Goal: Information Seeking & Learning: Learn about a topic

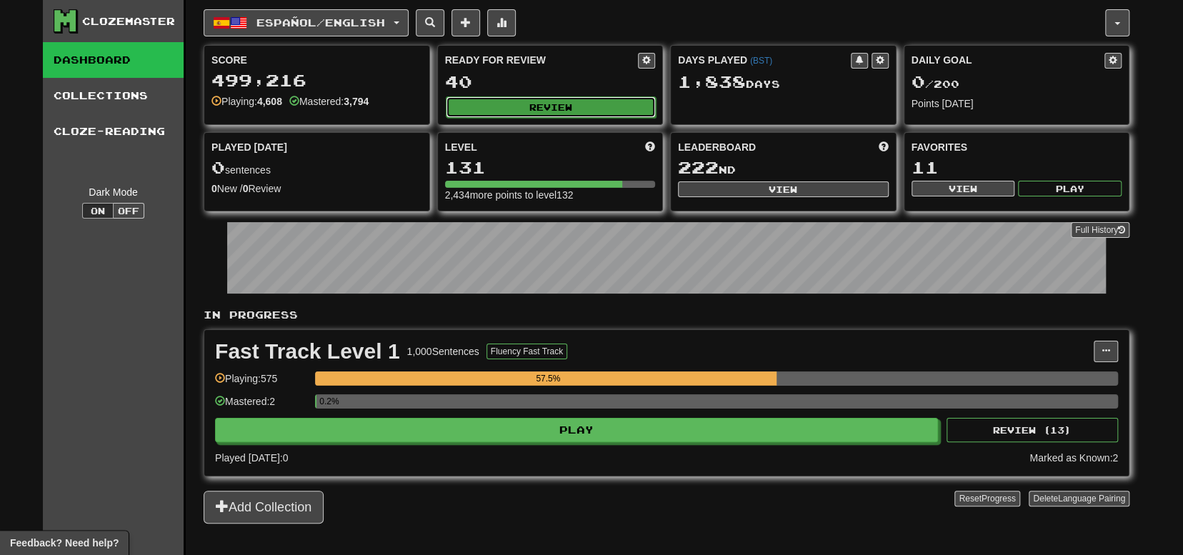
click at [472, 104] on button "Review" at bounding box center [551, 106] width 211 height 21
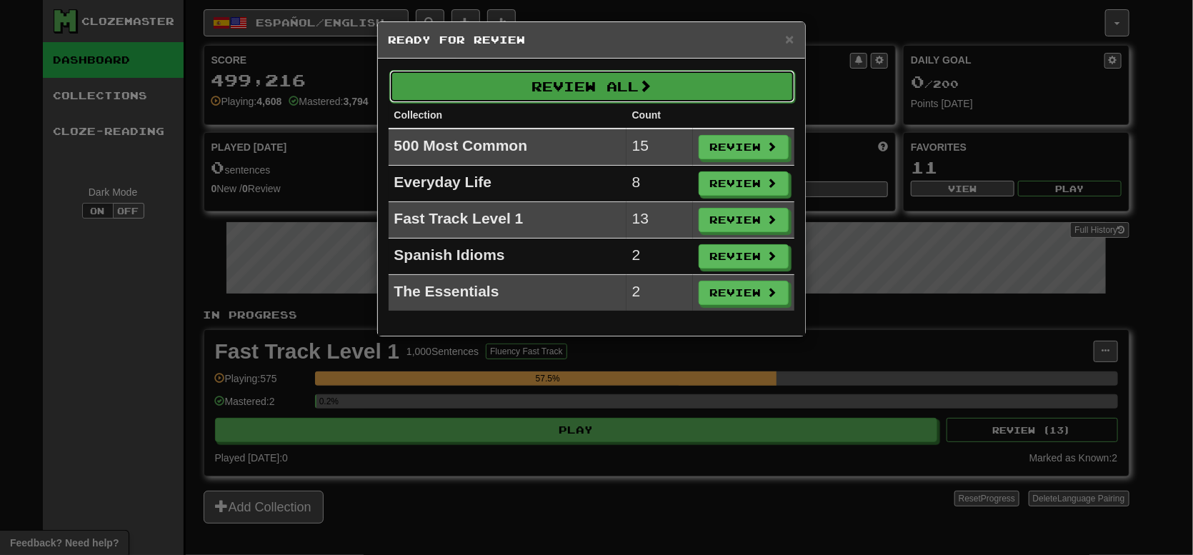
click at [652, 81] on span at bounding box center [645, 85] width 13 height 13
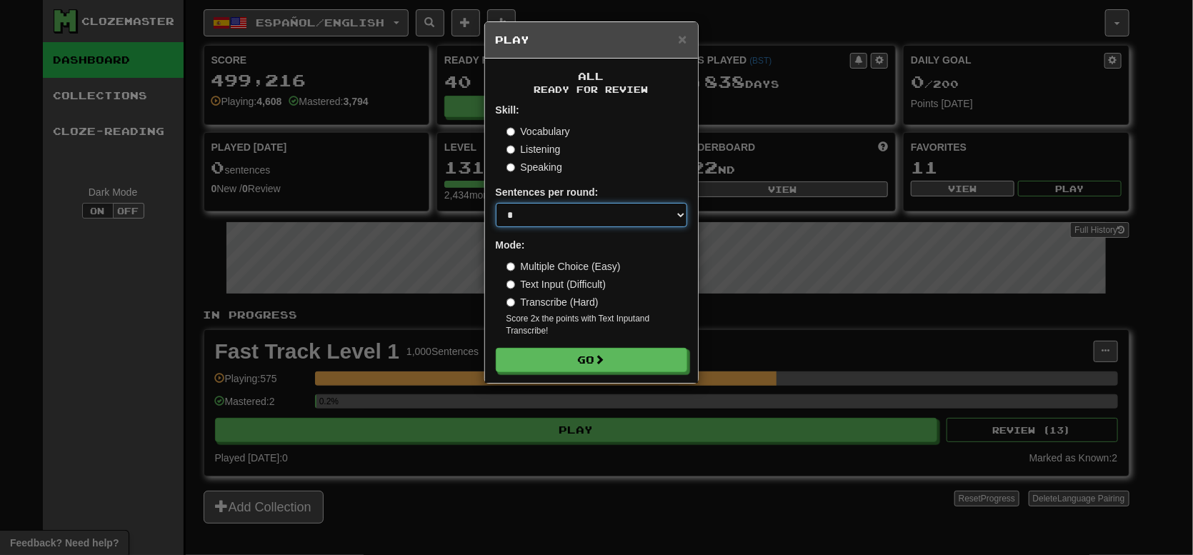
click at [552, 222] on select "* ** ** ** ** ** *** ********" at bounding box center [591, 215] width 191 height 24
select select "**"
click at [496, 203] on select "* ** ** ** ** ** *** ********" at bounding box center [591, 215] width 191 height 24
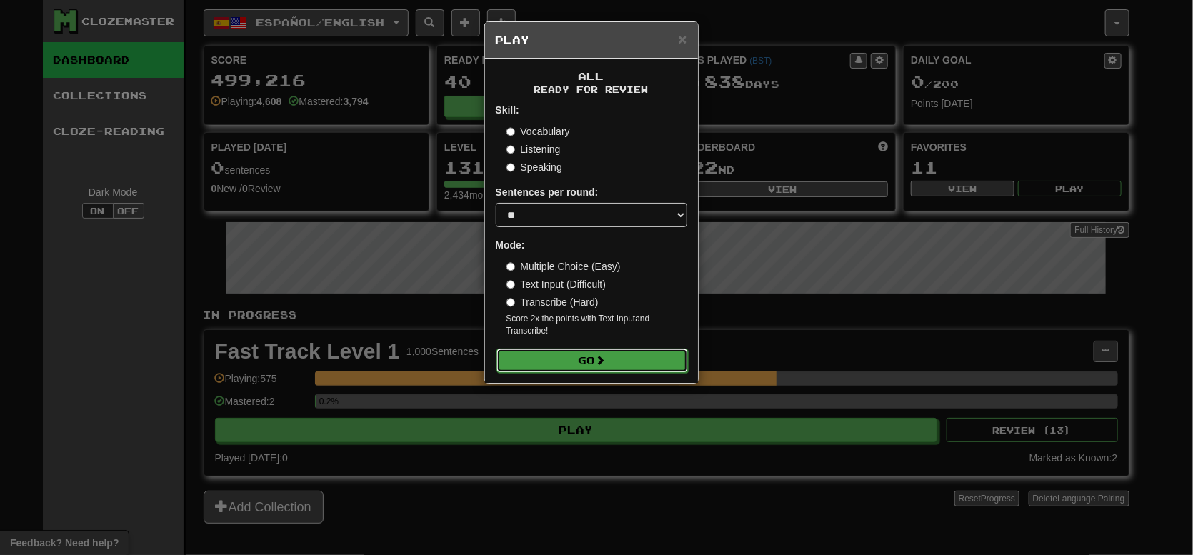
click at [584, 371] on button "Go" at bounding box center [592, 361] width 191 height 24
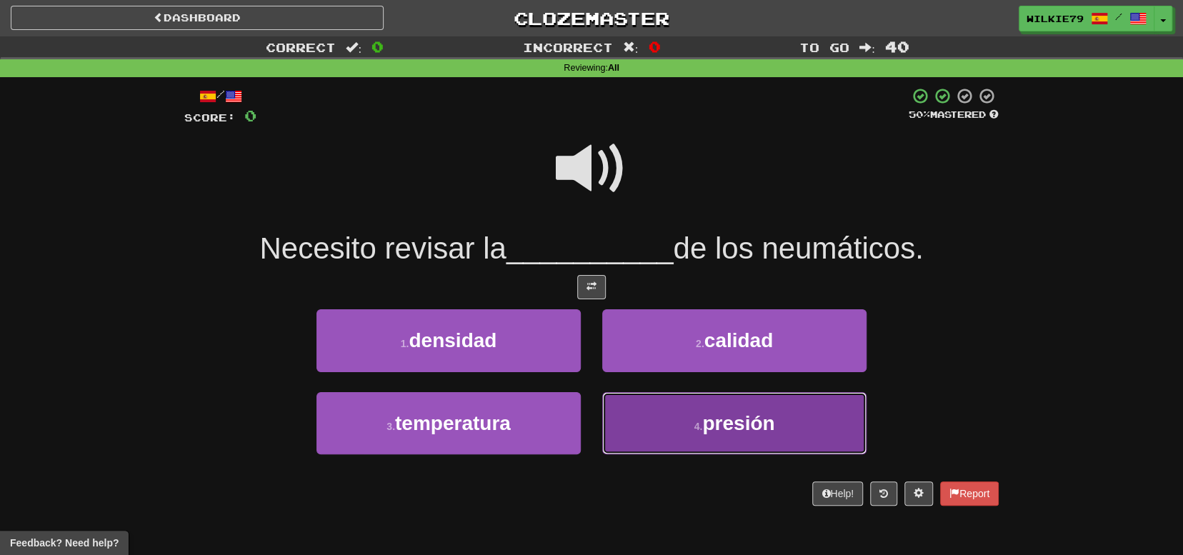
click at [704, 418] on span "presión" at bounding box center [738, 423] width 72 height 22
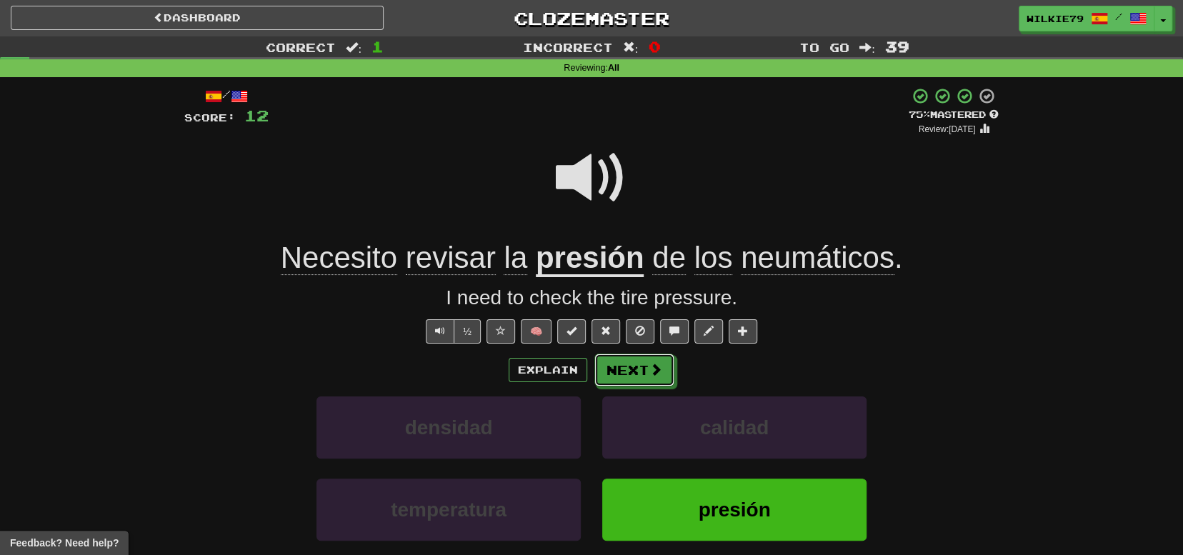
click at [632, 375] on button "Next" at bounding box center [634, 370] width 80 height 33
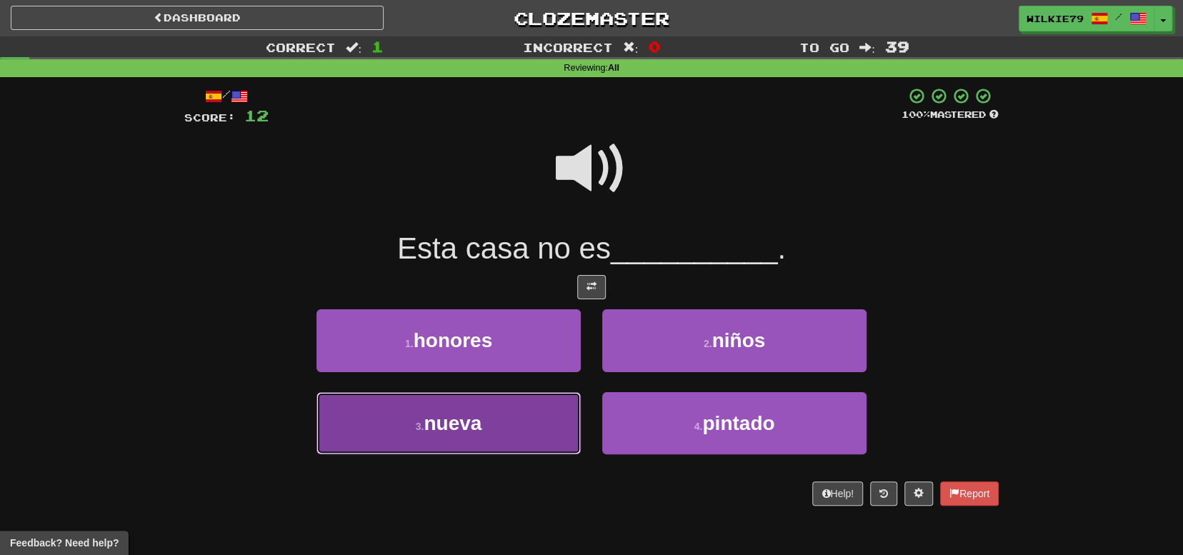
click at [502, 422] on button "3 . nueva" at bounding box center [448, 423] width 264 height 62
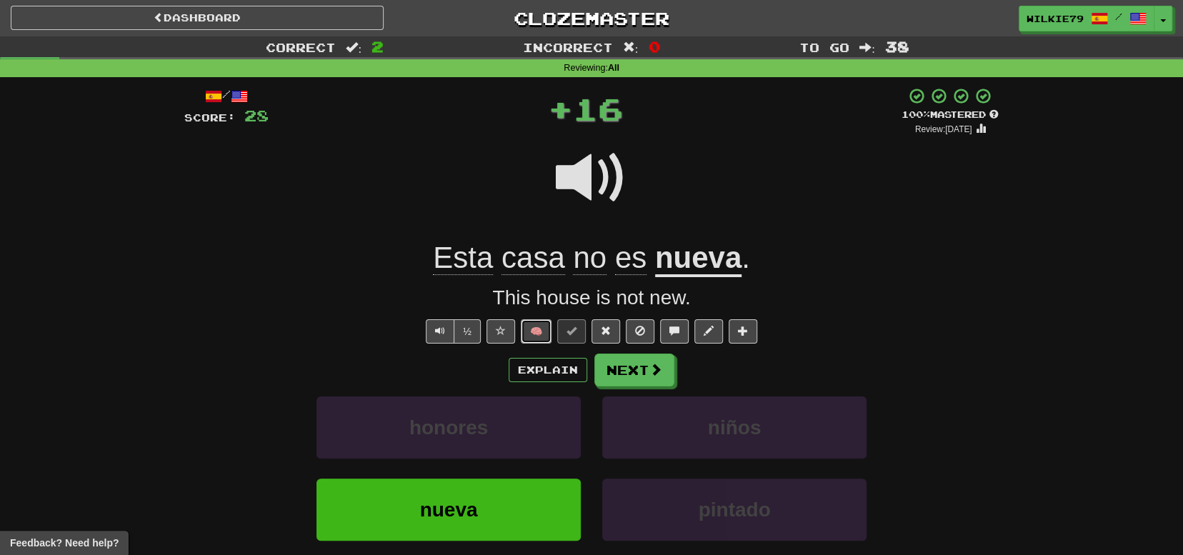
click at [538, 333] on button "🧠" at bounding box center [536, 331] width 31 height 24
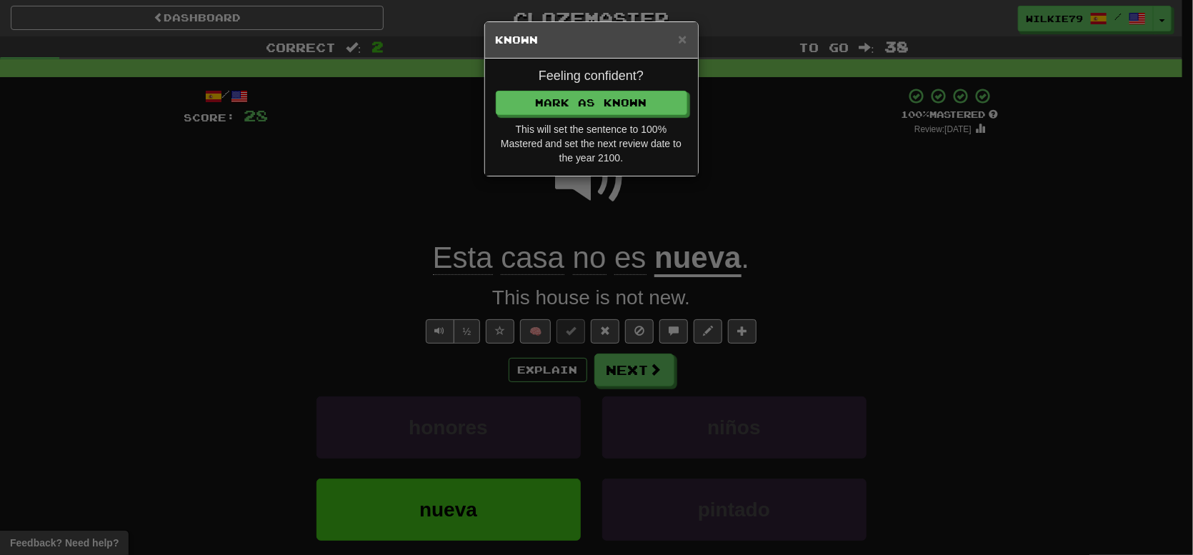
click at [543, 119] on div "Feeling confident? Mark as Known This will set the sentence to 100% Mastered an…" at bounding box center [591, 117] width 213 height 117
click at [546, 107] on button "Mark as Known" at bounding box center [592, 103] width 191 height 24
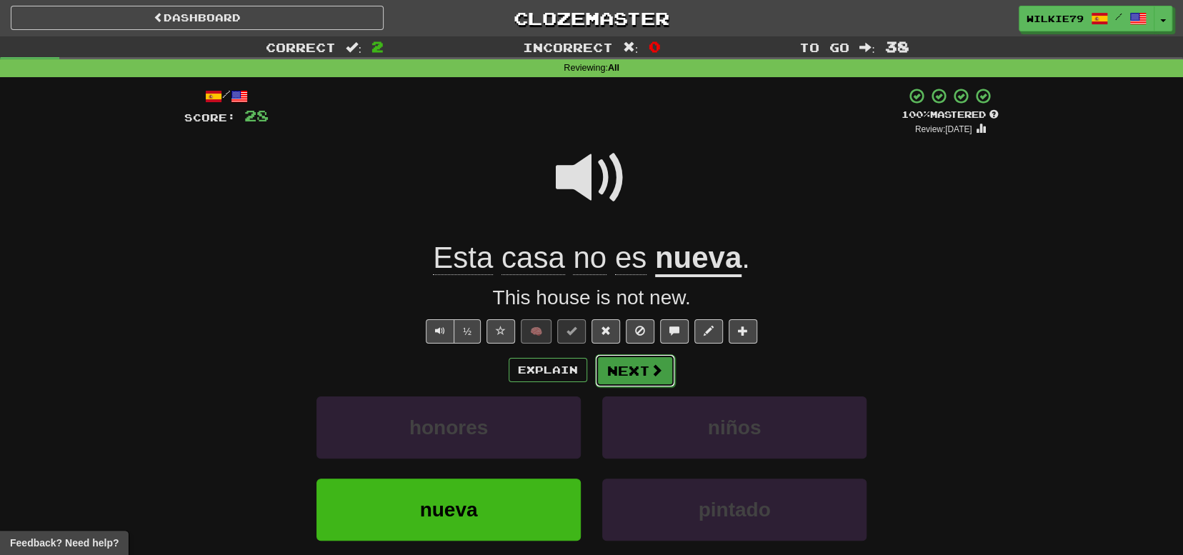
click at [624, 368] on button "Next" at bounding box center [635, 370] width 80 height 33
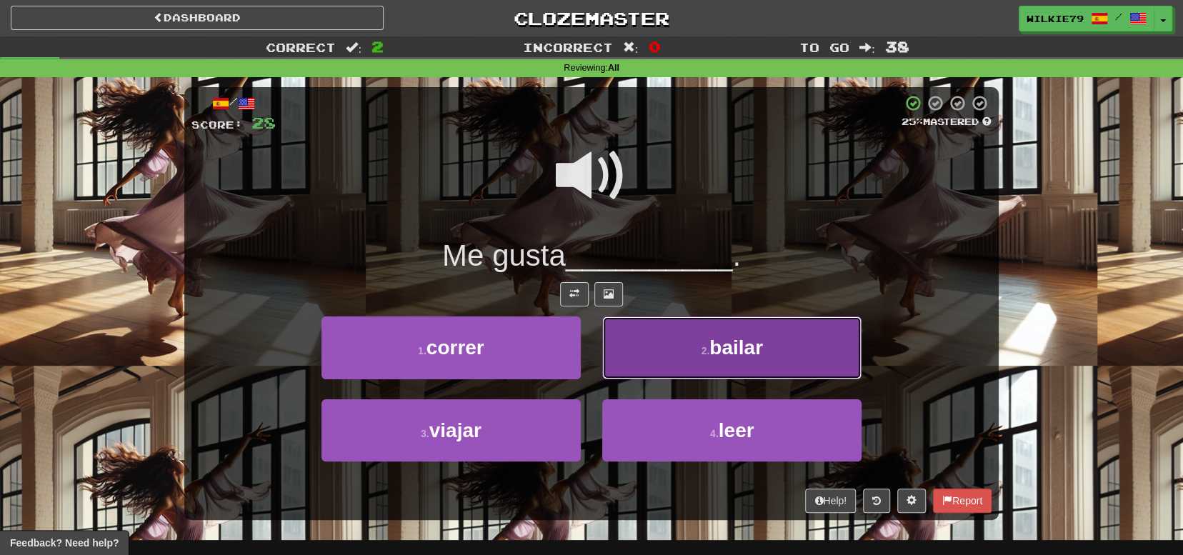
click at [662, 342] on button "2 . bailar" at bounding box center [731, 347] width 259 height 62
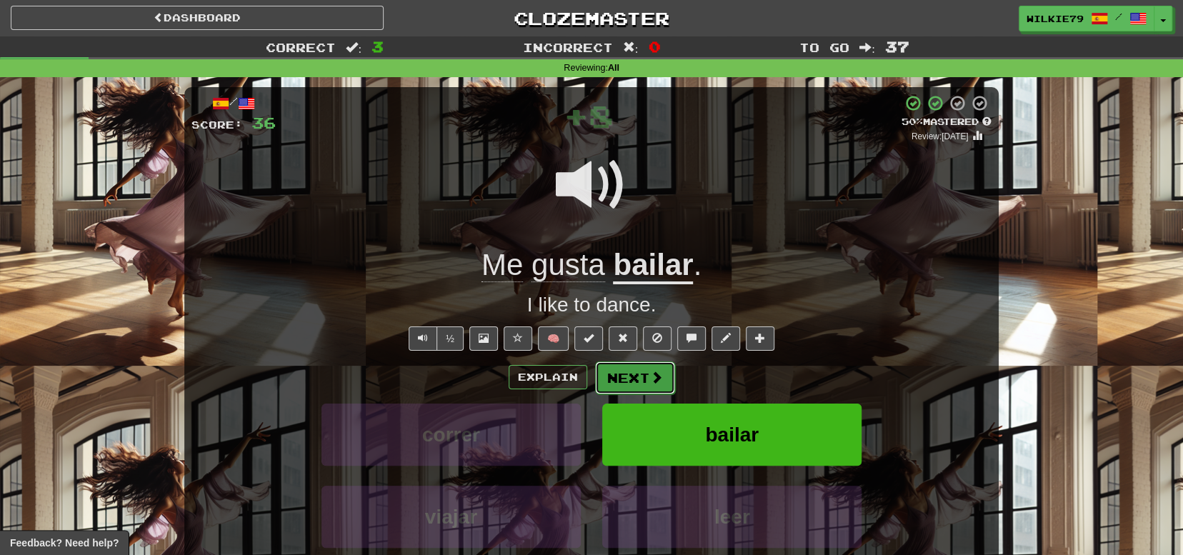
click at [619, 378] on button "Next" at bounding box center [635, 378] width 80 height 33
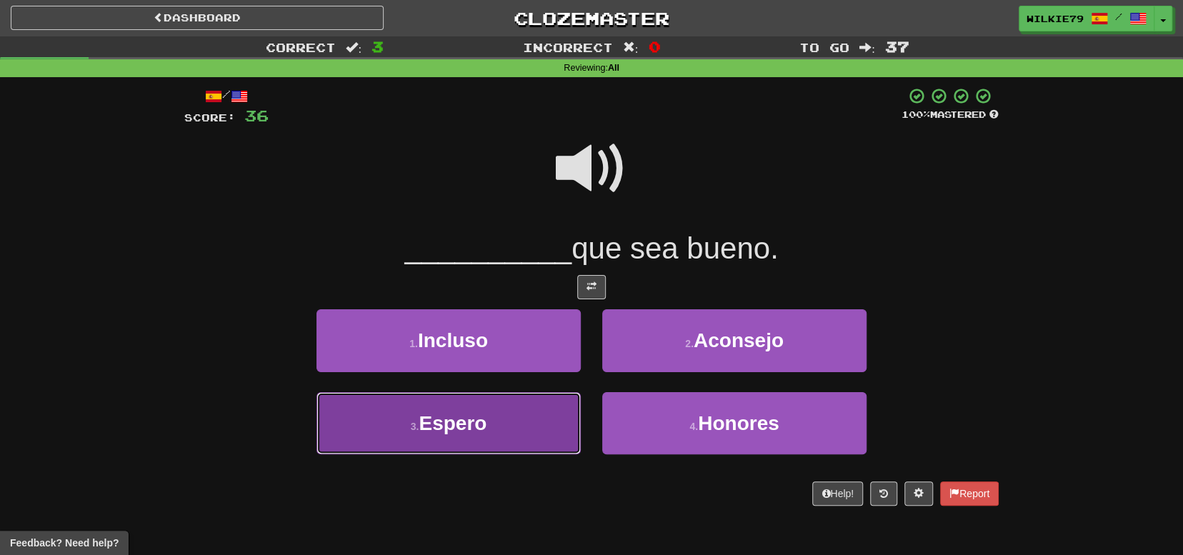
click at [489, 433] on button "3 . Espero" at bounding box center [448, 423] width 264 height 62
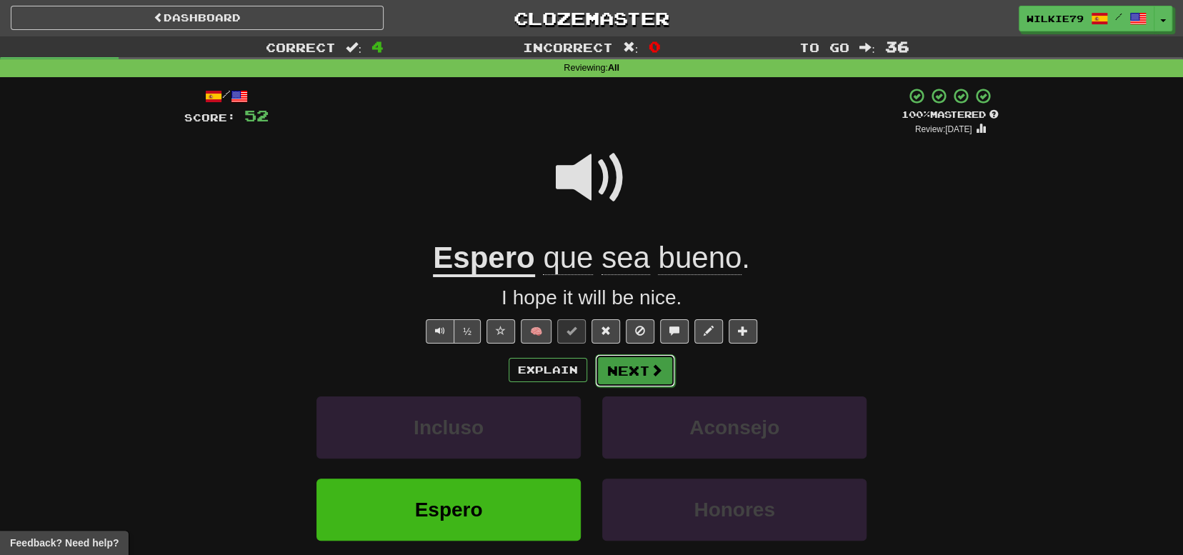
click at [647, 369] on button "Next" at bounding box center [635, 370] width 80 height 33
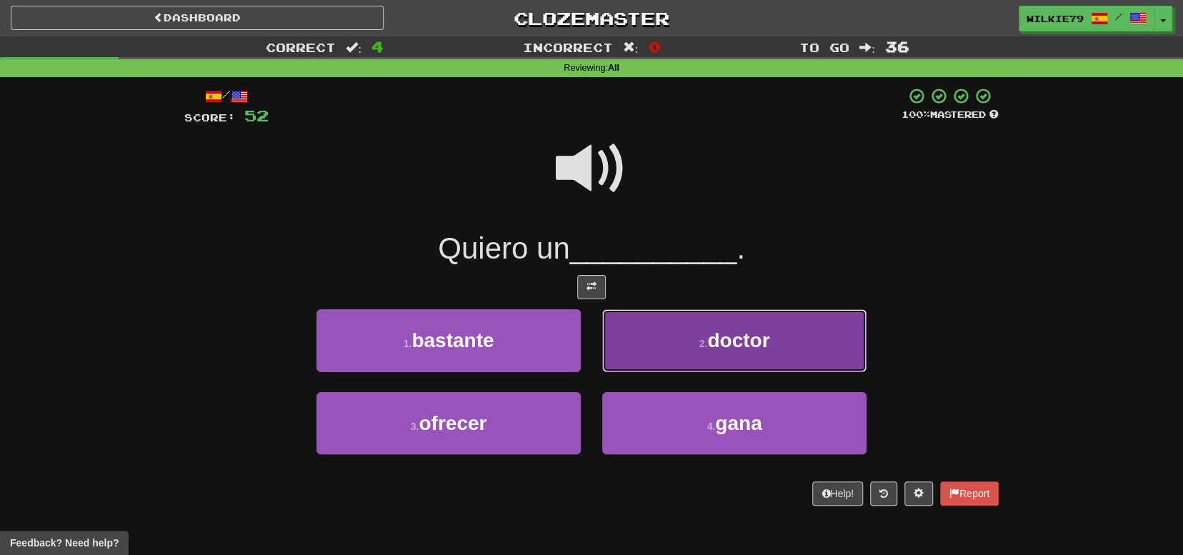
click at [699, 341] on small "2 ." at bounding box center [703, 343] width 9 height 11
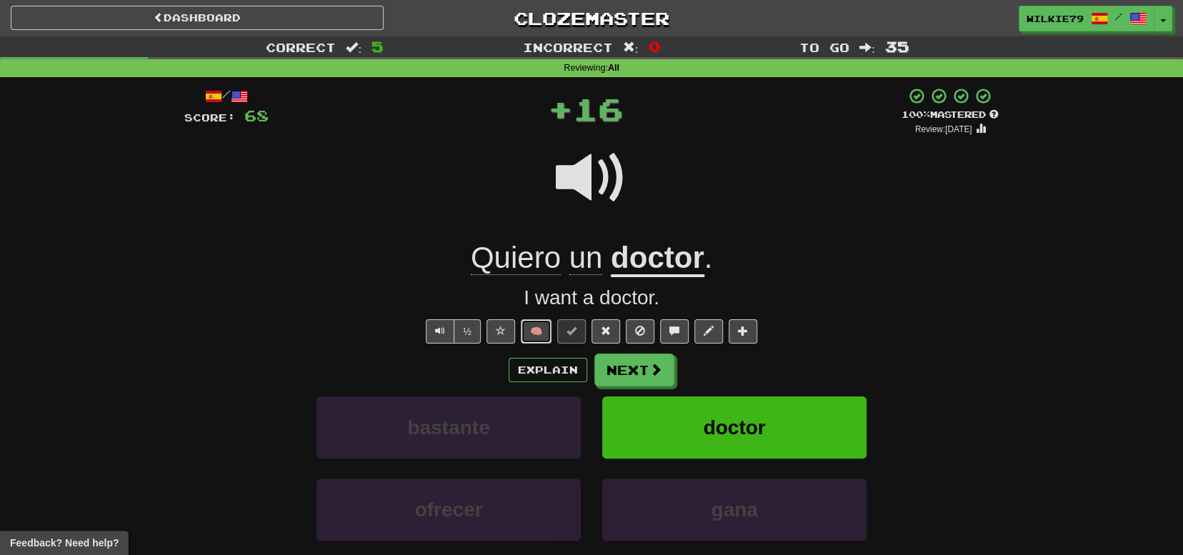
click at [537, 336] on button "🧠" at bounding box center [536, 331] width 31 height 24
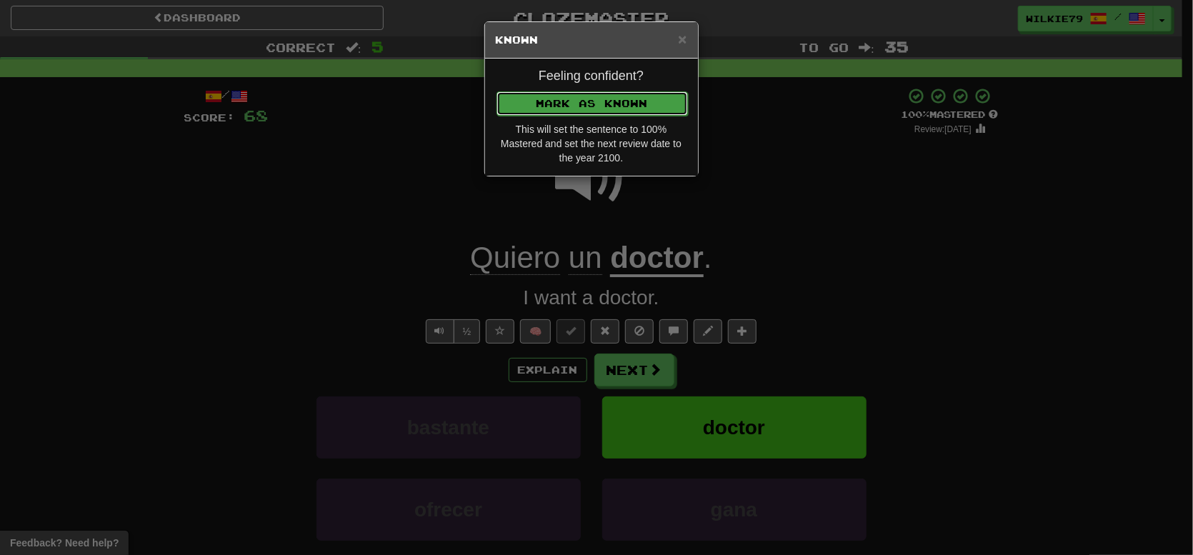
click at [578, 104] on button "Mark as Known" at bounding box center [592, 103] width 191 height 24
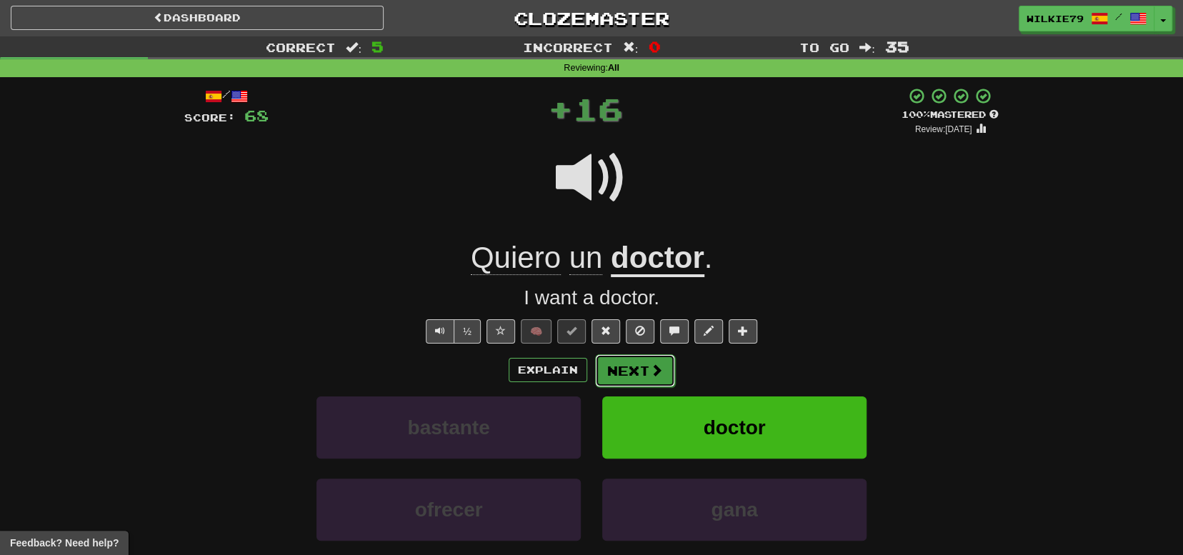
click at [633, 361] on button "Next" at bounding box center [635, 370] width 80 height 33
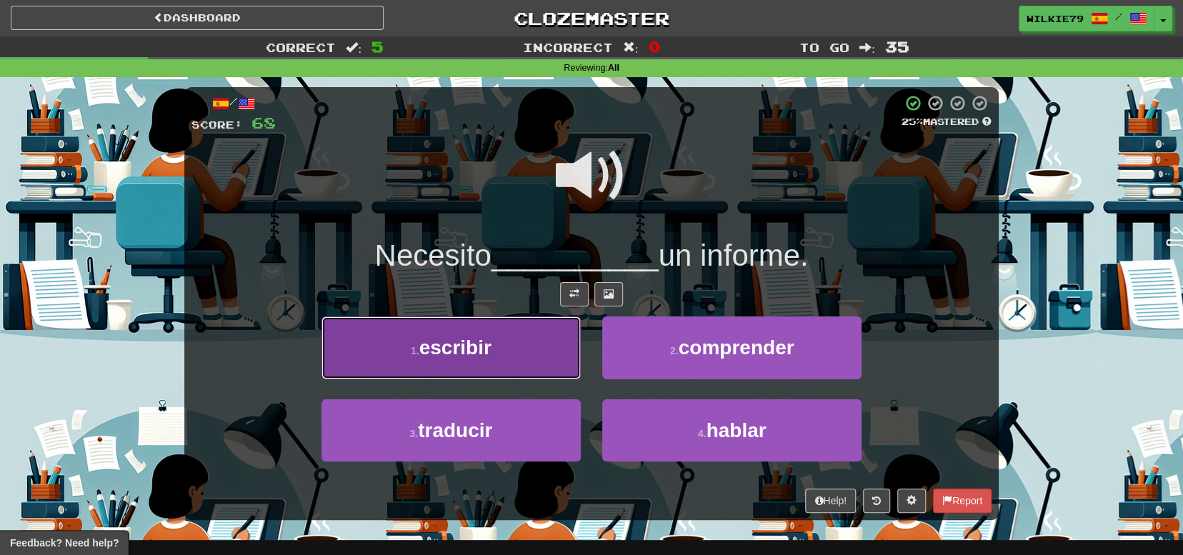
click at [497, 347] on button "1 . escribir" at bounding box center [450, 347] width 259 height 62
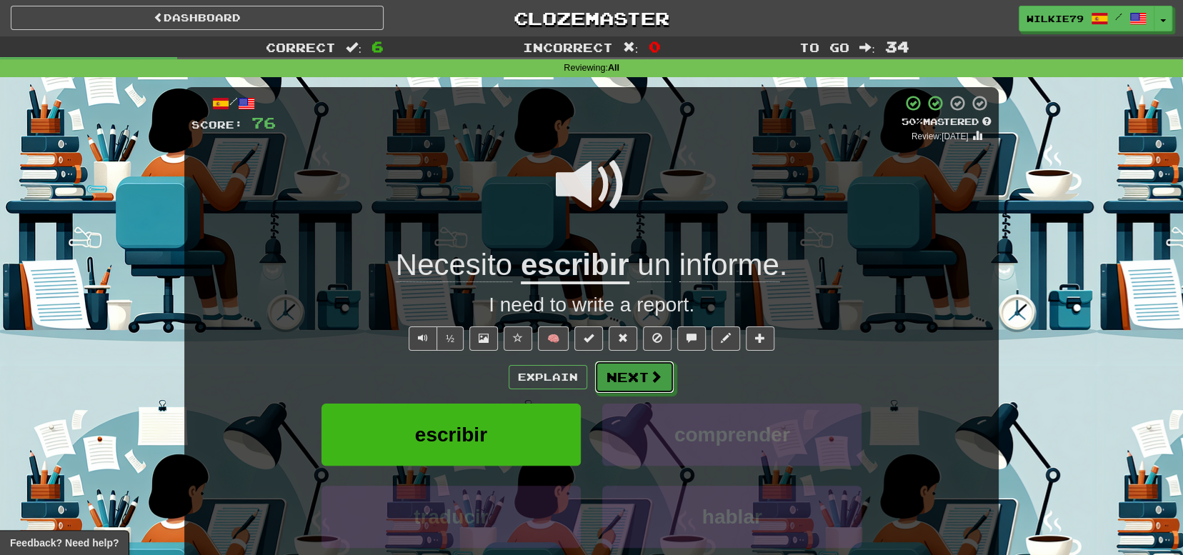
click at [648, 370] on button "Next" at bounding box center [634, 377] width 80 height 33
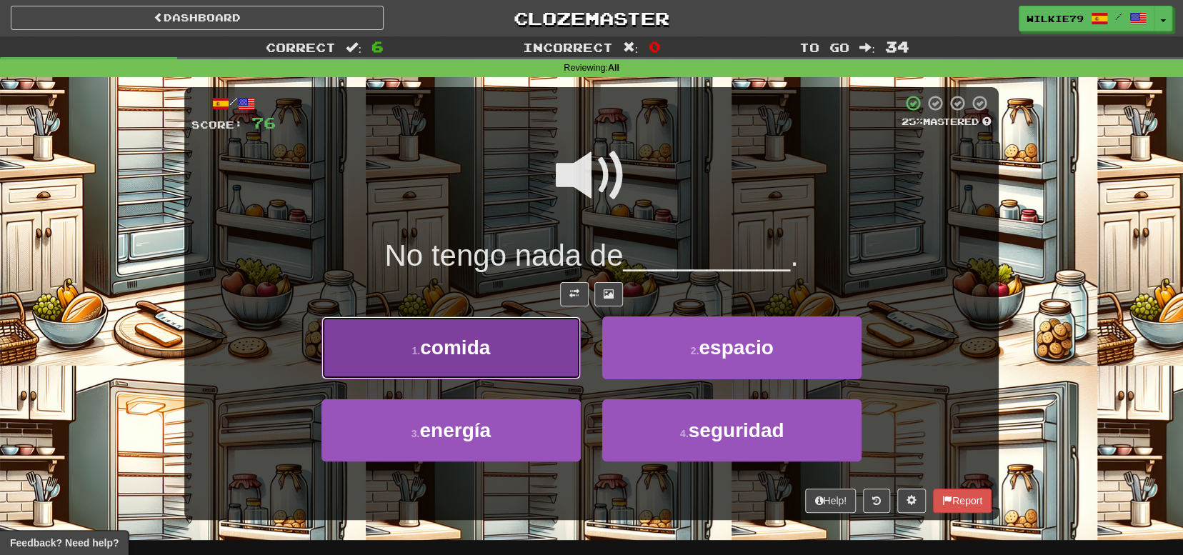
click at [532, 352] on button "1 . comida" at bounding box center [450, 347] width 259 height 62
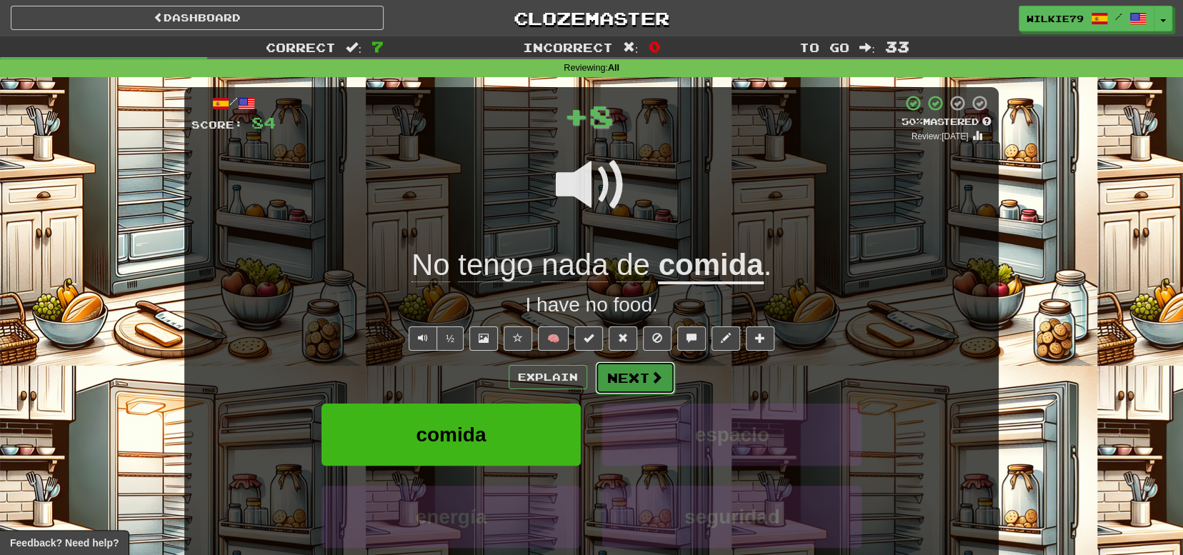
click at [619, 380] on button "Next" at bounding box center [635, 378] width 80 height 33
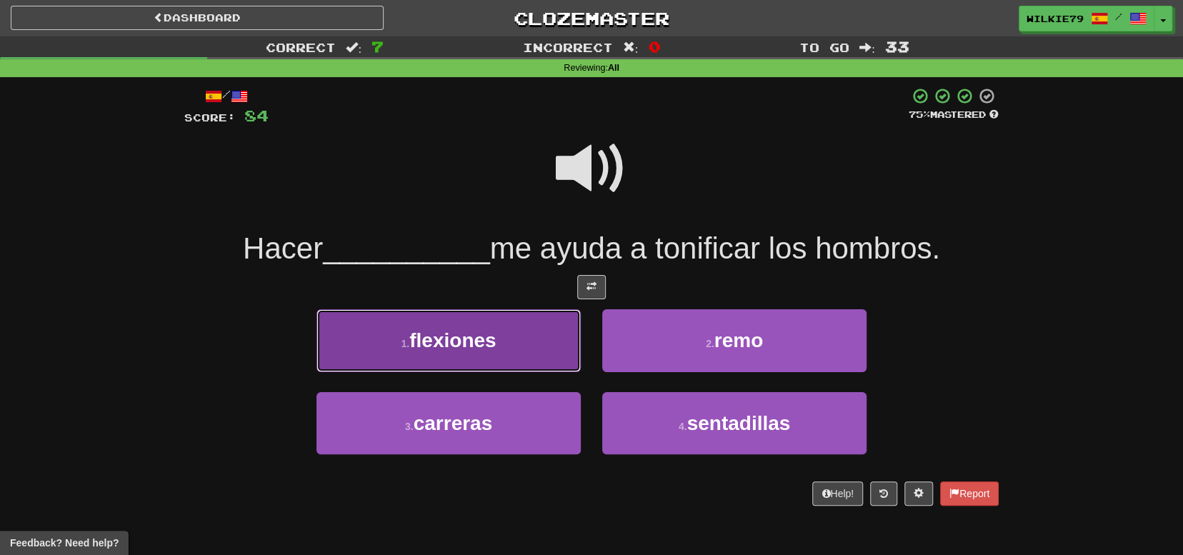
click at [485, 339] on span "flexiones" at bounding box center [452, 340] width 86 height 22
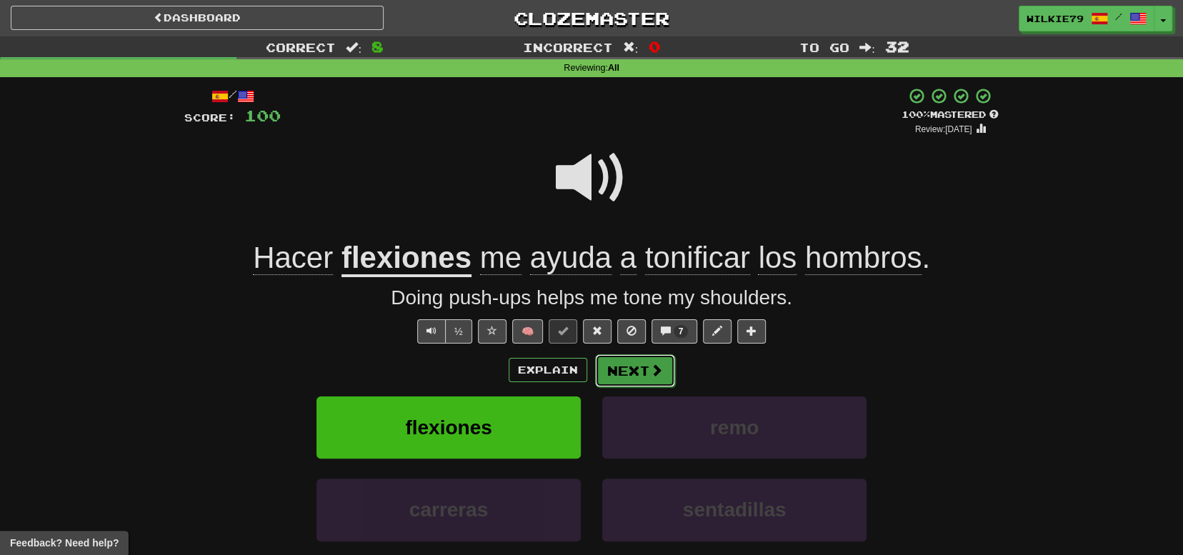
click at [667, 378] on button "Next" at bounding box center [635, 370] width 80 height 33
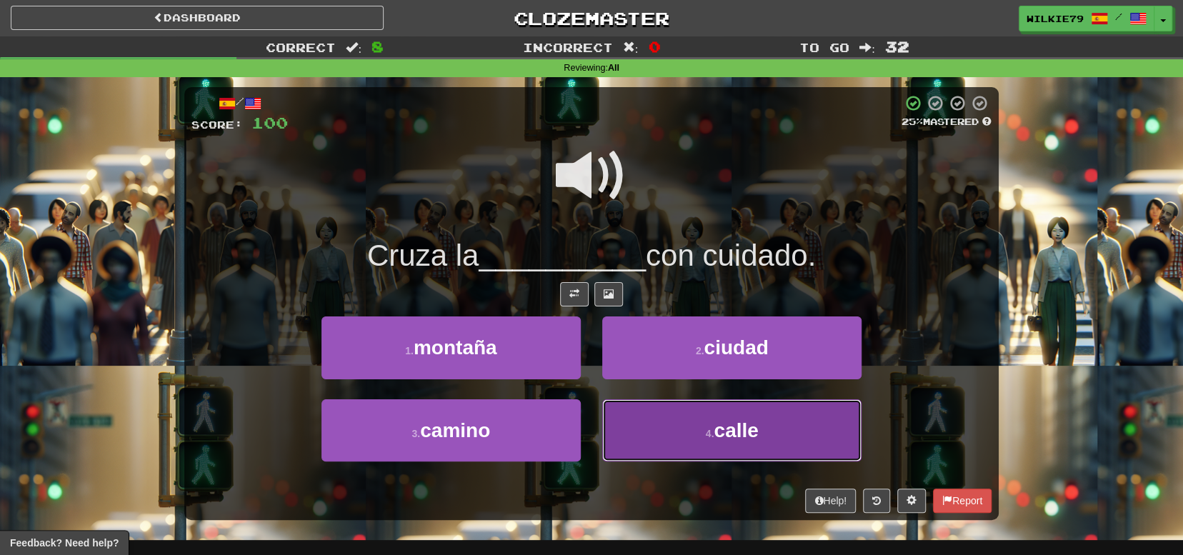
click at [714, 431] on small "4 ." at bounding box center [710, 433] width 9 height 11
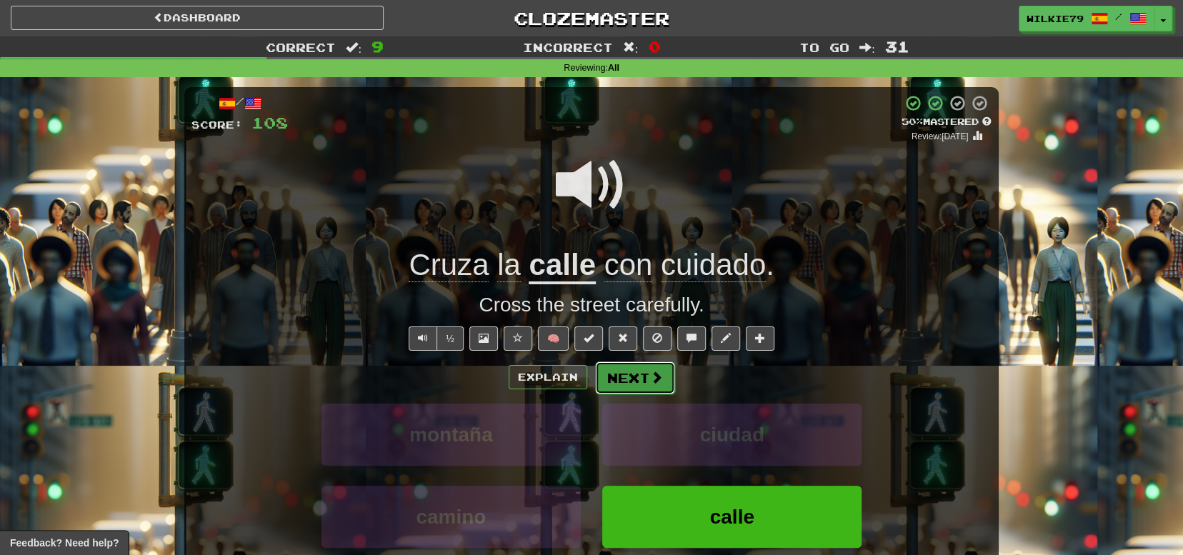
click at [621, 371] on button "Next" at bounding box center [635, 378] width 80 height 33
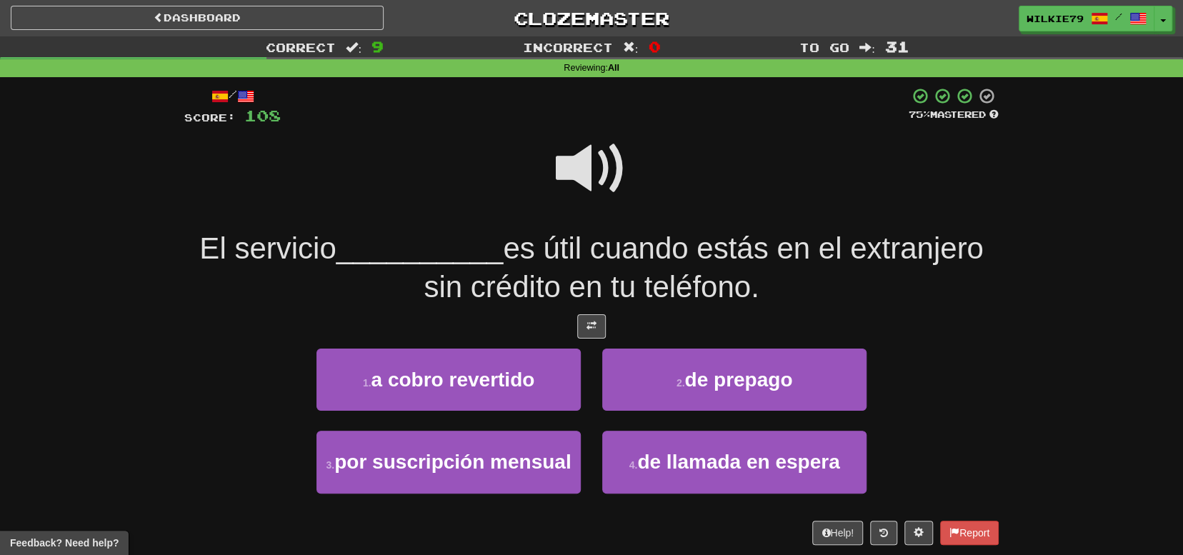
click at [563, 172] on span at bounding box center [591, 168] width 71 height 71
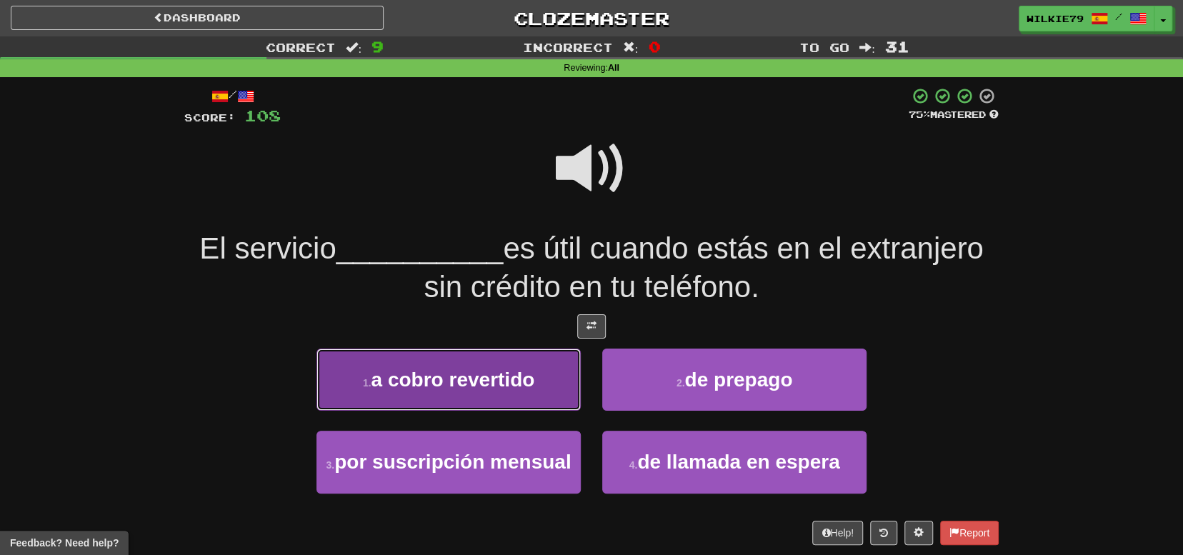
click at [477, 382] on span "a cobro revertido" at bounding box center [453, 380] width 164 height 22
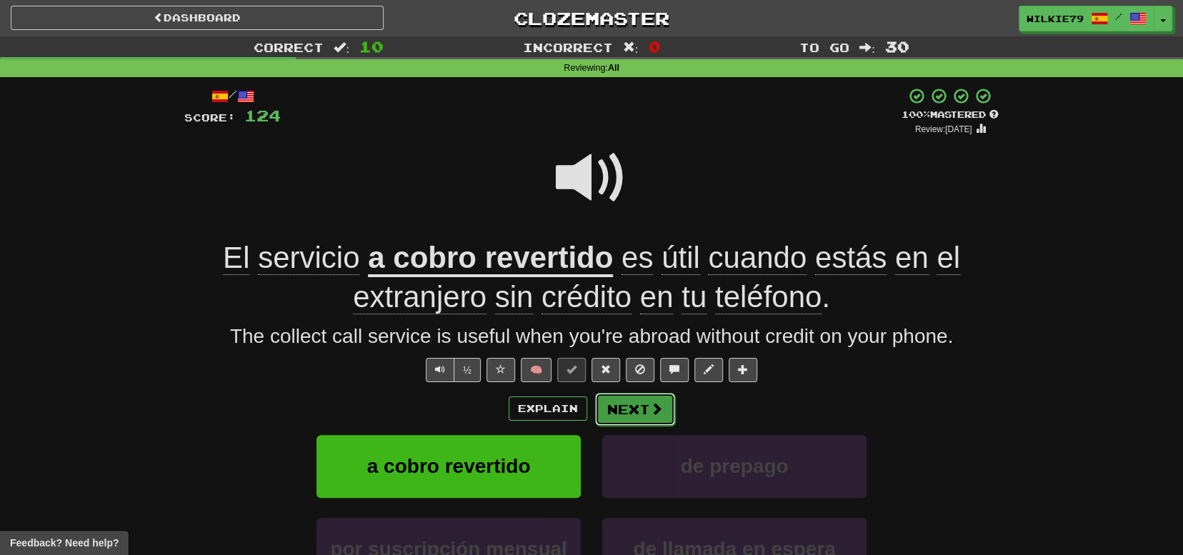
click at [637, 416] on button "Next" at bounding box center [635, 409] width 80 height 33
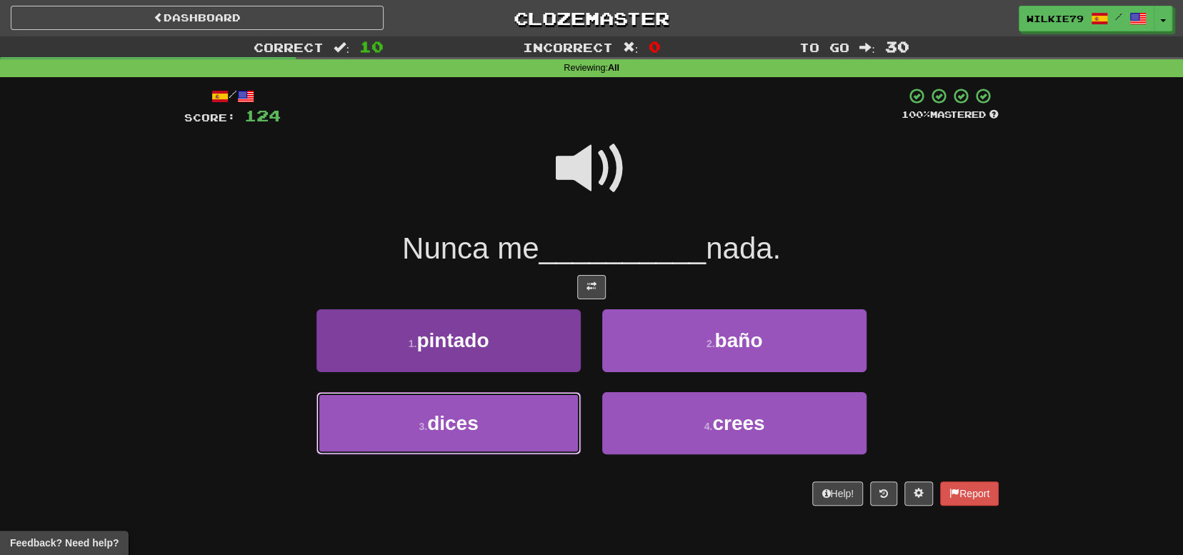
click at [516, 435] on button "3 . dices" at bounding box center [448, 423] width 264 height 62
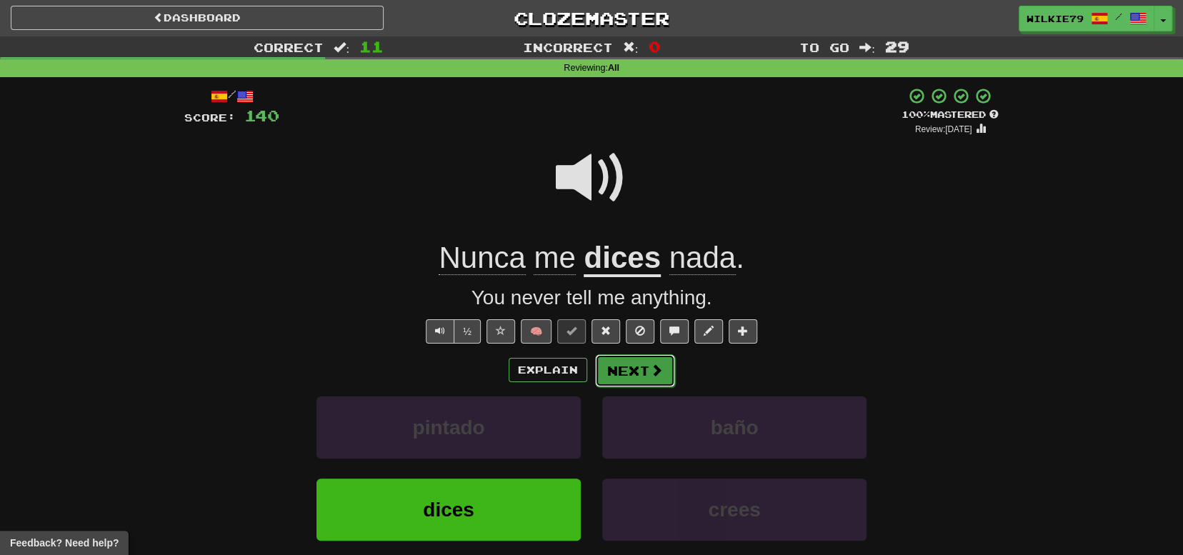
click at [624, 368] on button "Next" at bounding box center [635, 370] width 80 height 33
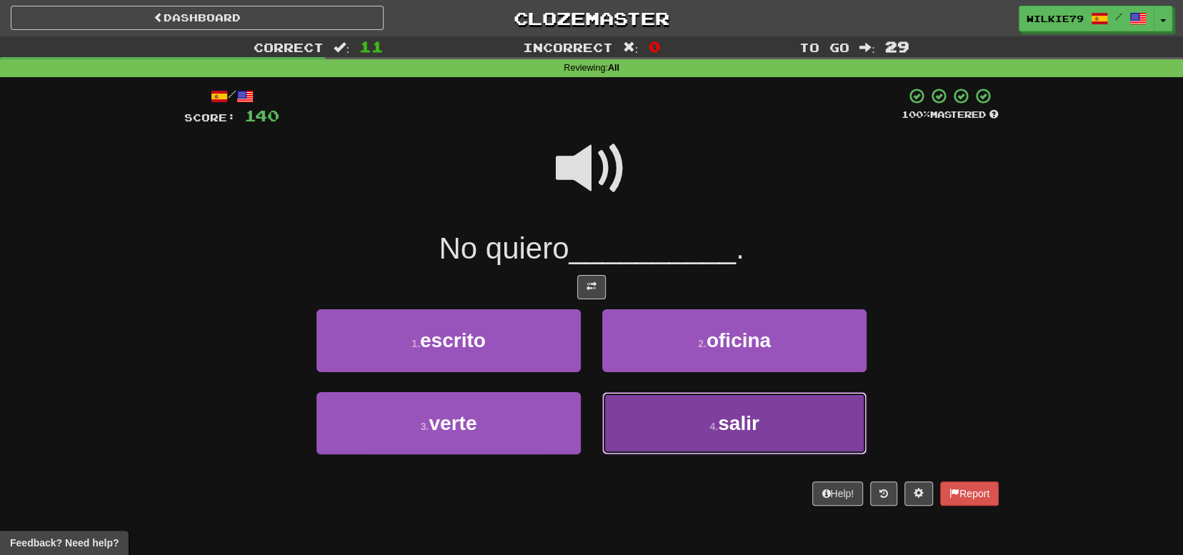
click at [682, 423] on button "4 . salir" at bounding box center [734, 423] width 264 height 62
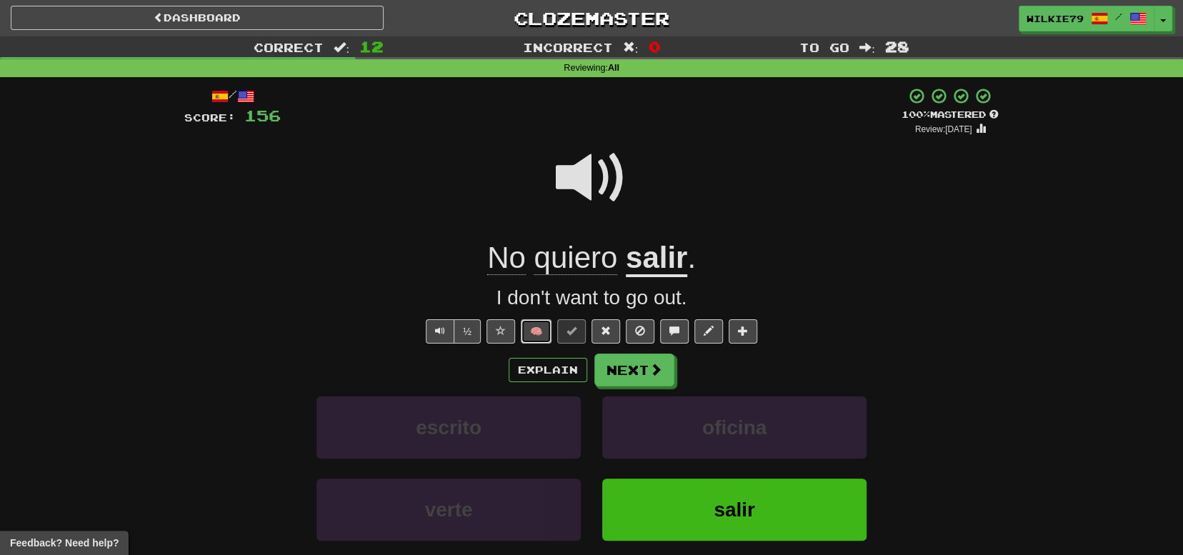
click at [531, 331] on button "🧠" at bounding box center [536, 331] width 31 height 24
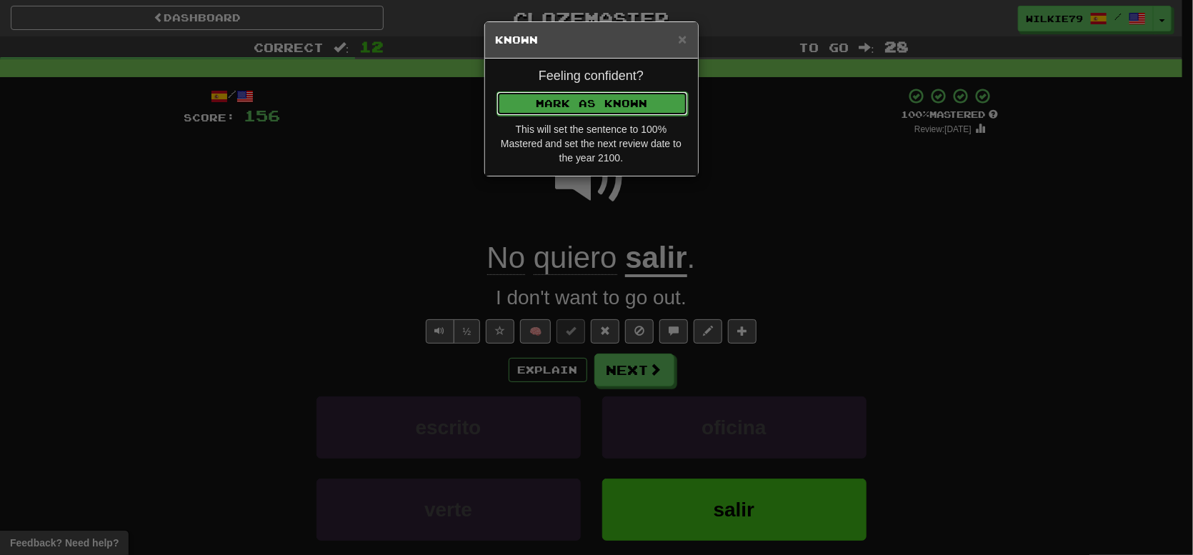
click at [572, 98] on button "Mark as Known" at bounding box center [592, 103] width 191 height 24
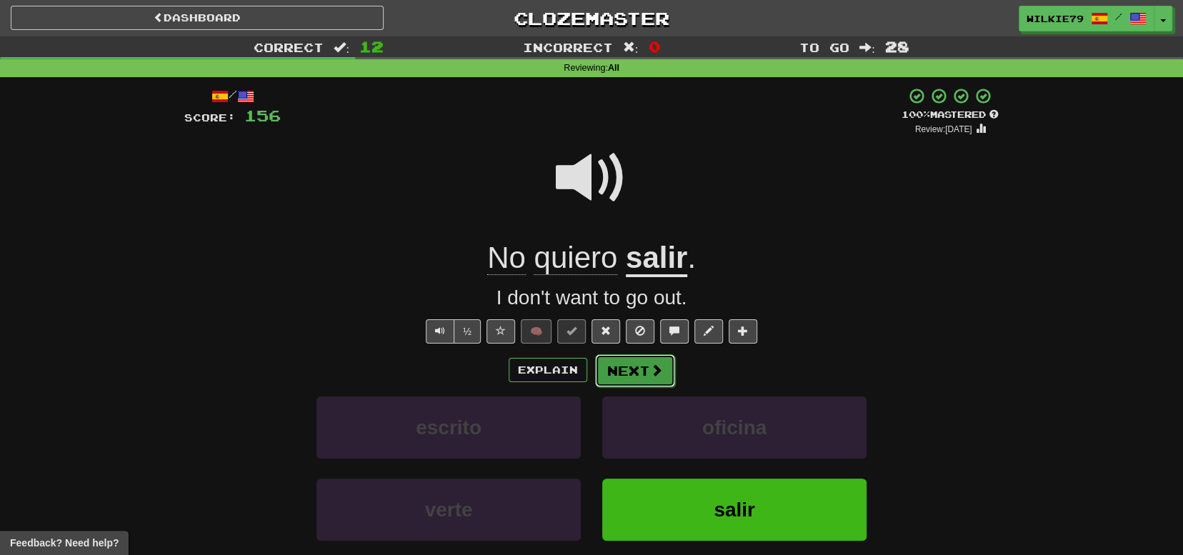
click at [632, 373] on button "Next" at bounding box center [635, 370] width 80 height 33
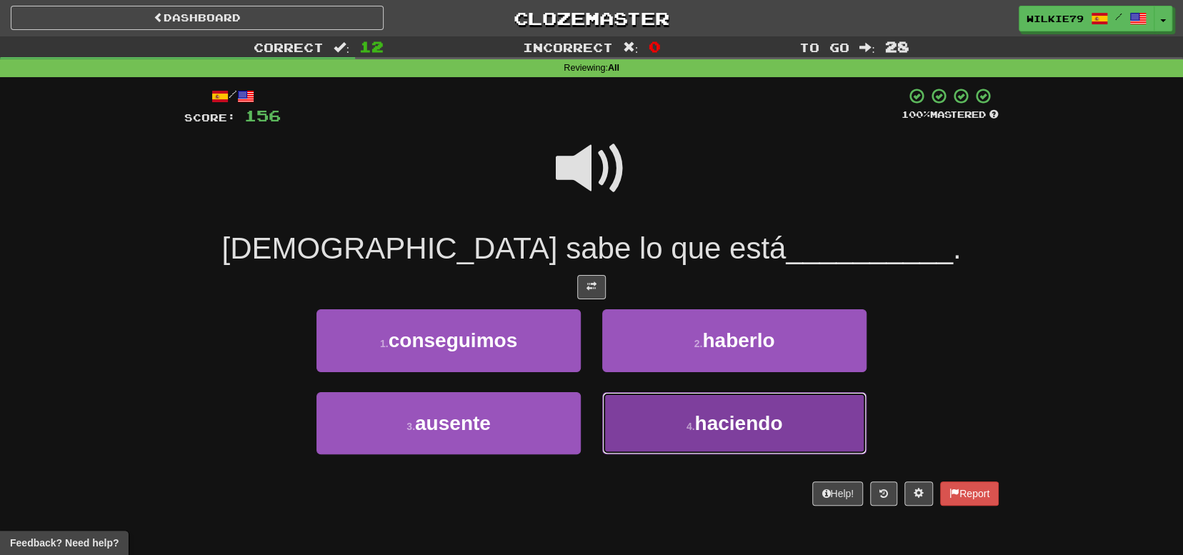
click at [708, 418] on span "haciendo" at bounding box center [738, 423] width 88 height 22
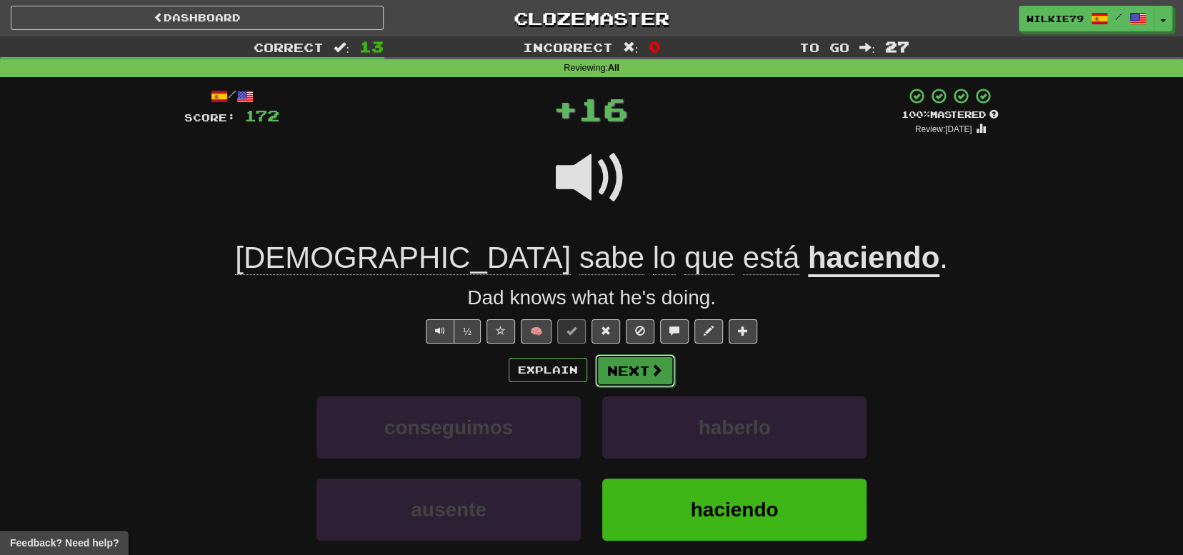
click at [626, 368] on button "Next" at bounding box center [635, 370] width 80 height 33
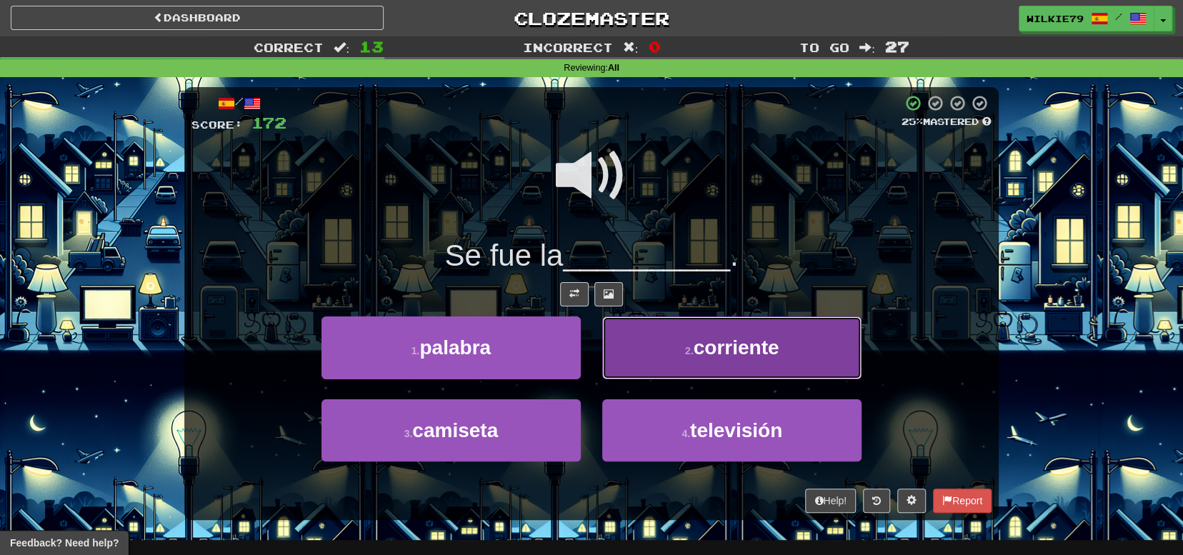
click at [657, 345] on button "2 . corriente" at bounding box center [731, 347] width 259 height 62
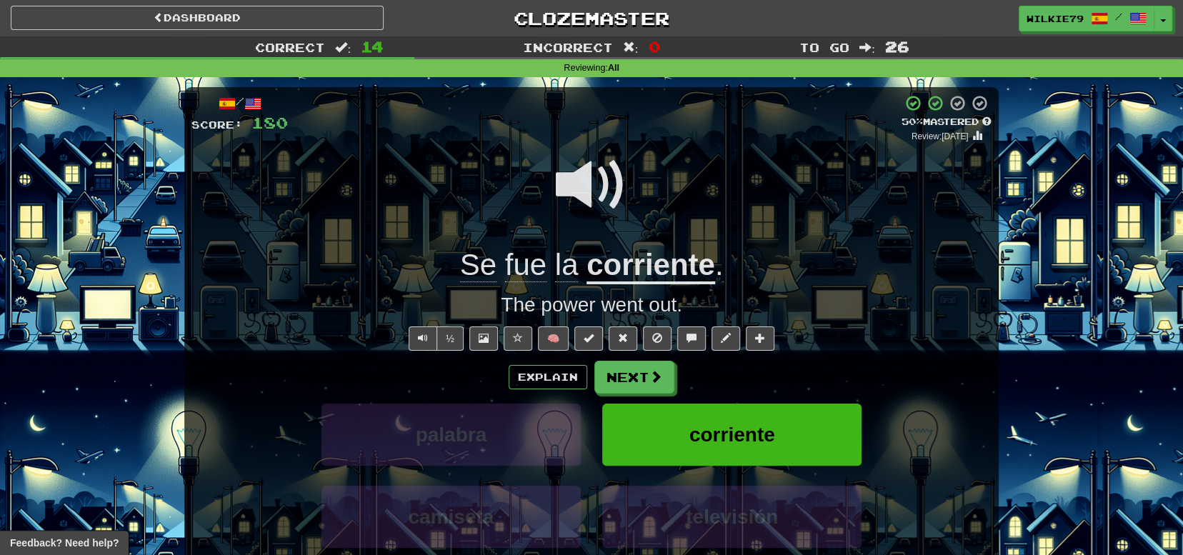
click at [638, 275] on u "corriente" at bounding box center [651, 266] width 129 height 36
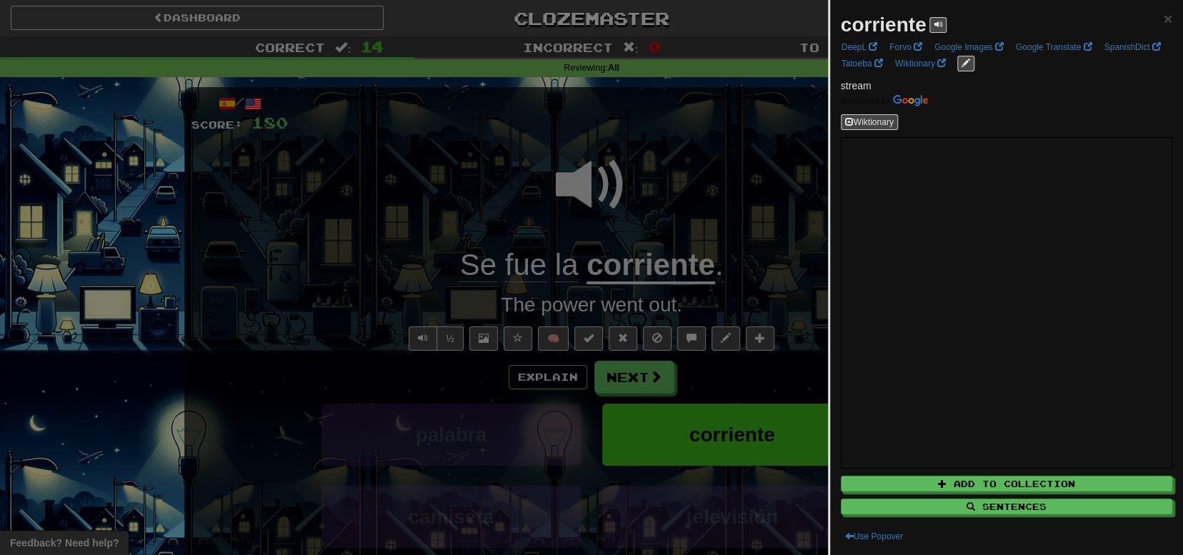
click at [645, 374] on div at bounding box center [591, 277] width 1183 height 555
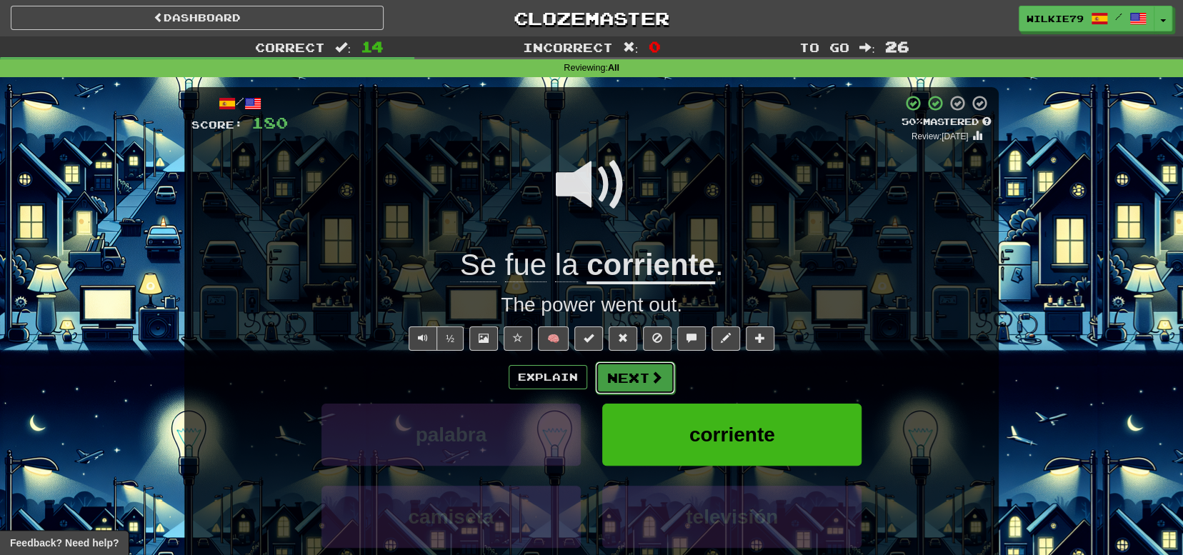
click at [609, 382] on button "Next" at bounding box center [635, 378] width 80 height 33
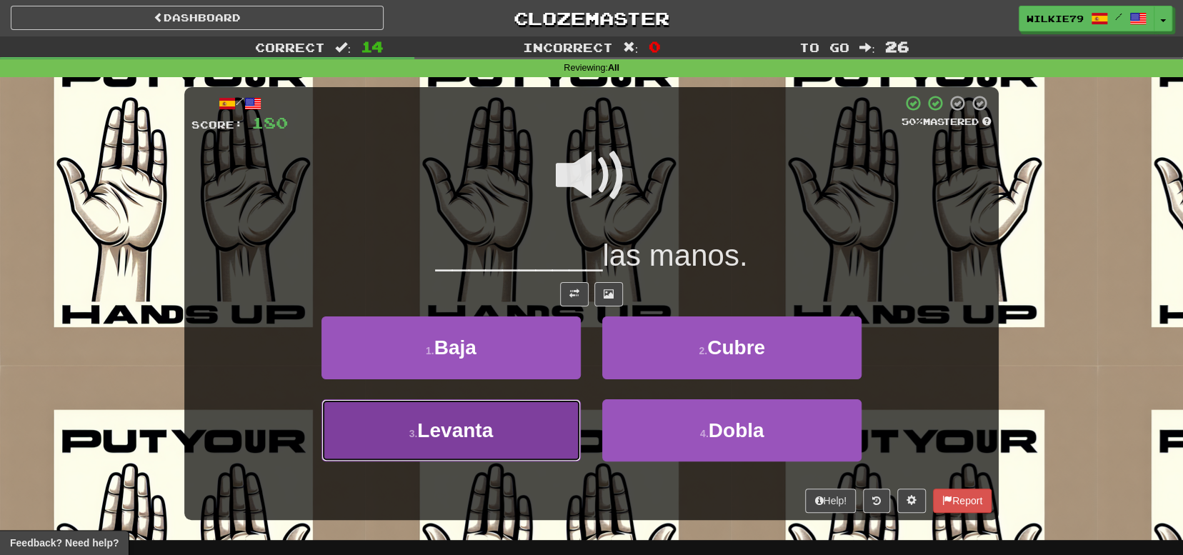
click at [493, 428] on span "Levanta" at bounding box center [455, 430] width 76 height 22
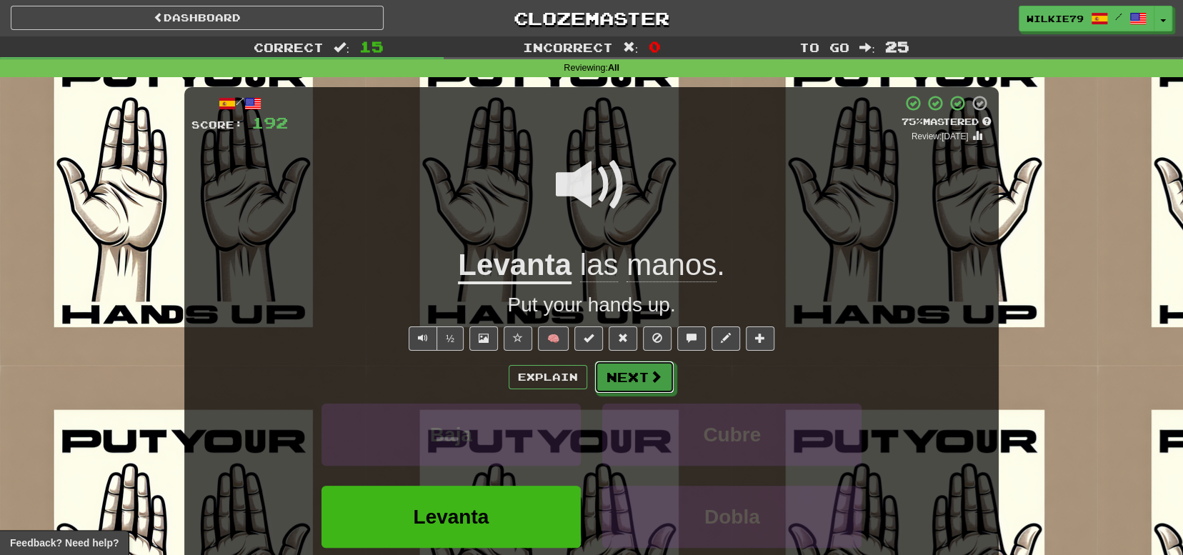
click at [619, 379] on button "Next" at bounding box center [634, 377] width 80 height 33
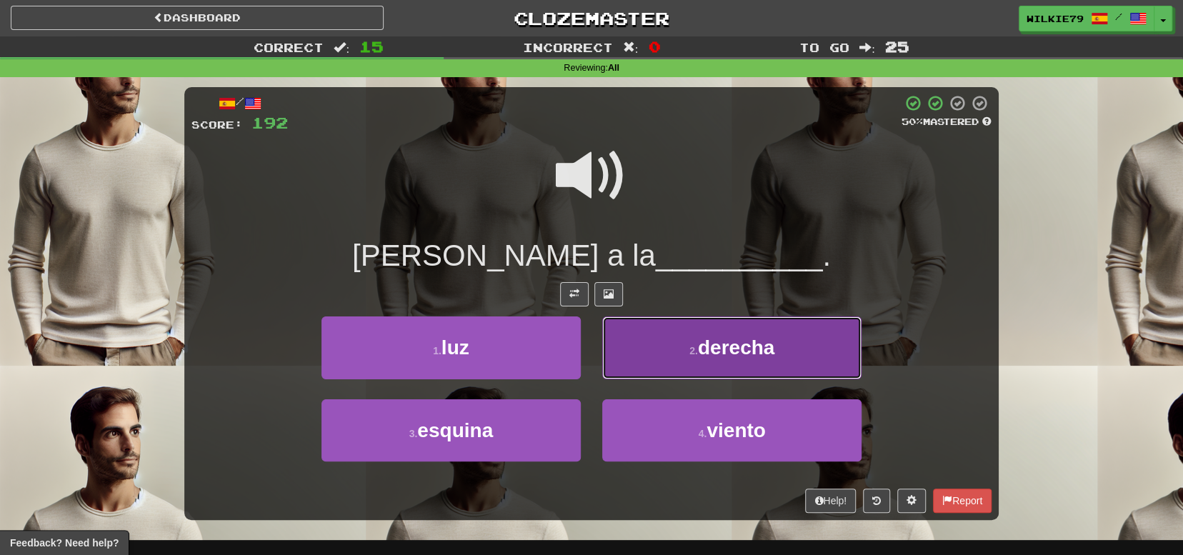
click at [655, 347] on button "2 . derecha" at bounding box center [731, 347] width 259 height 62
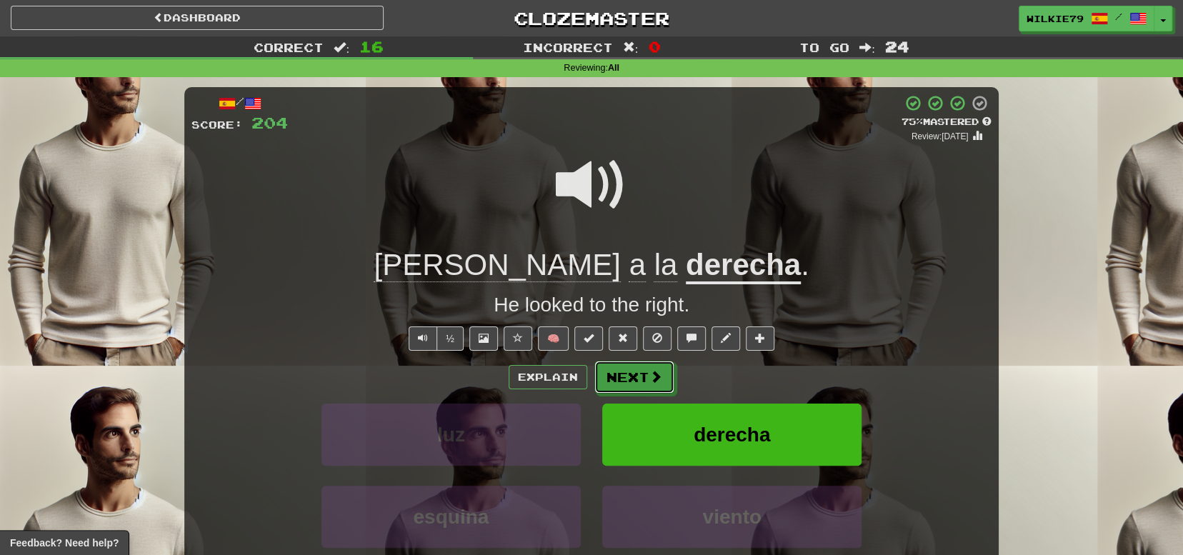
click at [634, 382] on button "Next" at bounding box center [634, 377] width 80 height 33
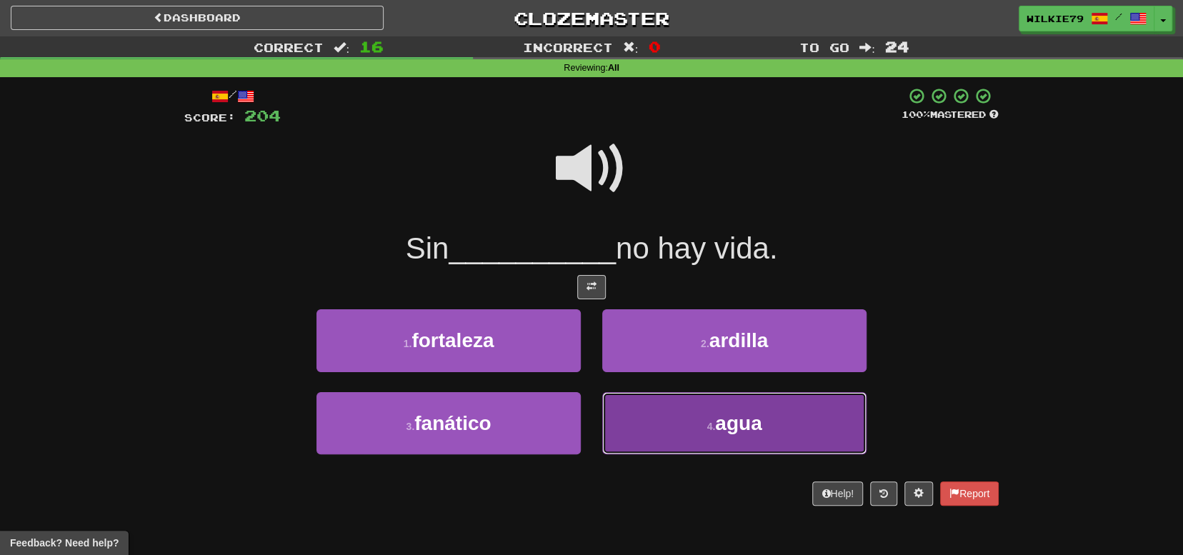
click at [688, 433] on button "4 . agua" at bounding box center [734, 423] width 264 height 62
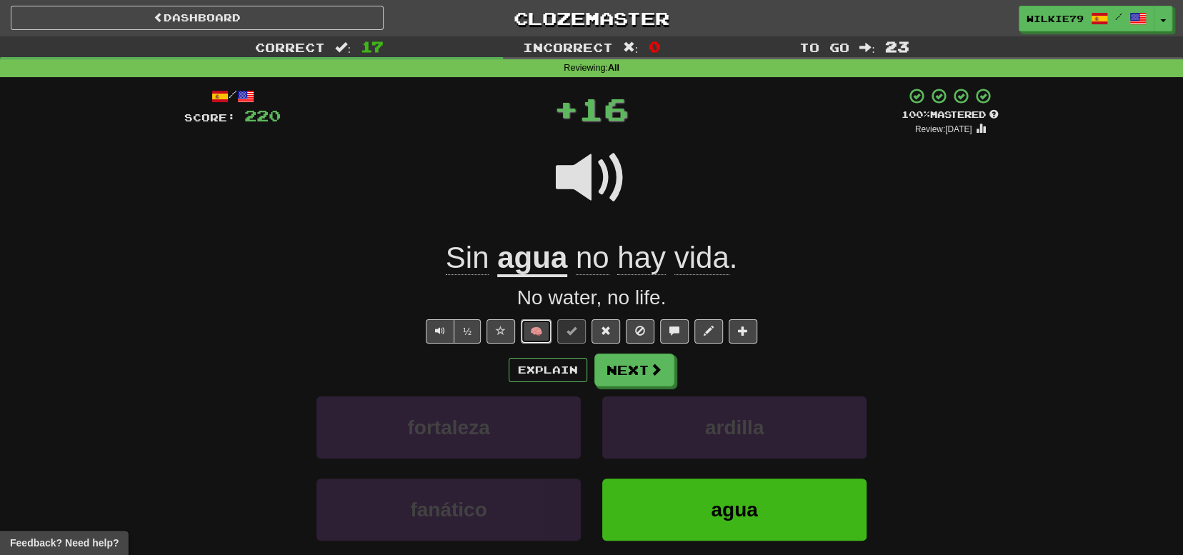
click at [533, 327] on button "🧠" at bounding box center [536, 331] width 31 height 24
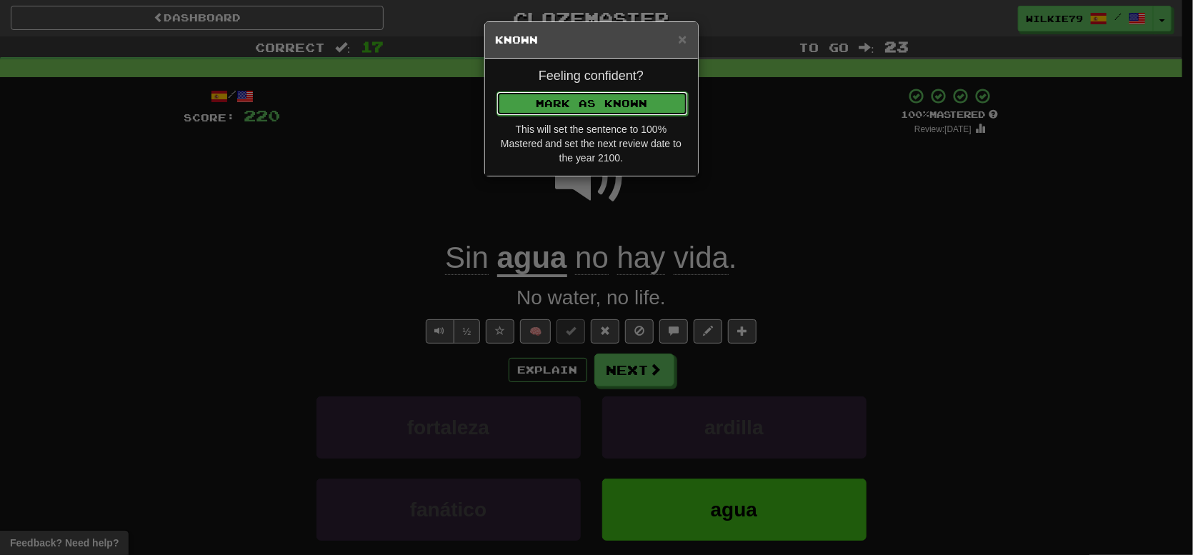
click at [599, 98] on button "Mark as Known" at bounding box center [592, 103] width 191 height 24
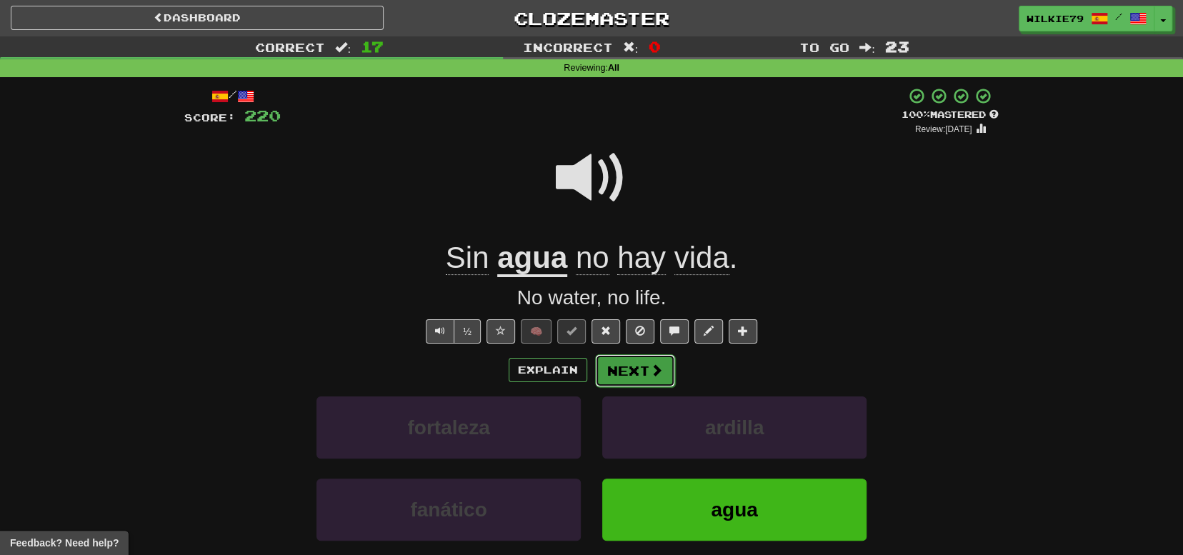
click at [629, 366] on button "Next" at bounding box center [635, 370] width 80 height 33
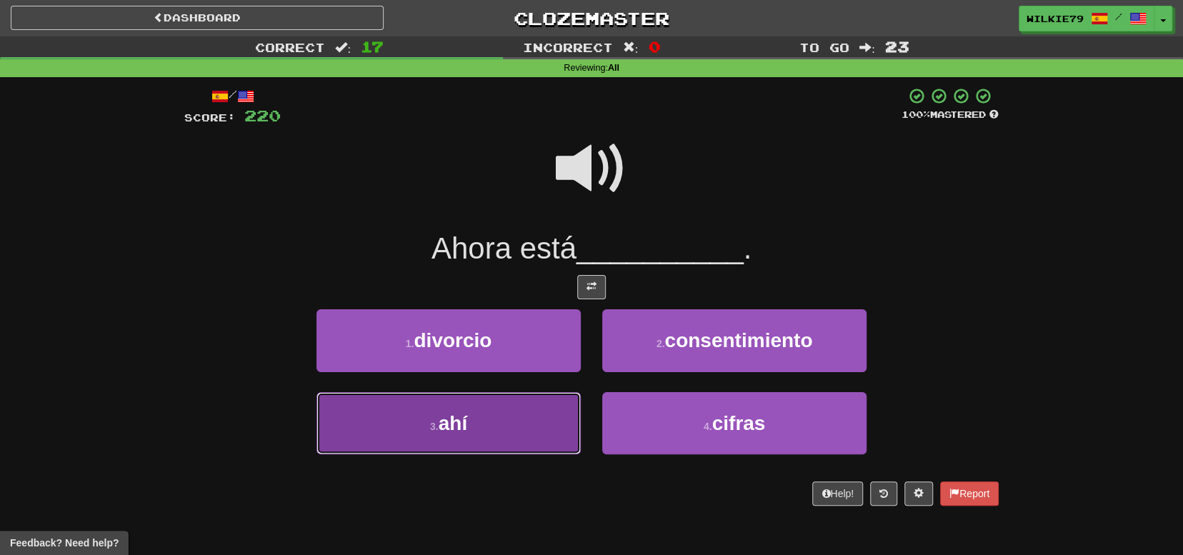
click at [519, 424] on button "3 . ahí" at bounding box center [448, 423] width 264 height 62
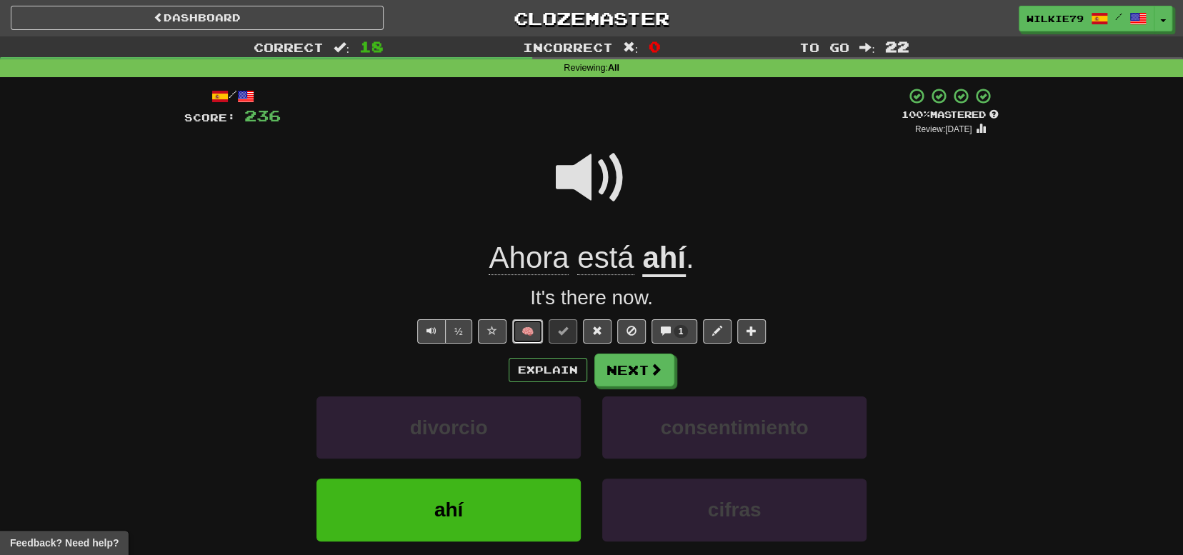
click at [528, 327] on button "🧠" at bounding box center [527, 331] width 31 height 24
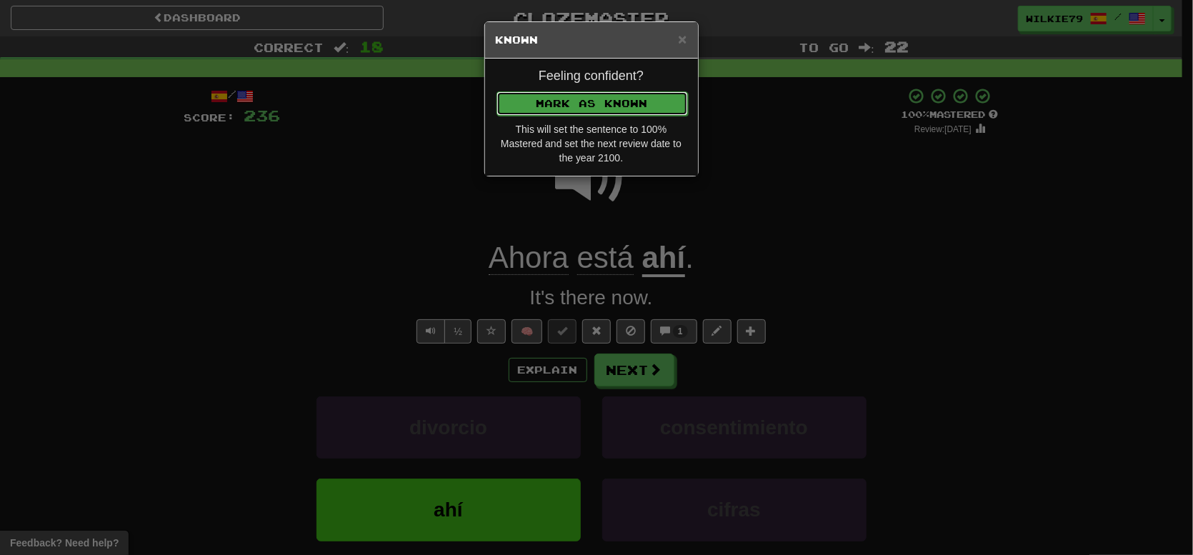
click at [537, 96] on button "Mark as Known" at bounding box center [592, 103] width 191 height 24
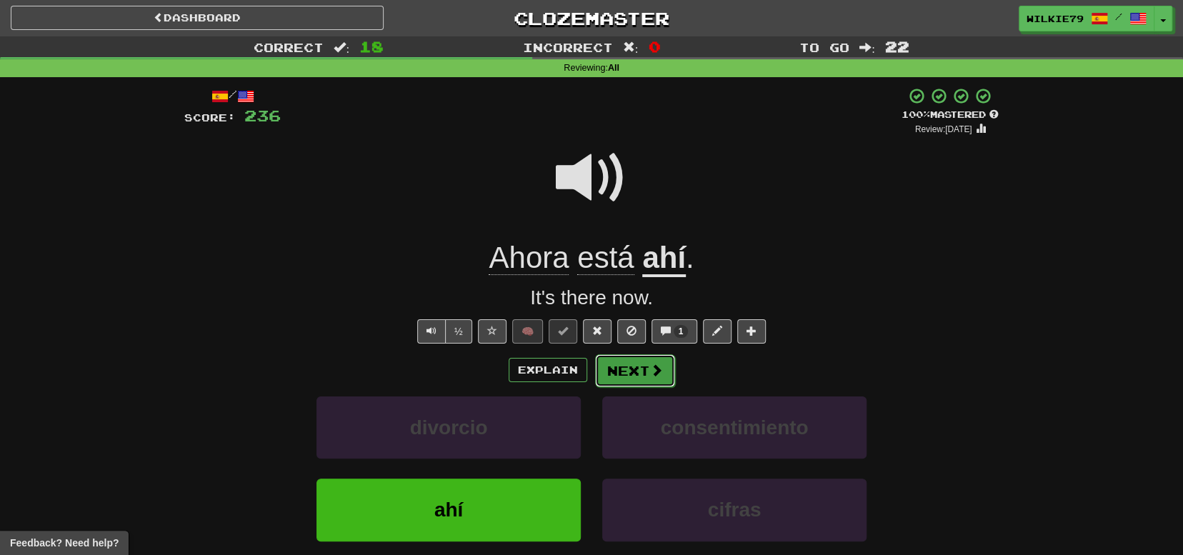
click at [633, 372] on button "Next" at bounding box center [635, 370] width 80 height 33
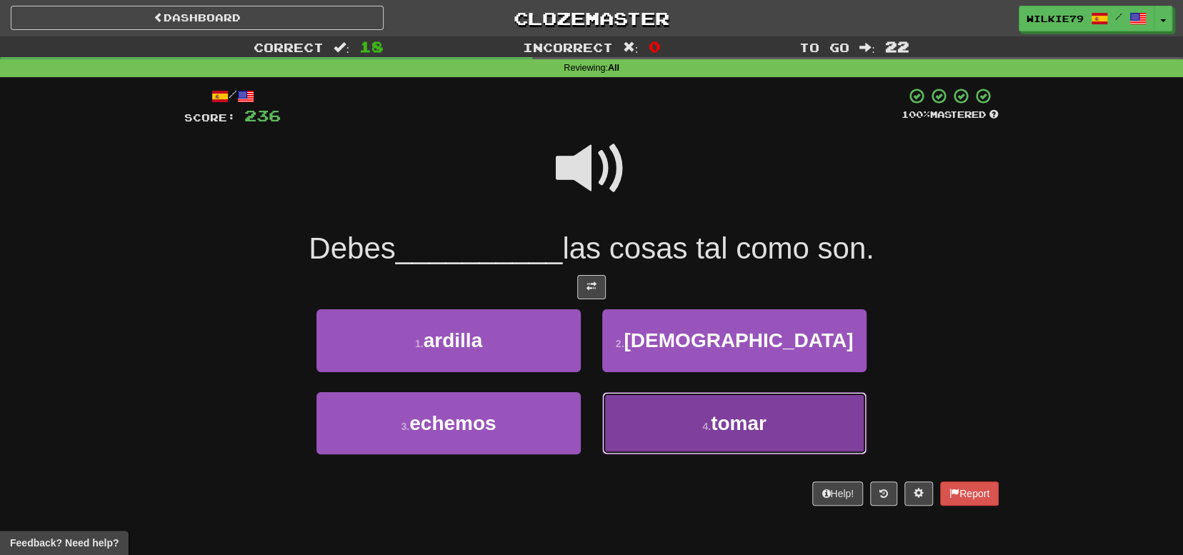
click at [695, 430] on button "4 . tomar" at bounding box center [734, 423] width 264 height 62
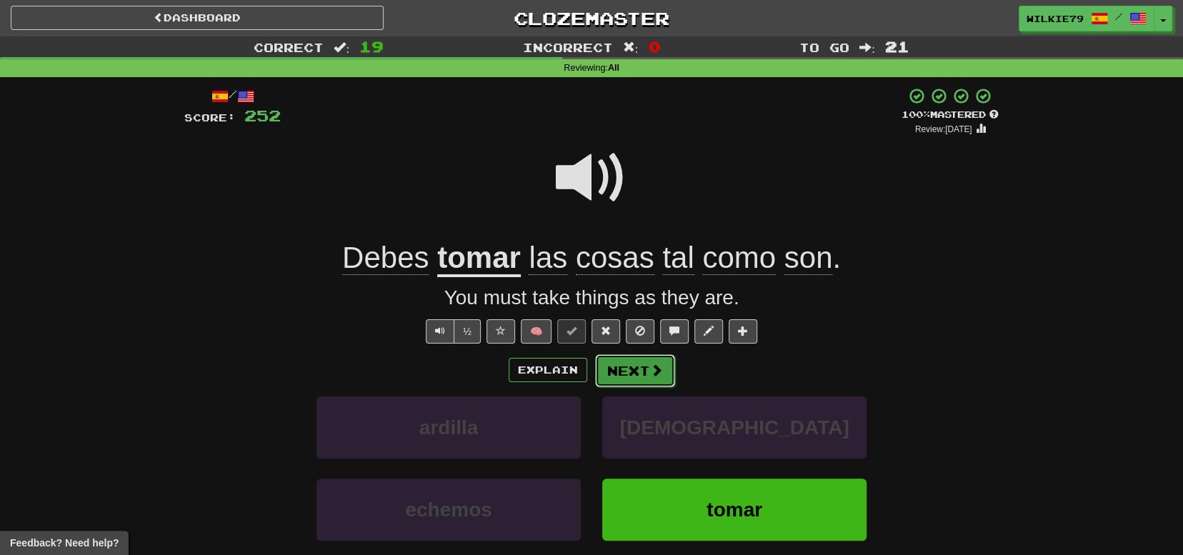
click at [624, 375] on button "Next" at bounding box center [635, 370] width 80 height 33
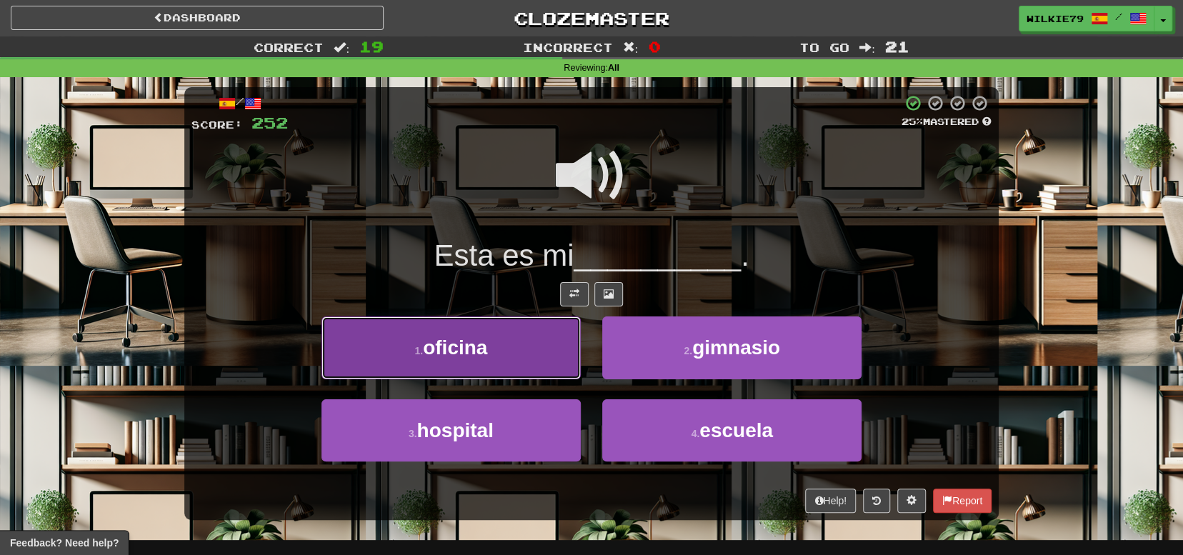
click at [484, 354] on span "oficina" at bounding box center [455, 348] width 64 height 22
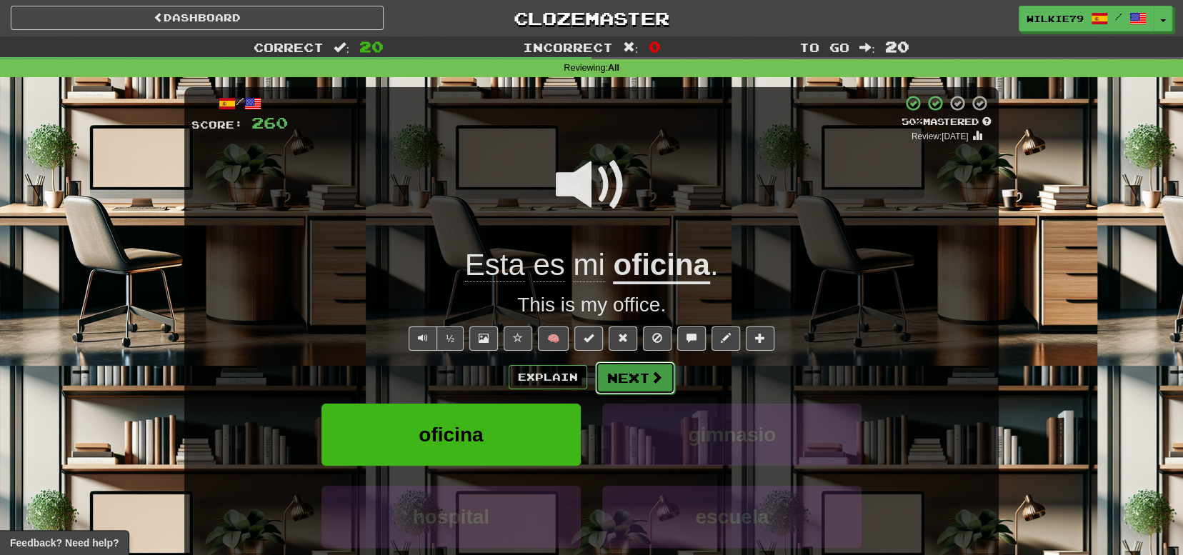
click at [632, 379] on button "Next" at bounding box center [635, 378] width 80 height 33
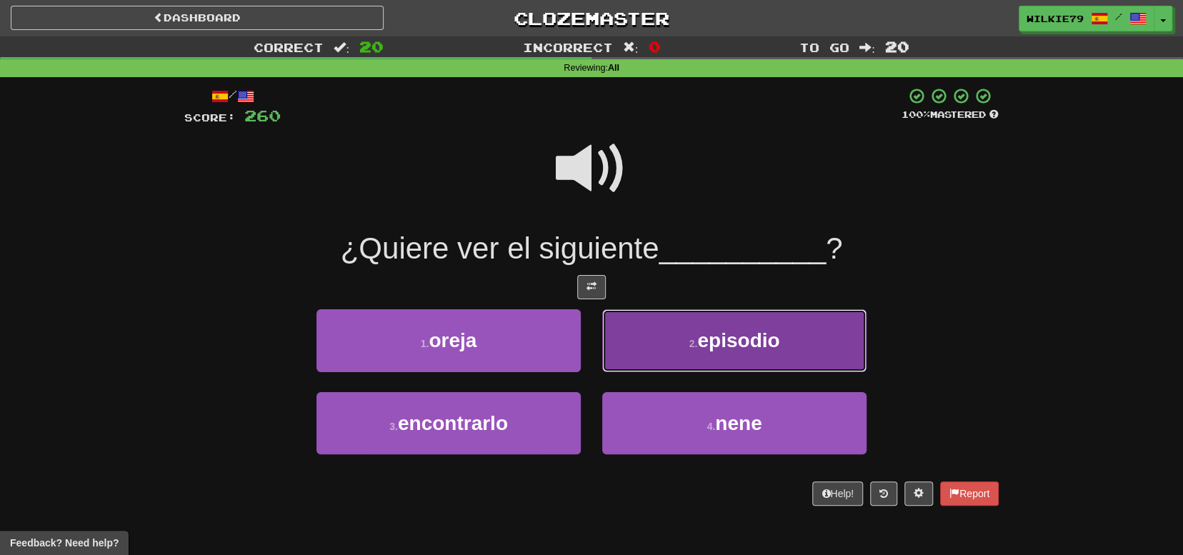
click at [702, 339] on span "episodio" at bounding box center [738, 340] width 82 height 22
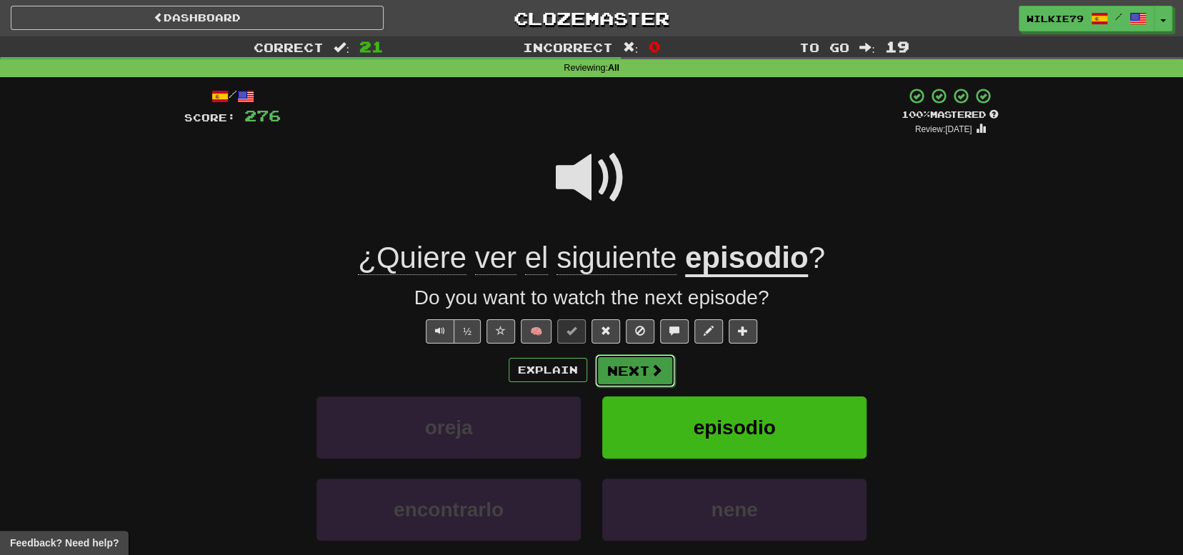
click at [625, 364] on button "Next" at bounding box center [635, 370] width 80 height 33
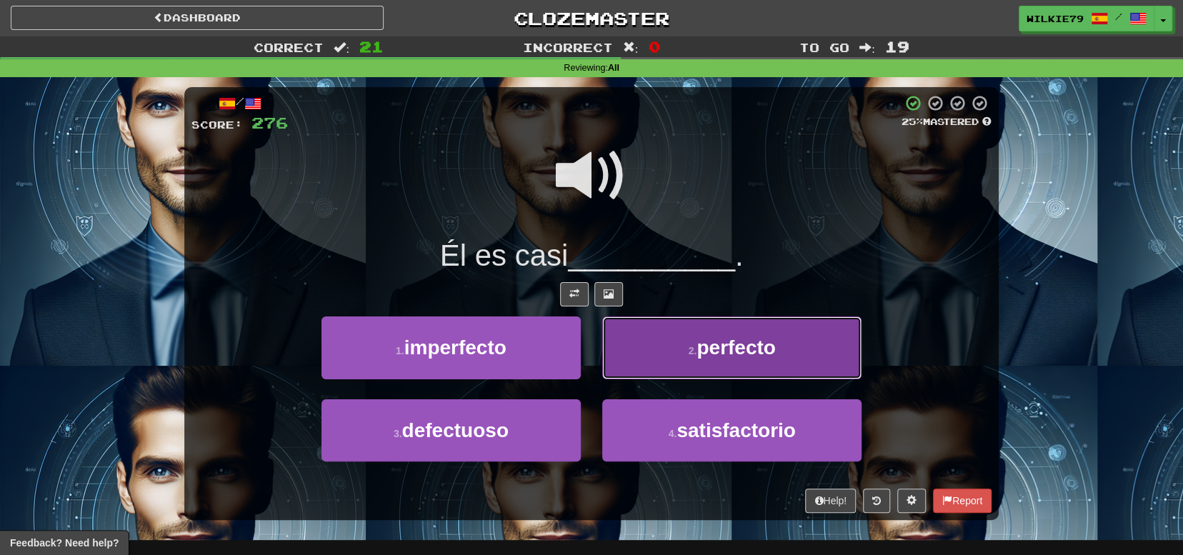
click at [669, 355] on button "2 . perfecto" at bounding box center [731, 347] width 259 height 62
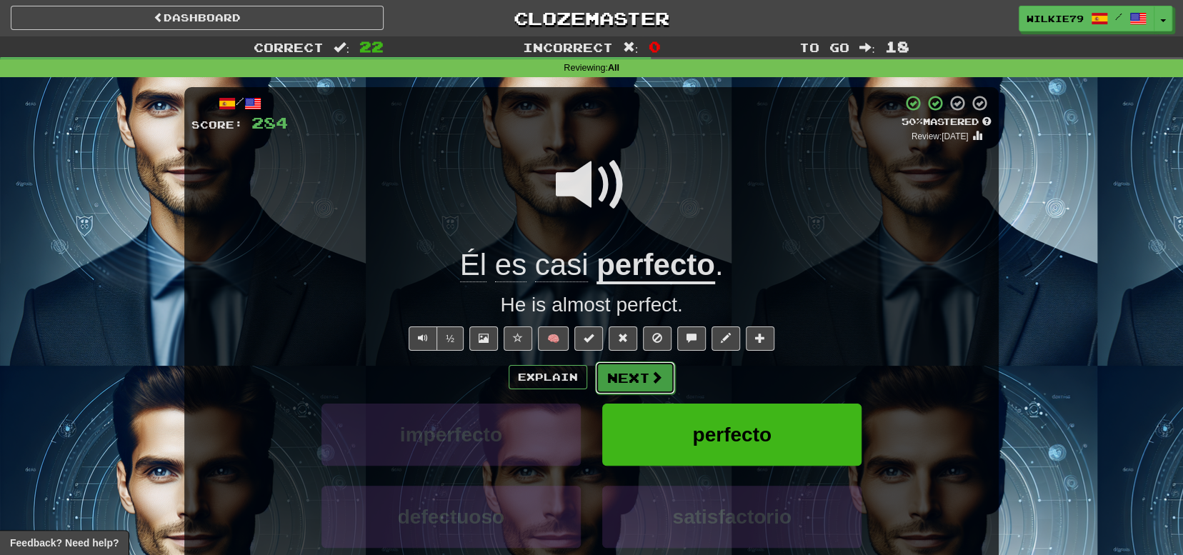
click at [650, 379] on span at bounding box center [656, 377] width 13 height 13
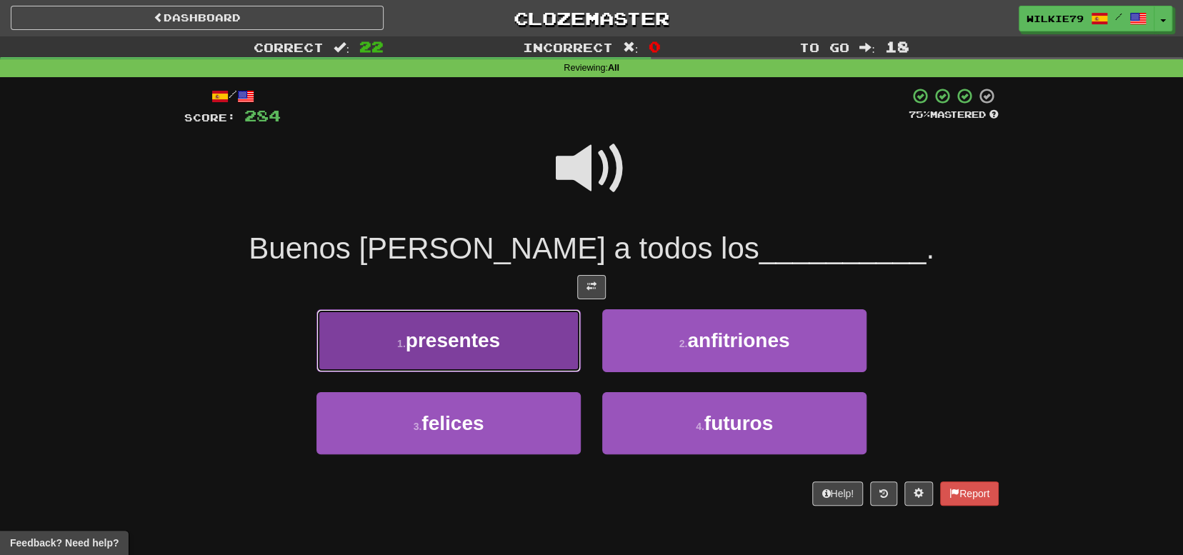
click at [466, 334] on span "presentes" at bounding box center [453, 340] width 94 height 22
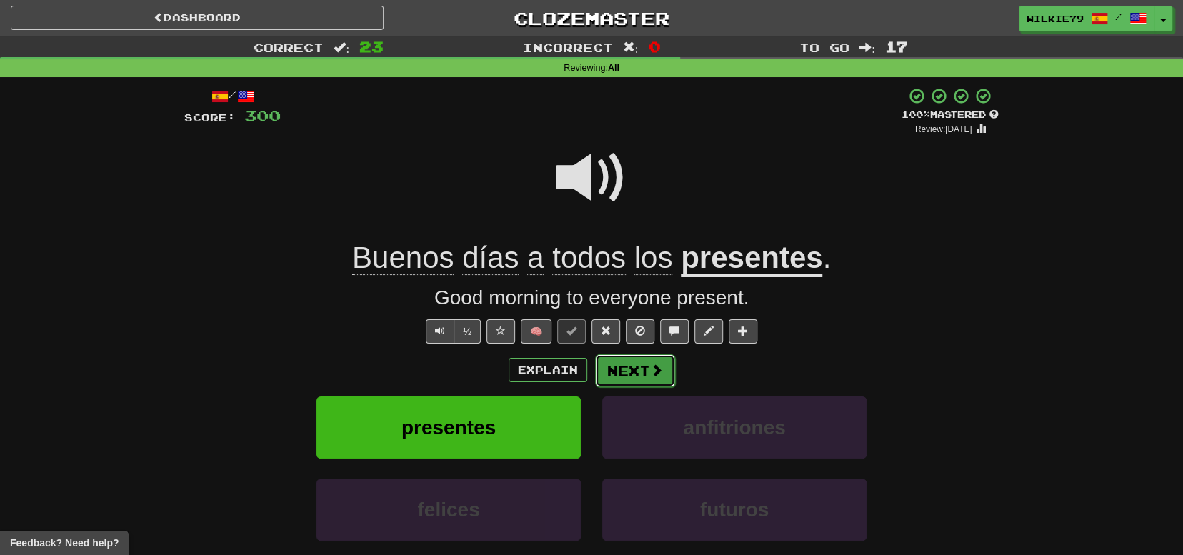
click at [629, 373] on button "Next" at bounding box center [635, 370] width 80 height 33
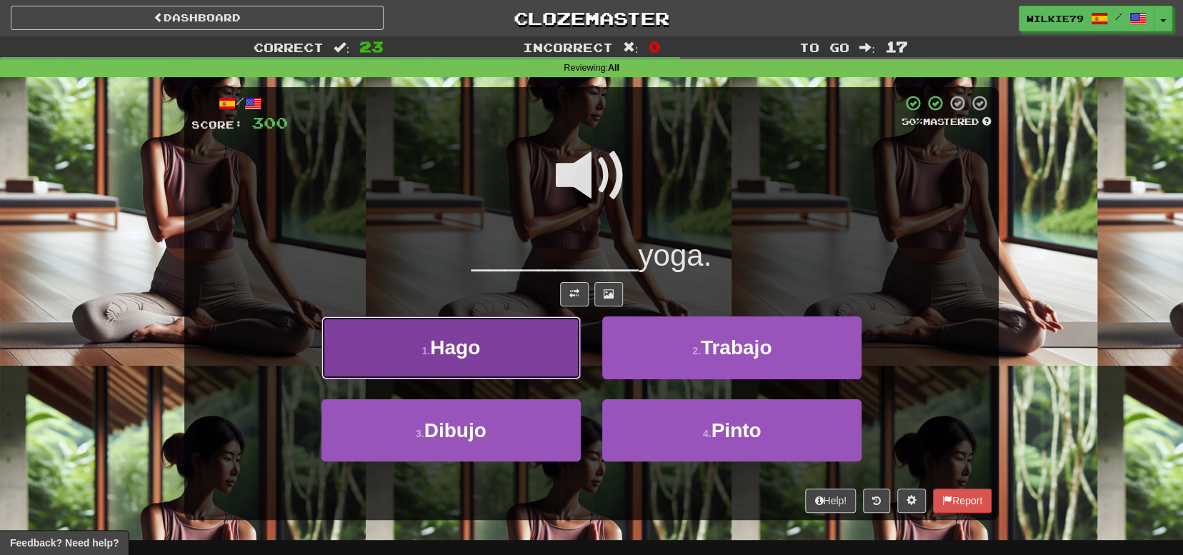
click at [522, 350] on button "1 . Hago" at bounding box center [450, 347] width 259 height 62
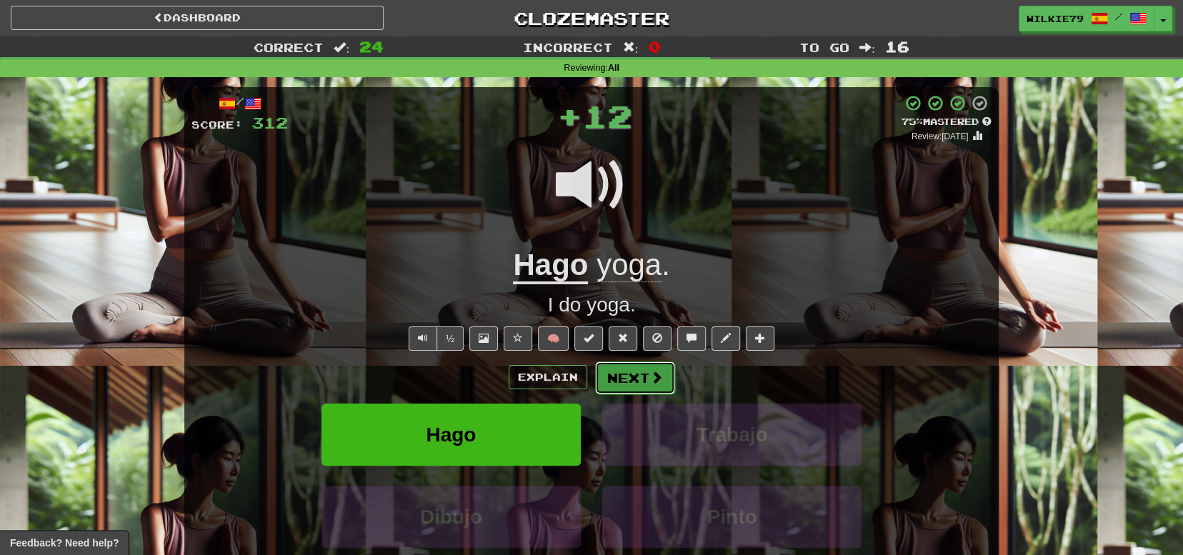
click at [634, 369] on button "Next" at bounding box center [635, 378] width 80 height 33
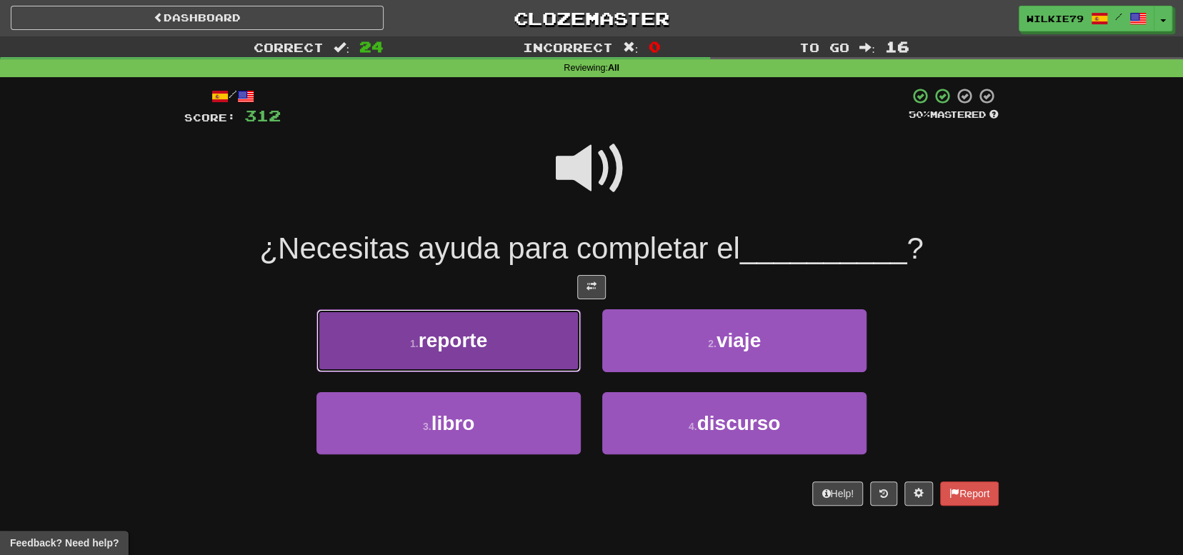
click at [504, 340] on button "1 . reporte" at bounding box center [448, 340] width 264 height 62
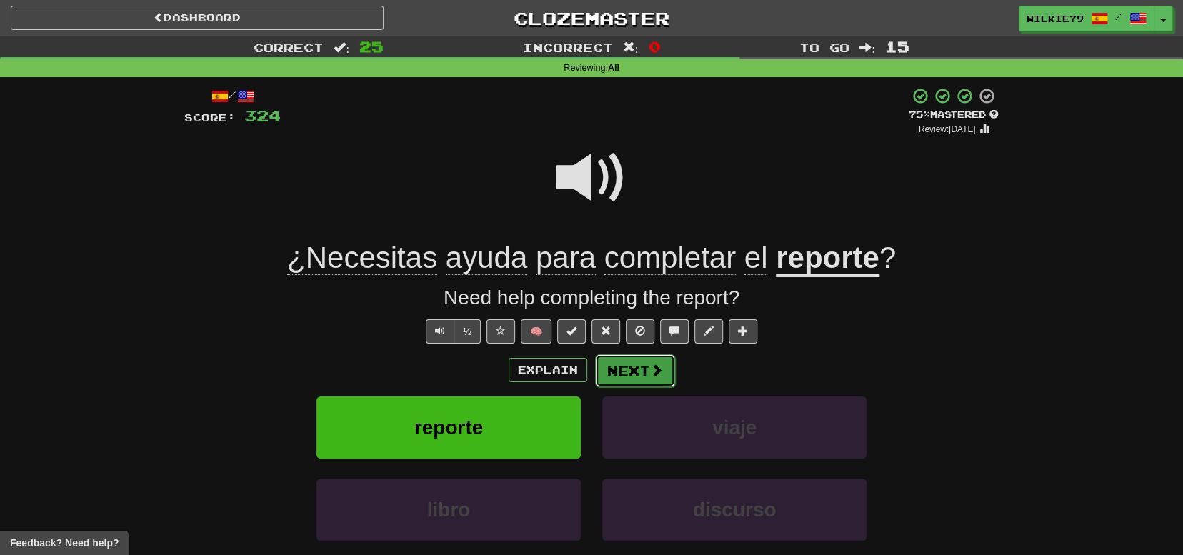
click at [641, 366] on button "Next" at bounding box center [635, 370] width 80 height 33
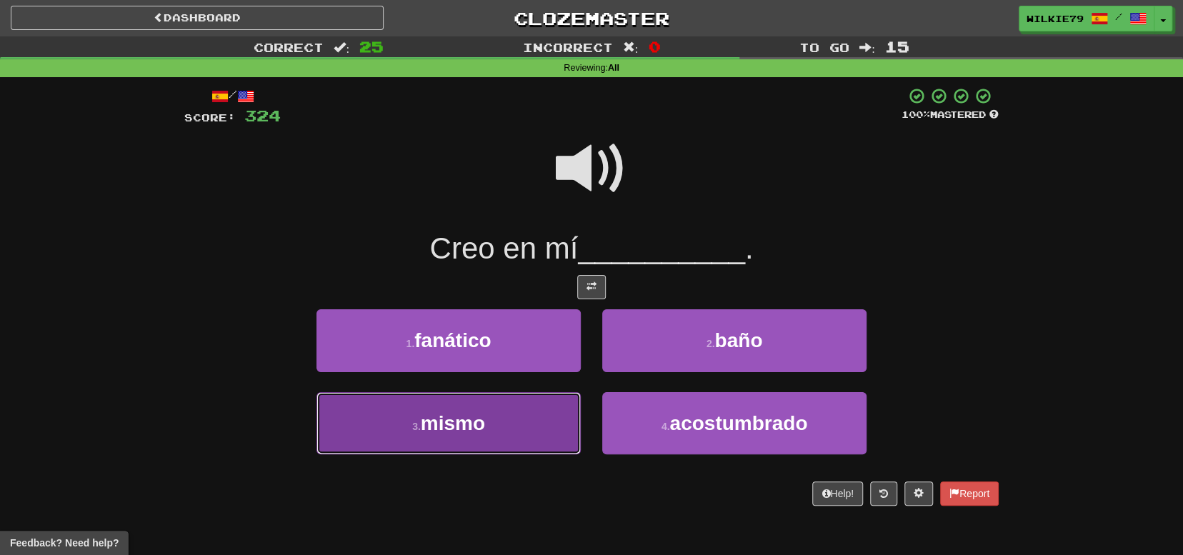
click at [498, 423] on button "3 . mismo" at bounding box center [448, 423] width 264 height 62
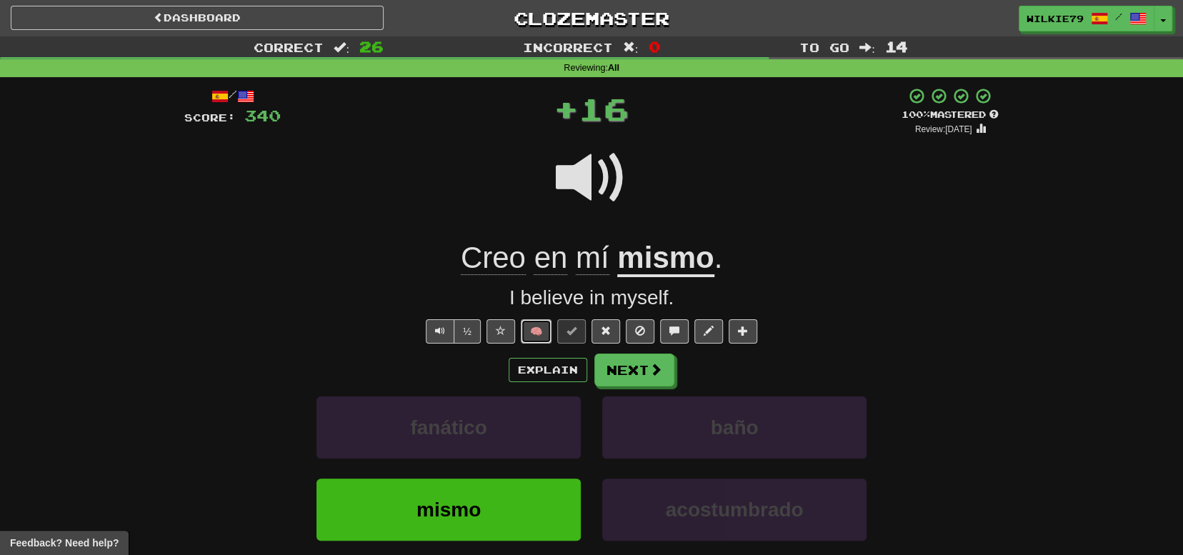
click at [537, 332] on button "🧠" at bounding box center [536, 331] width 31 height 24
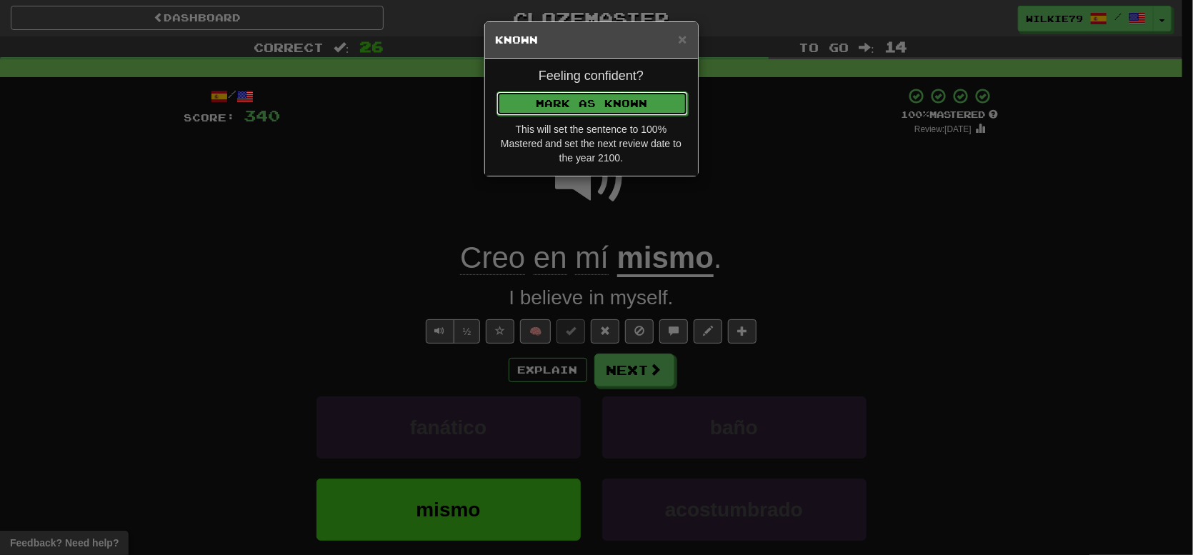
click at [569, 107] on button "Mark as Known" at bounding box center [592, 103] width 191 height 24
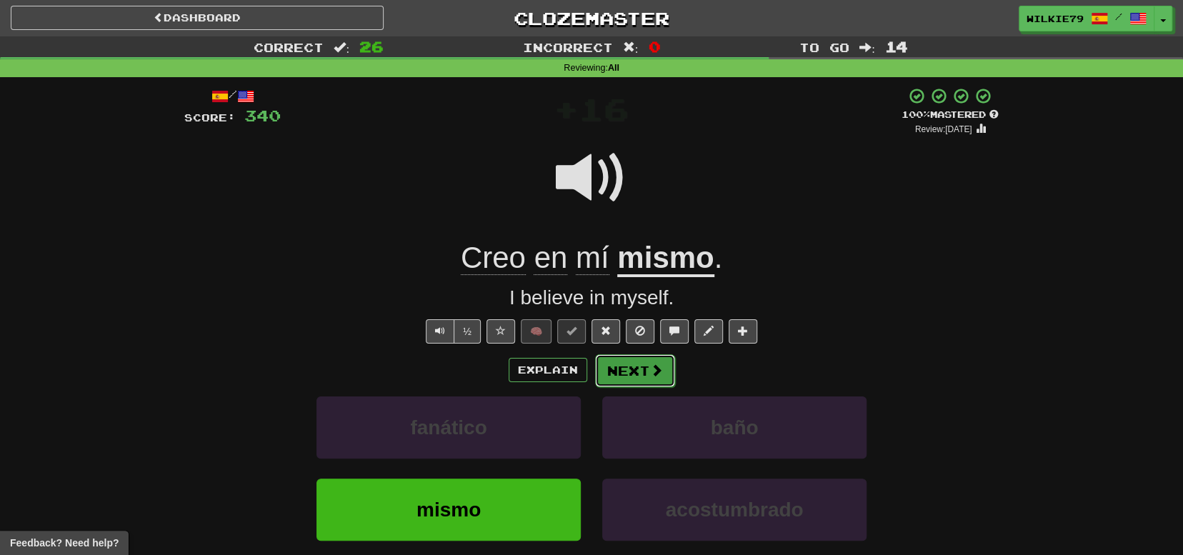
click at [624, 365] on button "Next" at bounding box center [635, 370] width 80 height 33
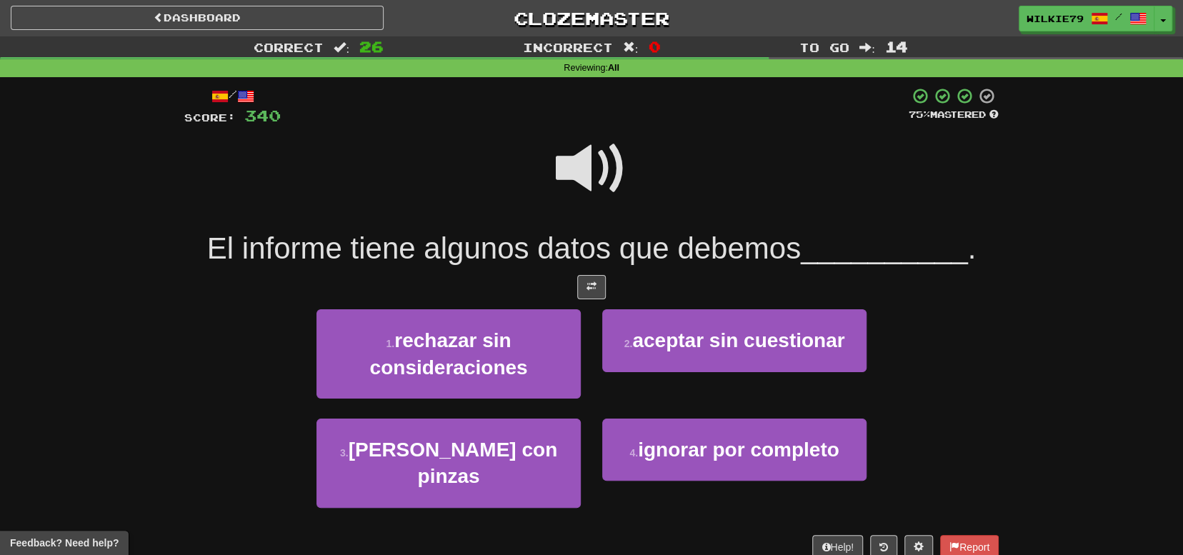
click at [573, 160] on span at bounding box center [591, 168] width 71 height 71
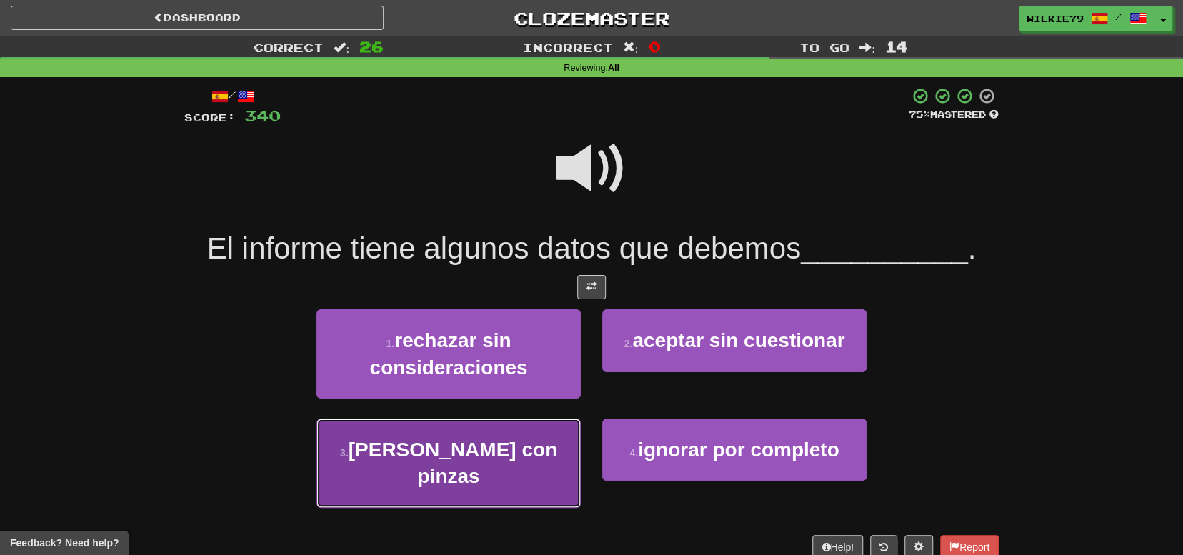
click at [479, 452] on span "coger con pinzas" at bounding box center [453, 463] width 209 height 49
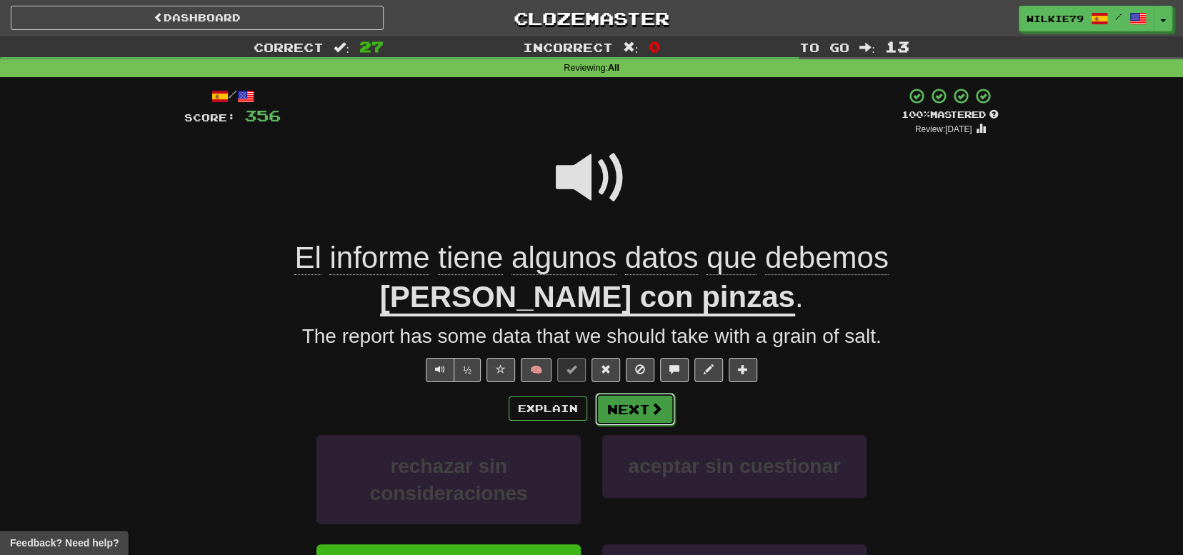
click at [656, 404] on span at bounding box center [656, 408] width 13 height 13
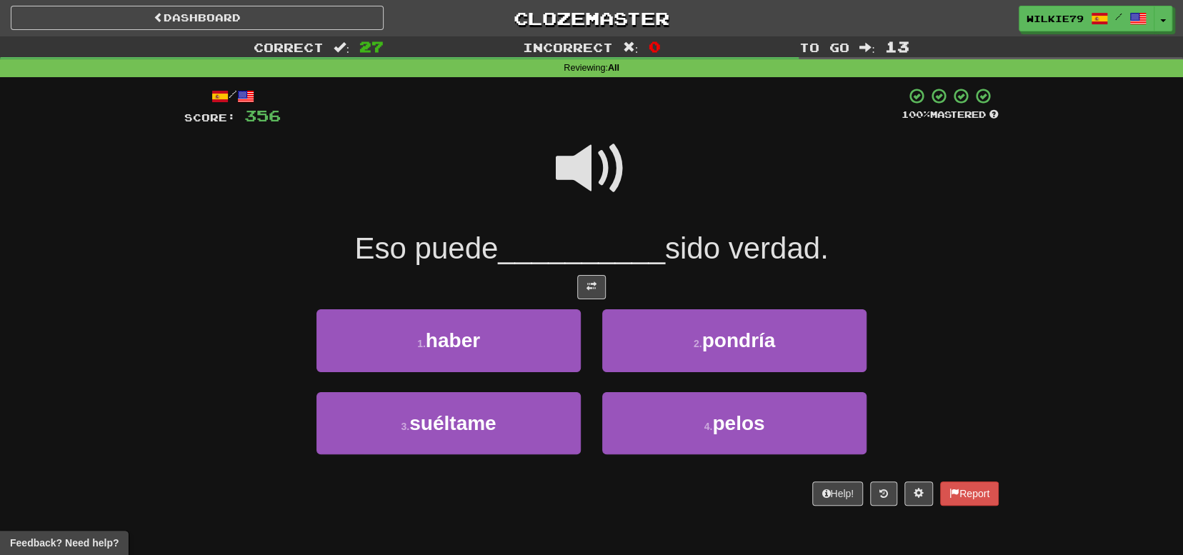
click at [584, 155] on span at bounding box center [591, 168] width 71 height 71
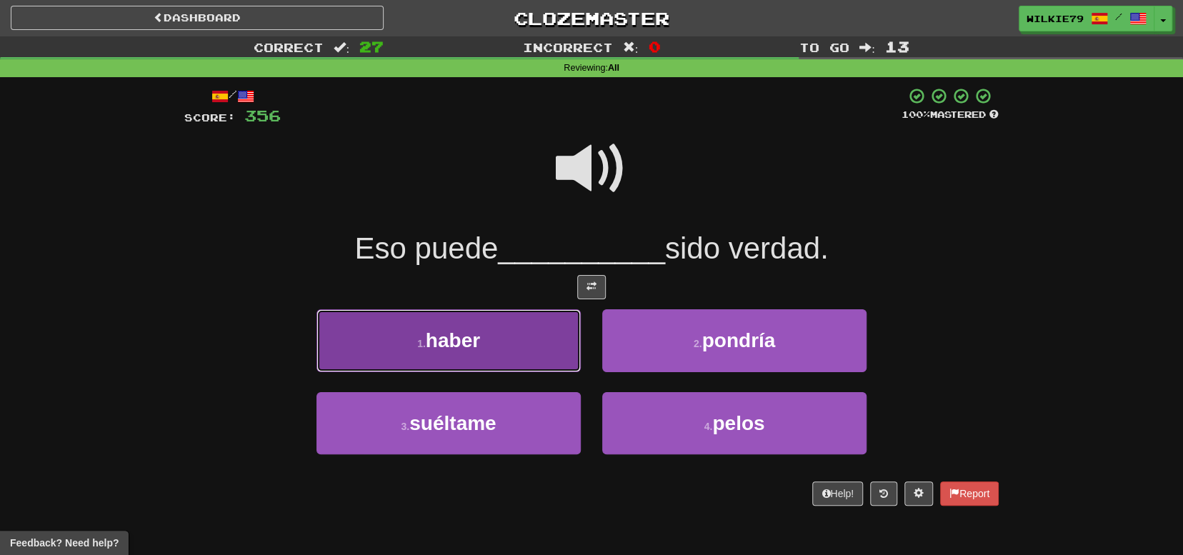
click at [479, 349] on span "haber" at bounding box center [453, 340] width 54 height 22
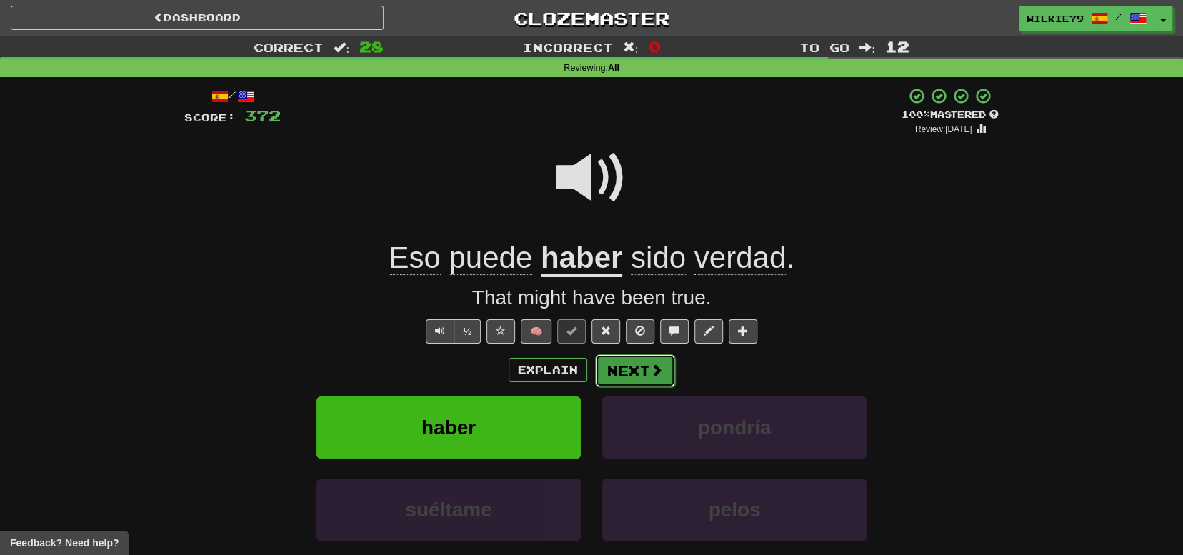
click at [650, 367] on span at bounding box center [656, 370] width 13 height 13
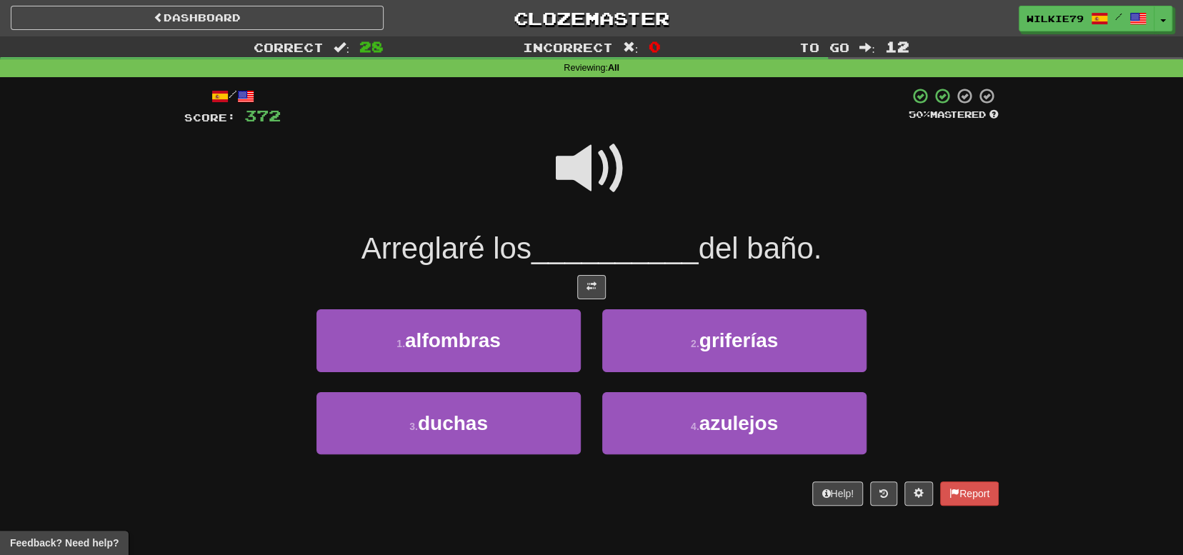
click at [587, 171] on span at bounding box center [591, 168] width 71 height 71
click at [599, 176] on span at bounding box center [591, 168] width 71 height 71
click at [584, 186] on span at bounding box center [591, 168] width 71 height 71
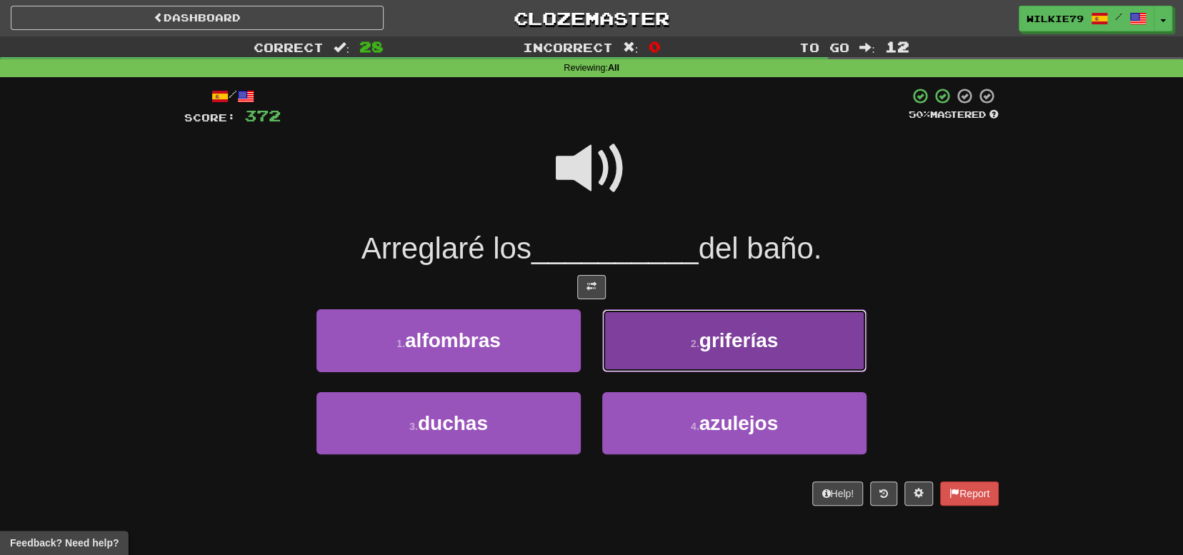
click at [676, 337] on button "2 . griferías" at bounding box center [734, 340] width 264 height 62
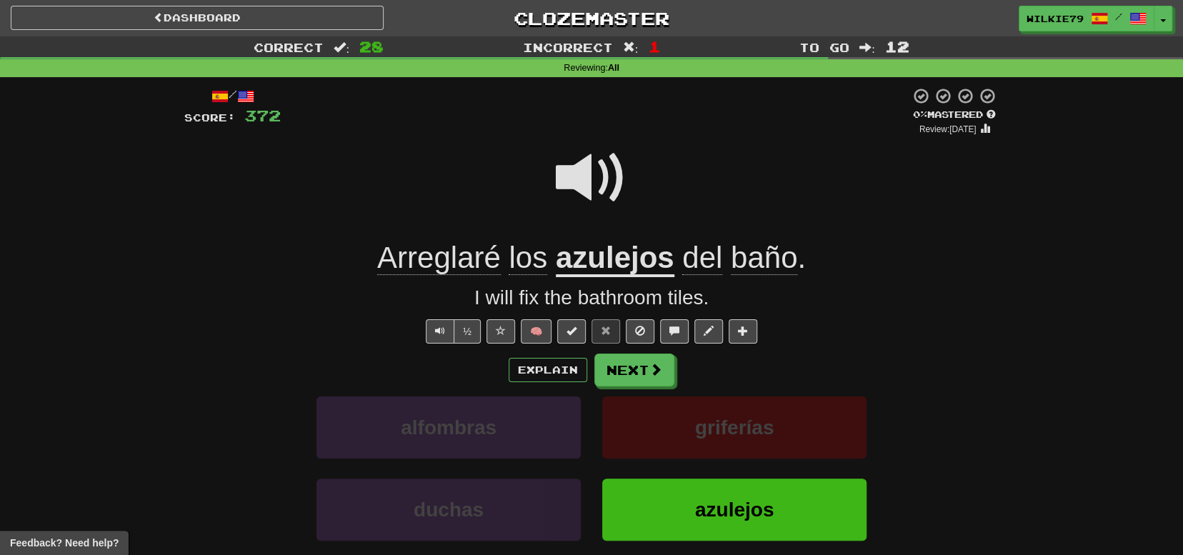
click at [585, 264] on u "azulejos" at bounding box center [615, 259] width 119 height 36
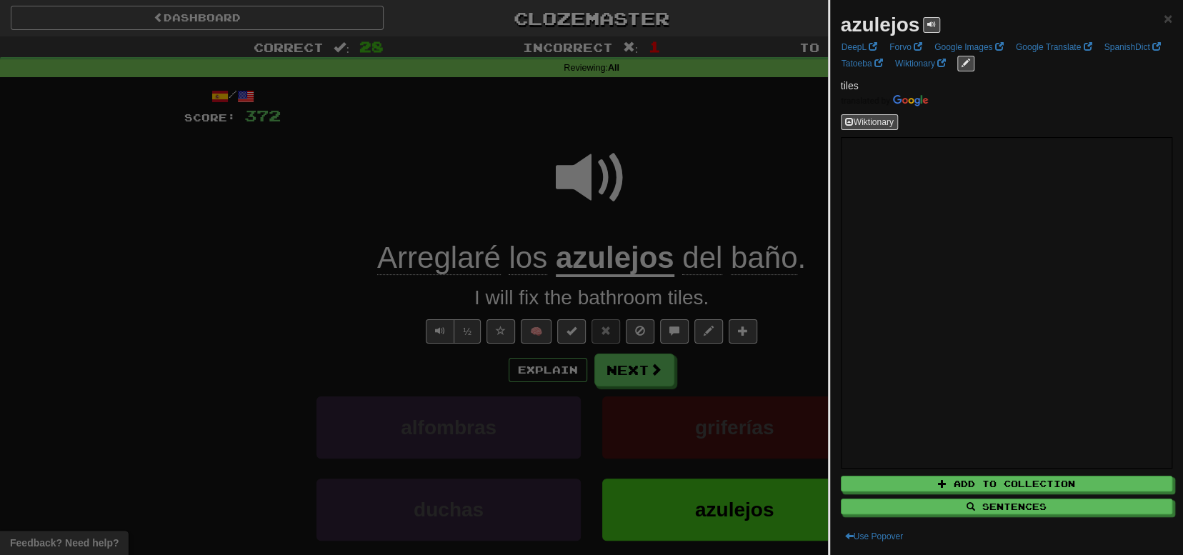
click at [296, 318] on div at bounding box center [591, 277] width 1183 height 555
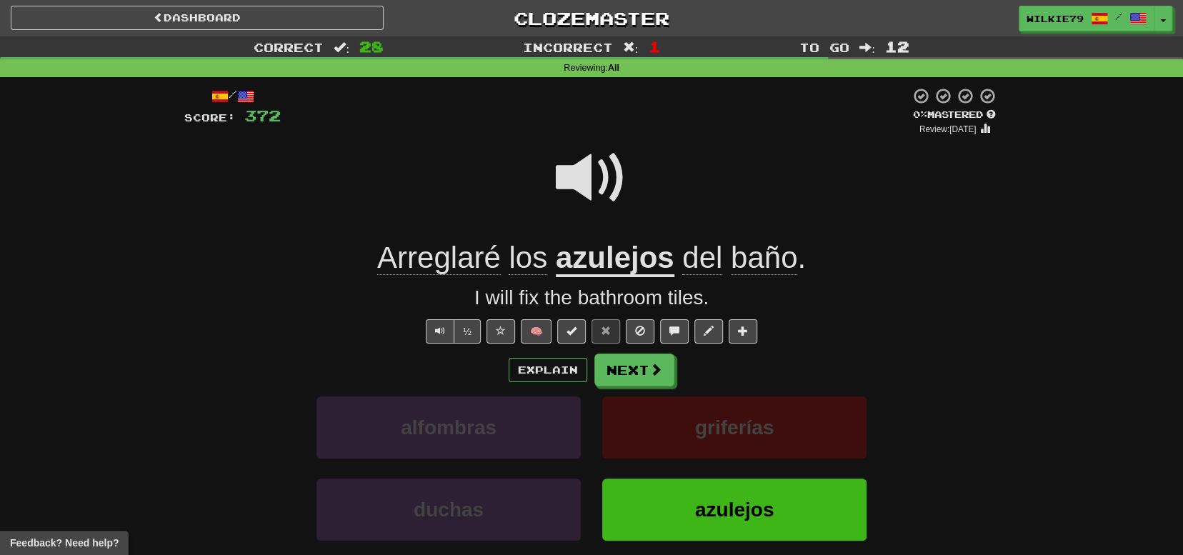
click at [571, 177] on span at bounding box center [591, 177] width 71 height 71
click at [611, 256] on u "azulejos" at bounding box center [615, 259] width 119 height 36
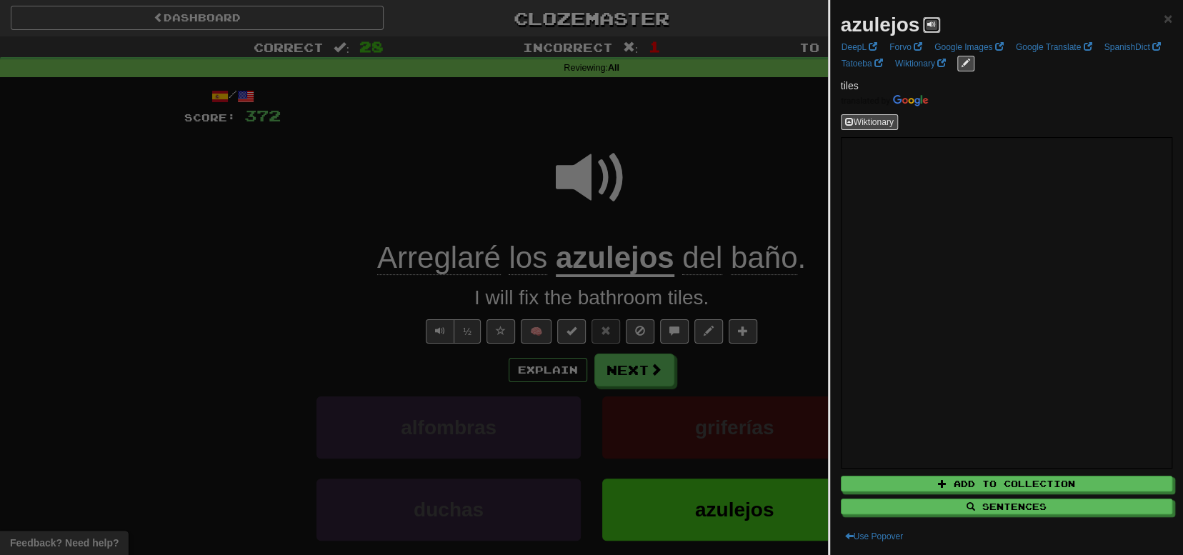
click at [924, 29] on button at bounding box center [931, 25] width 17 height 16
click at [677, 176] on div at bounding box center [591, 277] width 1183 height 555
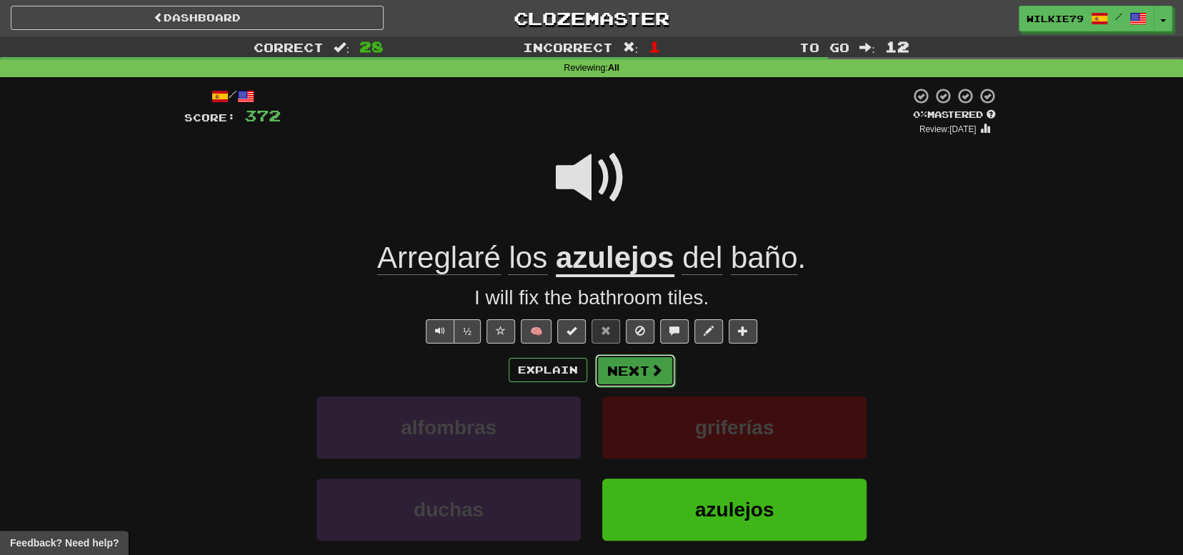
click at [637, 369] on button "Next" at bounding box center [635, 370] width 80 height 33
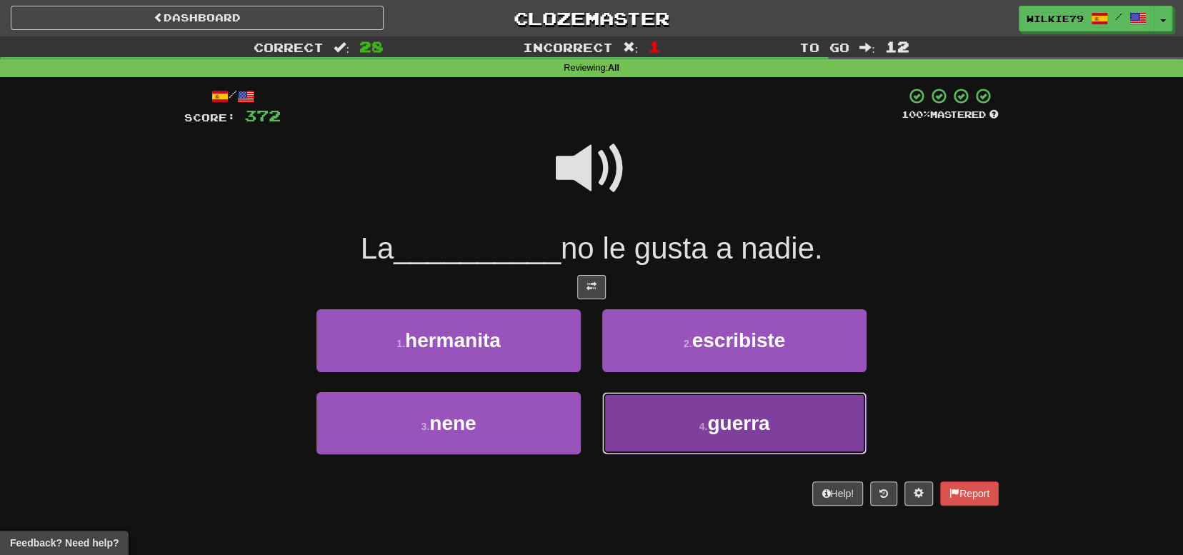
click at [695, 419] on button "4 . guerra" at bounding box center [734, 423] width 264 height 62
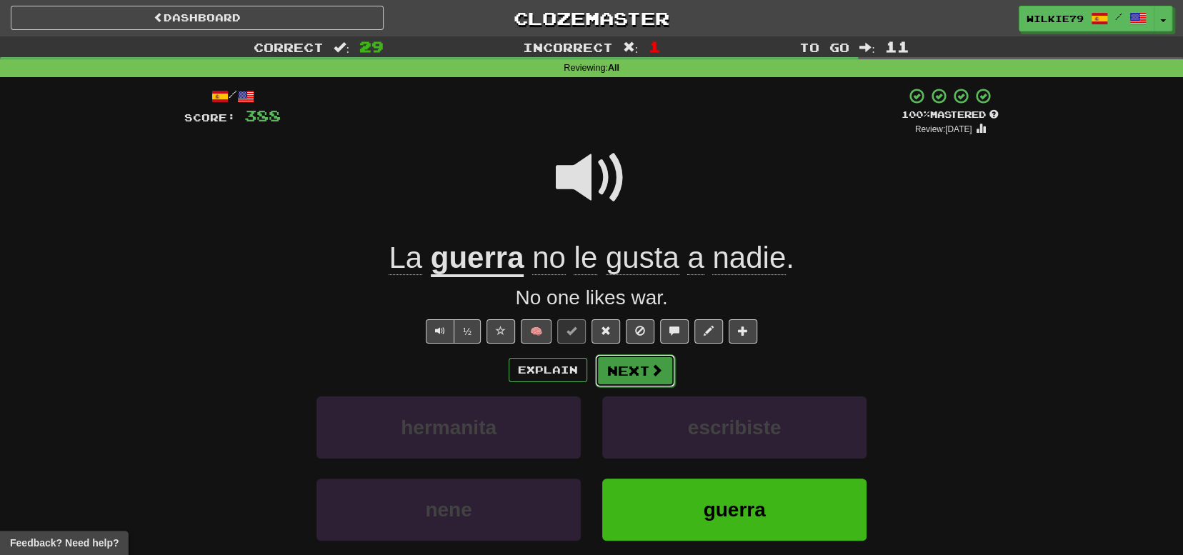
click at [618, 366] on button "Next" at bounding box center [635, 370] width 80 height 33
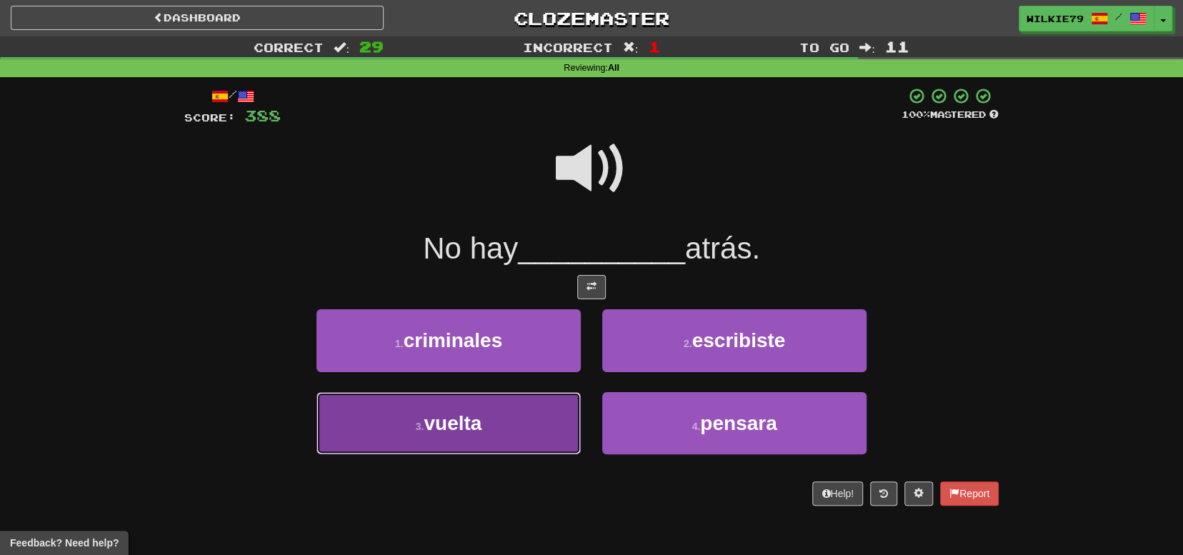
click at [529, 422] on button "3 . vuelta" at bounding box center [448, 423] width 264 height 62
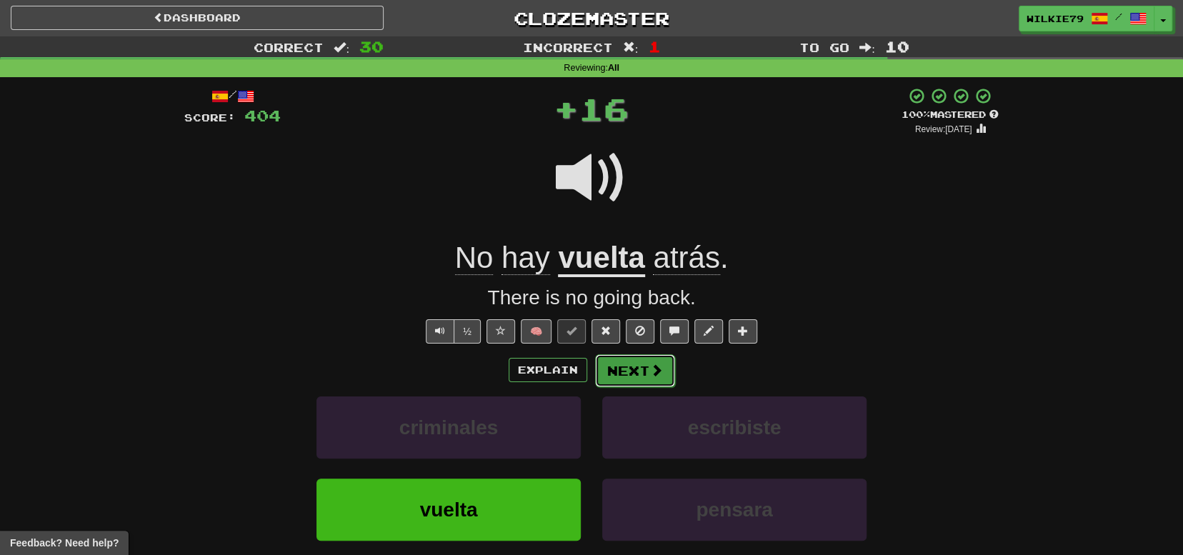
click at [622, 357] on button "Next" at bounding box center [635, 370] width 80 height 33
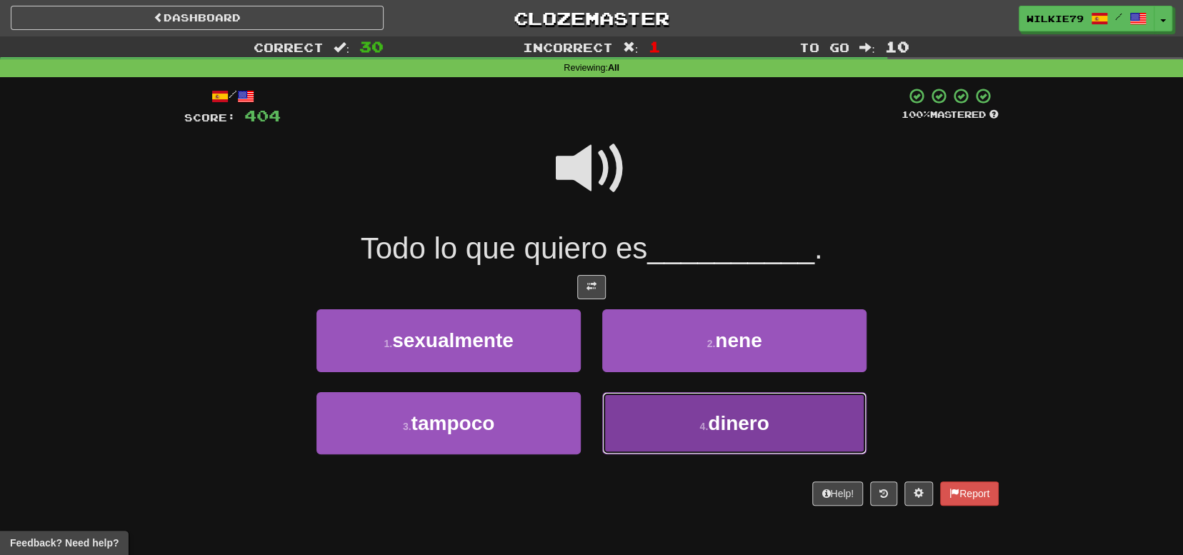
click at [722, 434] on button "4 . dinero" at bounding box center [734, 423] width 264 height 62
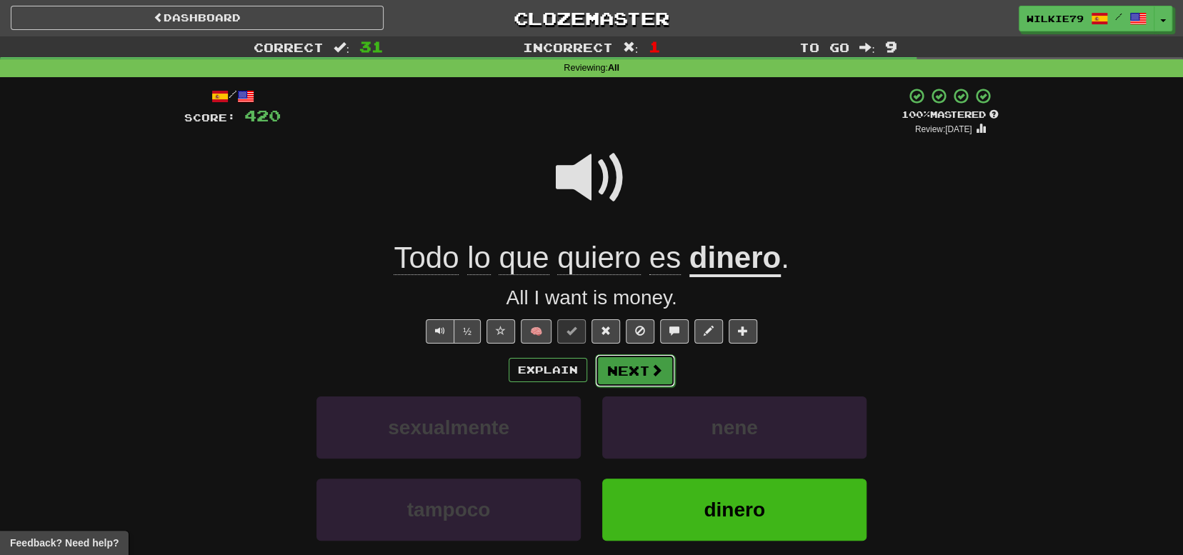
click at [614, 369] on button "Next" at bounding box center [635, 370] width 80 height 33
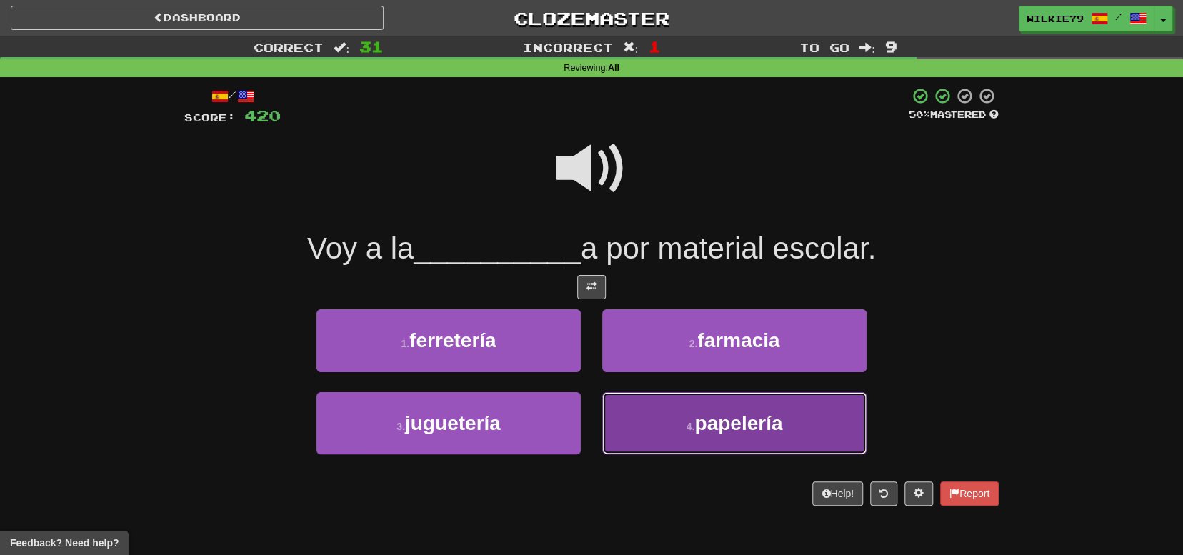
click at [687, 425] on small "4 ." at bounding box center [691, 426] width 9 height 11
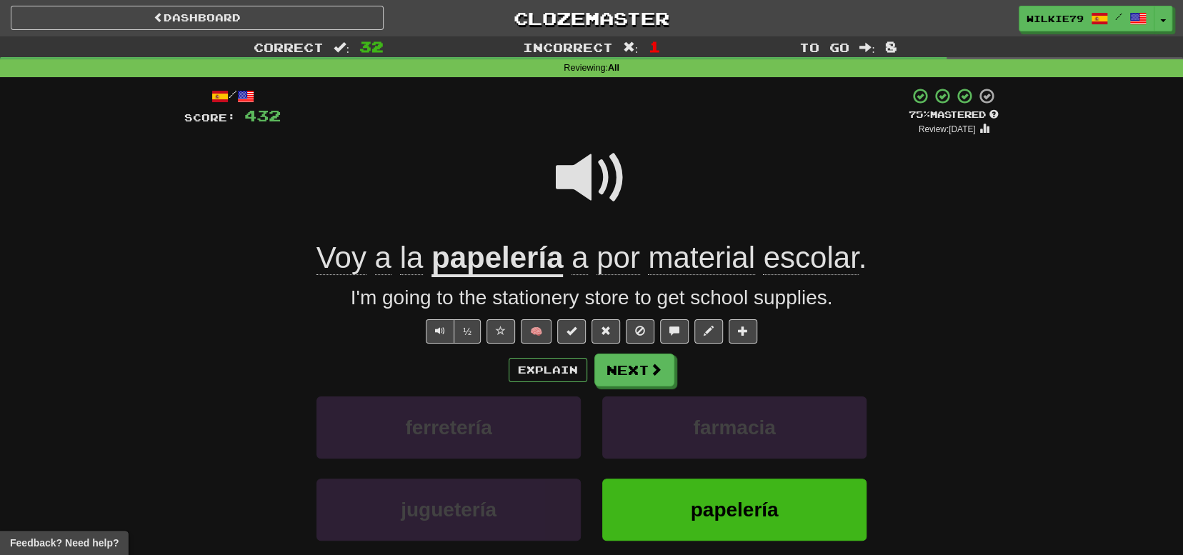
click at [794, 256] on span "escolar" at bounding box center [810, 258] width 95 height 34
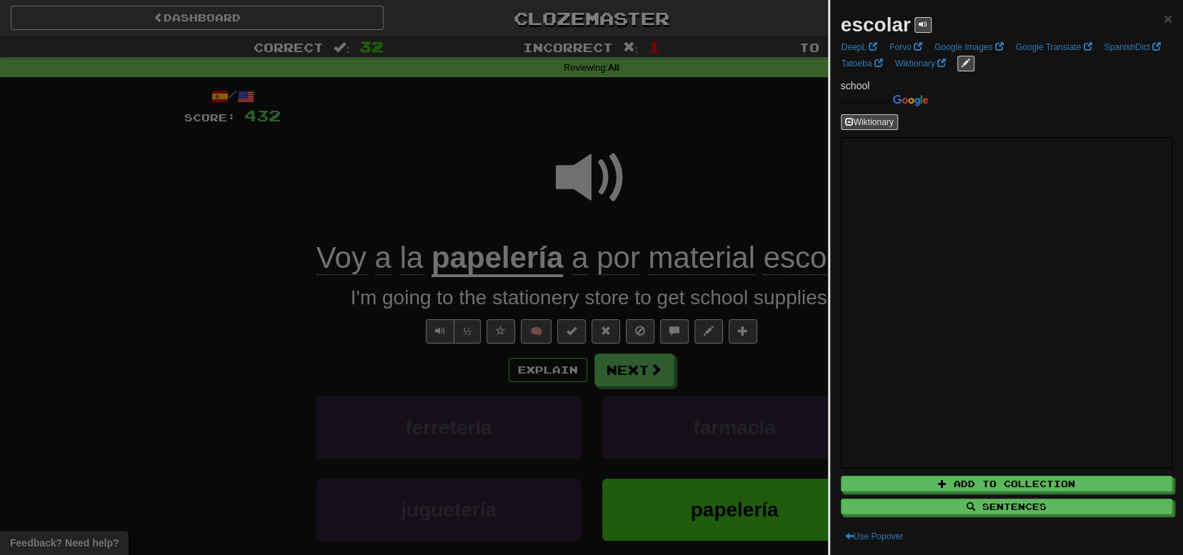
click at [738, 194] on div at bounding box center [591, 277] width 1183 height 555
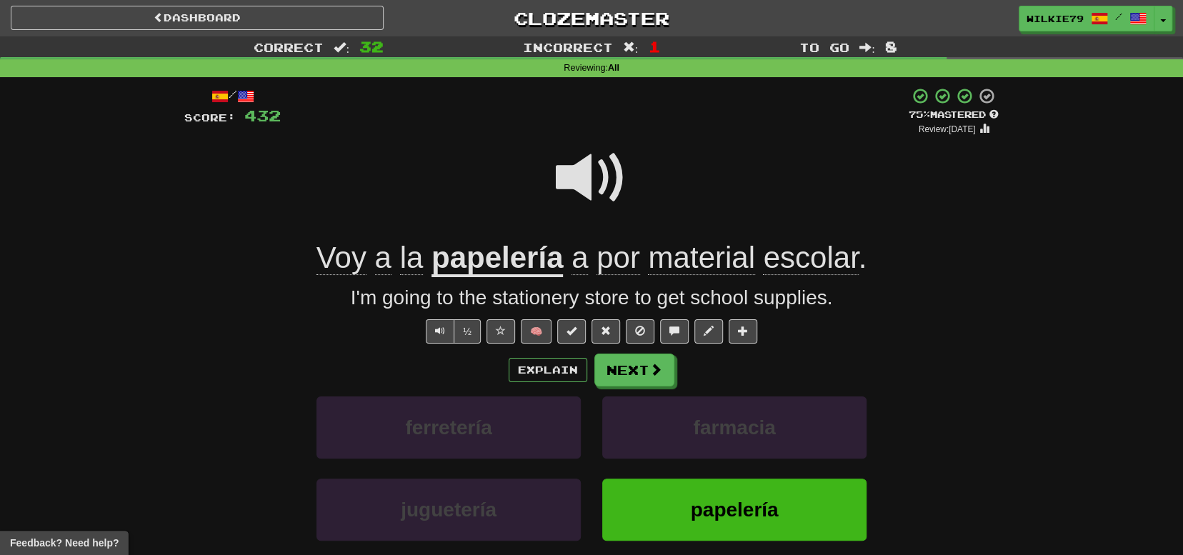
click at [699, 252] on span "material" at bounding box center [701, 258] width 106 height 34
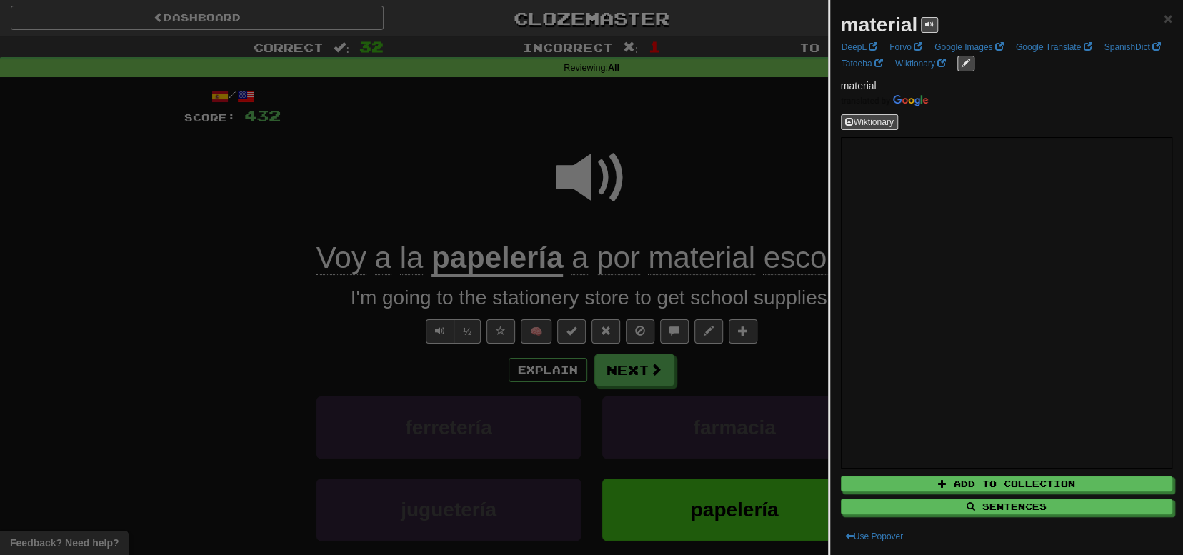
click at [714, 185] on div at bounding box center [591, 277] width 1183 height 555
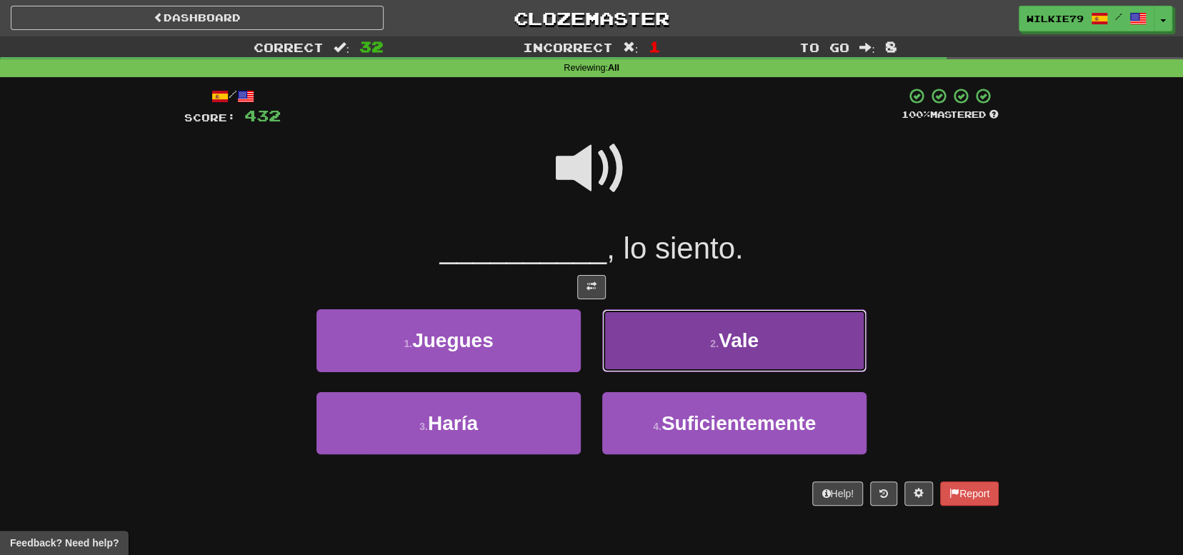
click at [697, 348] on button "2 . Vale" at bounding box center [734, 340] width 264 height 62
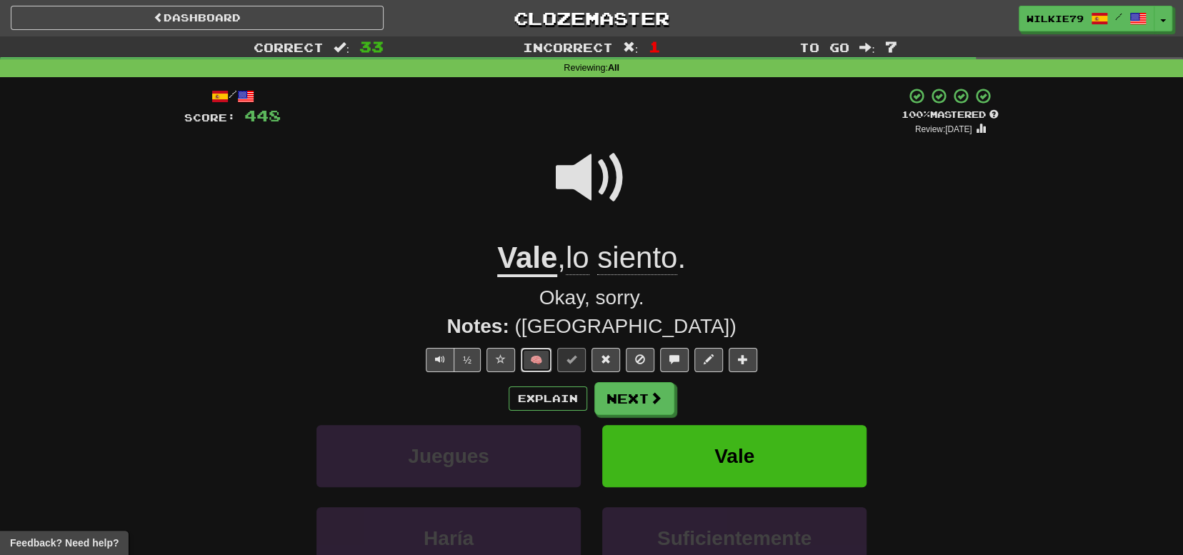
click at [536, 357] on button "🧠" at bounding box center [536, 360] width 31 height 24
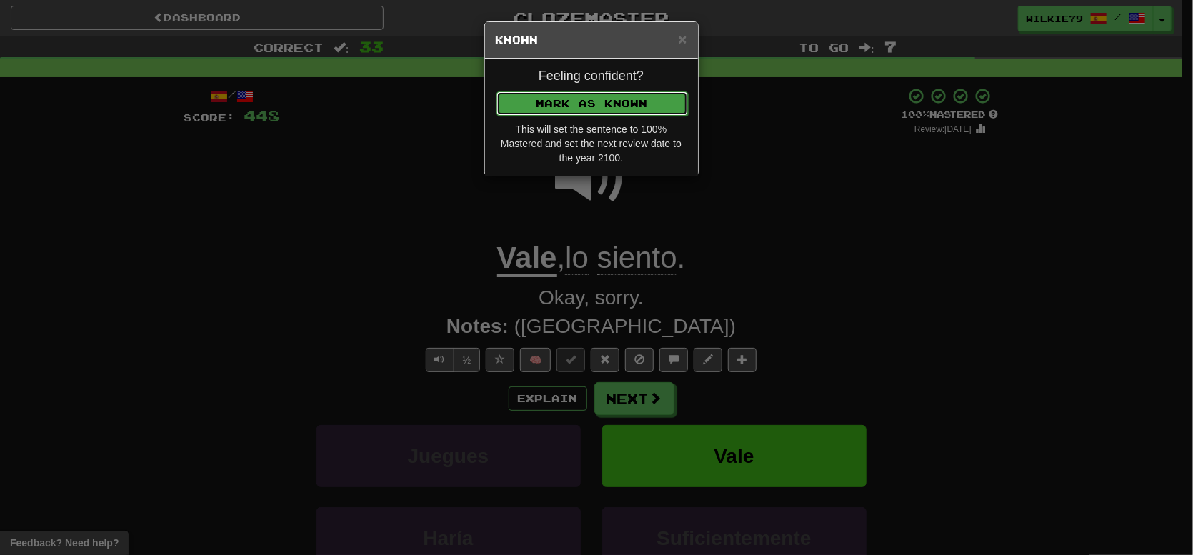
click at [601, 101] on button "Mark as Known" at bounding box center [592, 103] width 191 height 24
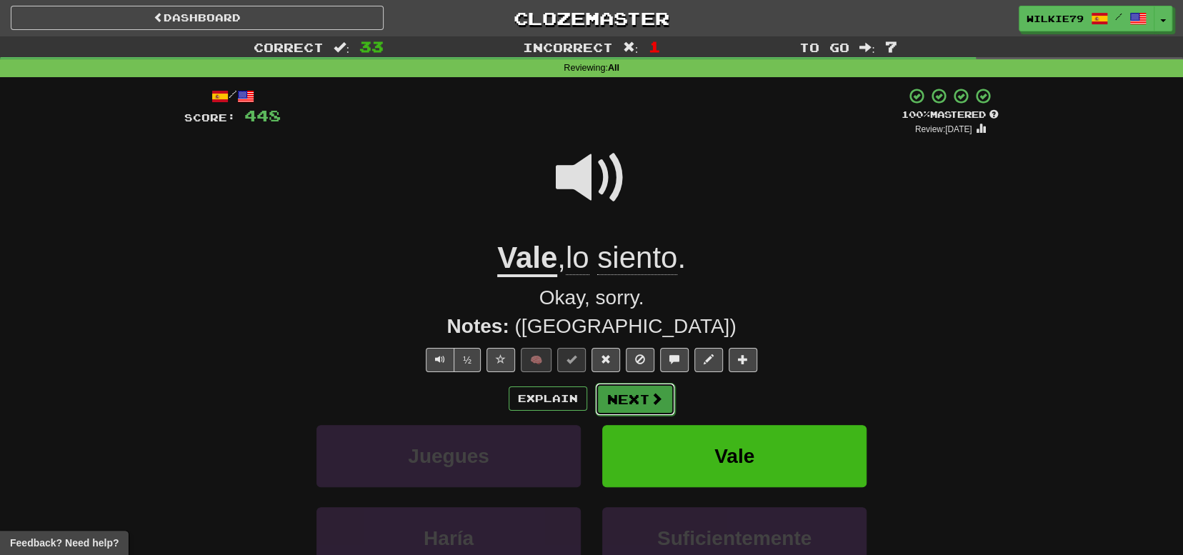
click at [638, 403] on button "Next" at bounding box center [635, 399] width 80 height 33
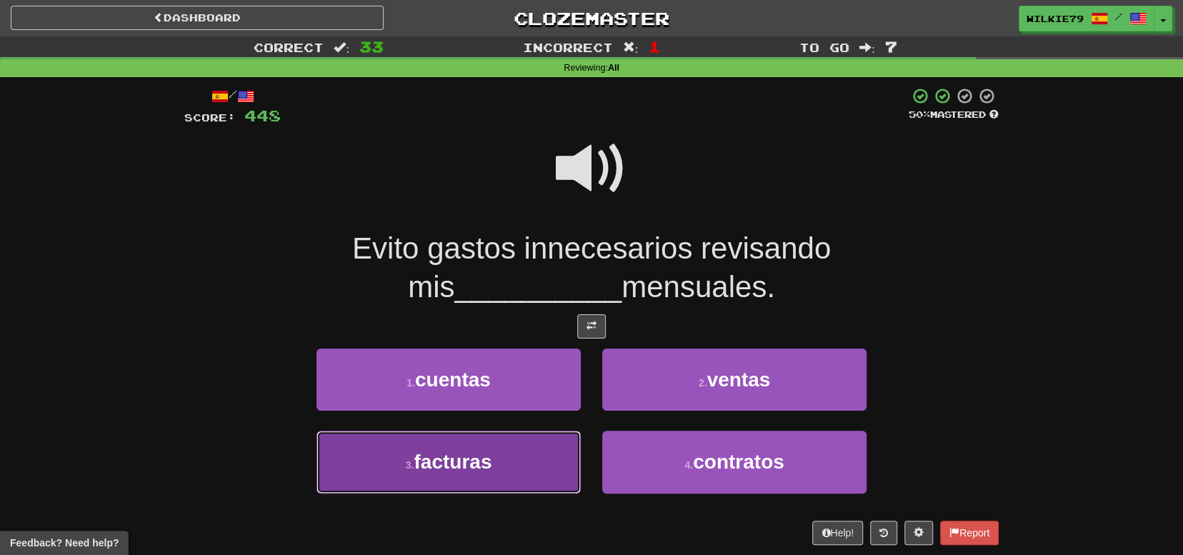
click at [469, 455] on span "facturas" at bounding box center [453, 462] width 78 height 22
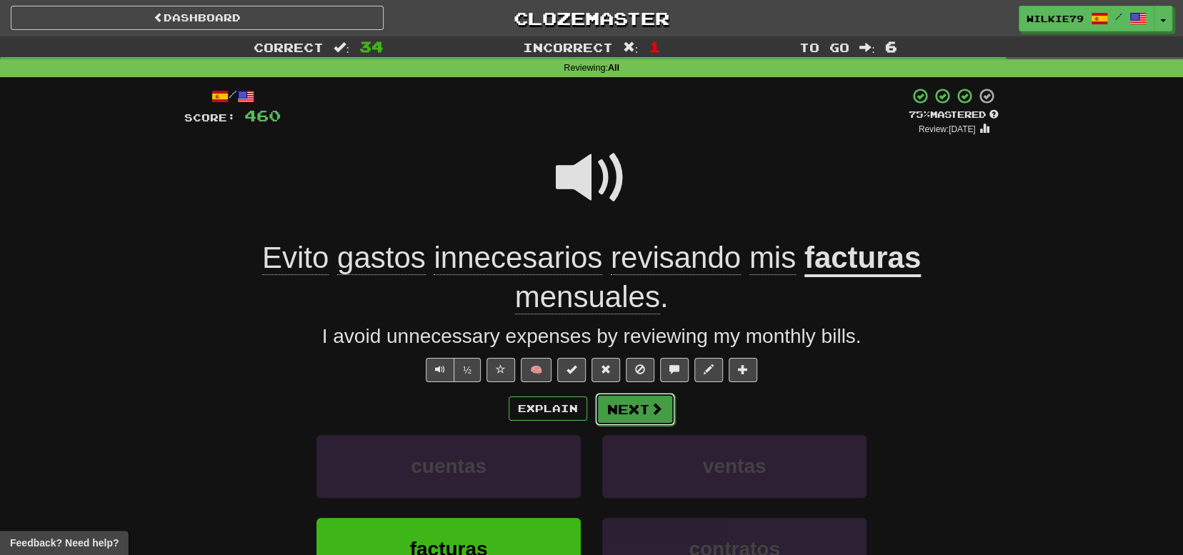
click at [637, 404] on button "Next" at bounding box center [635, 409] width 80 height 33
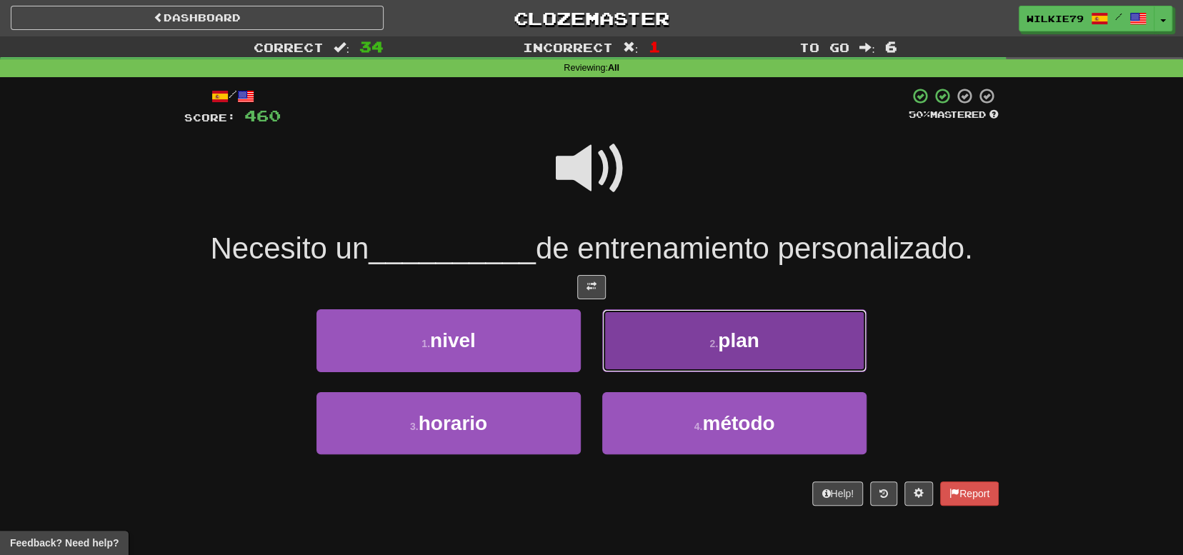
click at [661, 353] on button "2 . plan" at bounding box center [734, 340] width 264 height 62
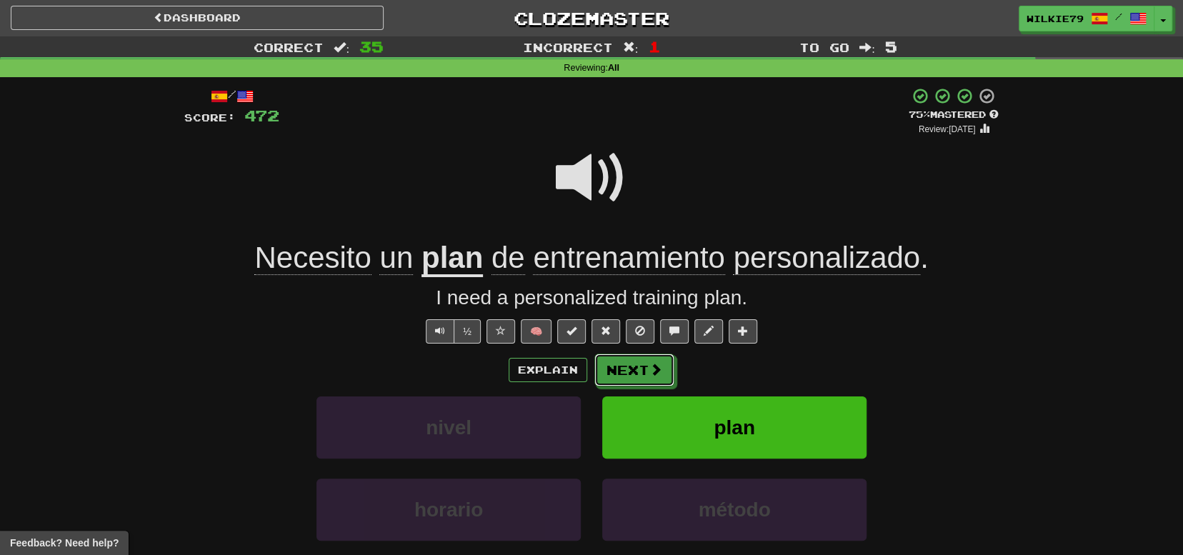
click at [638, 364] on button "Next" at bounding box center [634, 370] width 80 height 33
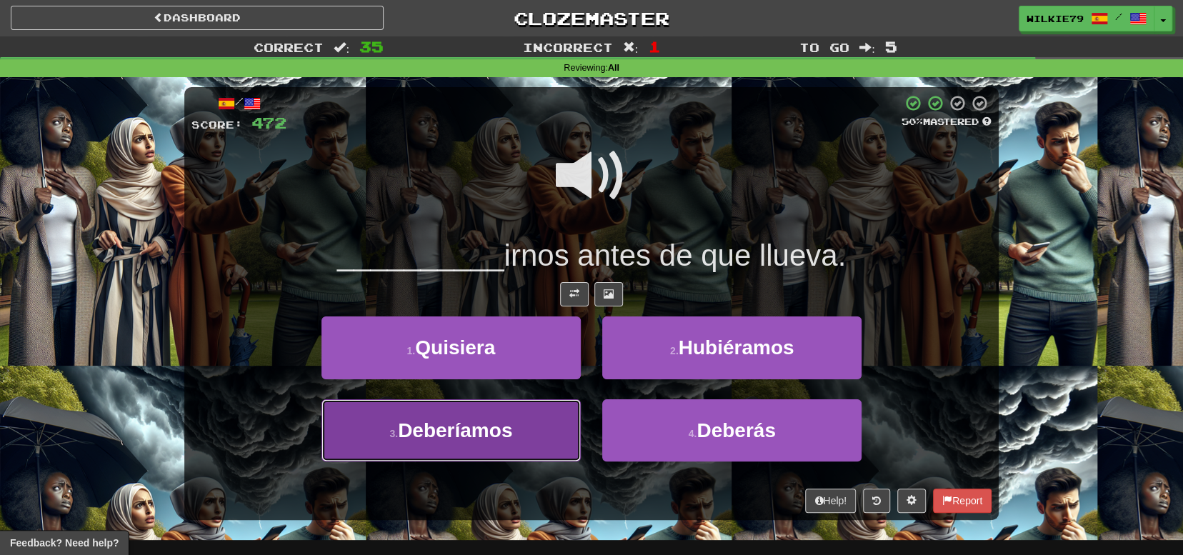
click at [495, 428] on span "Deberíamos" at bounding box center [455, 430] width 114 height 22
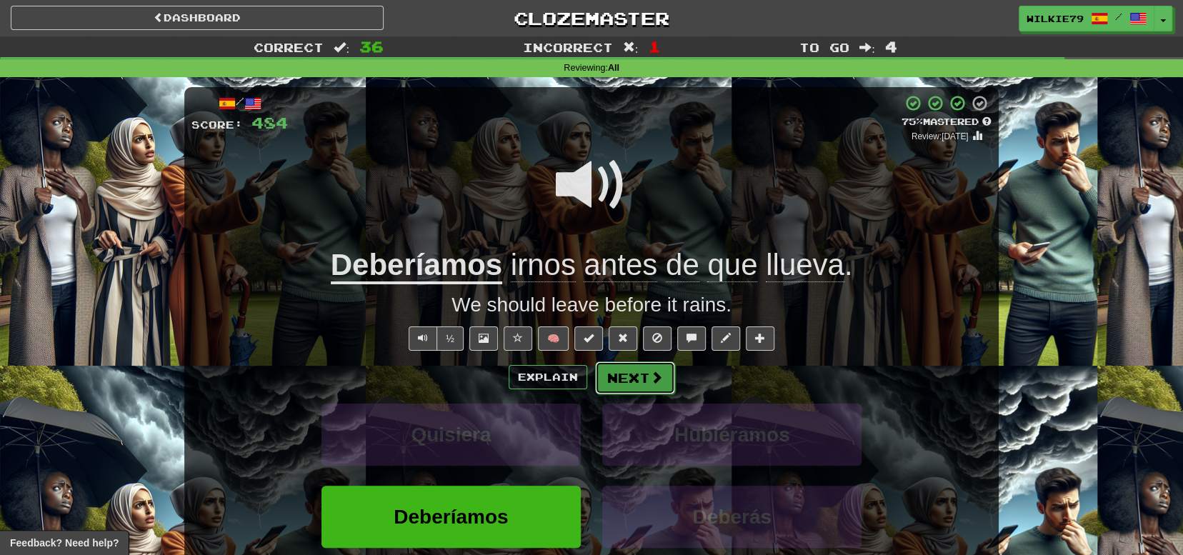
click at [626, 385] on button "Next" at bounding box center [635, 378] width 80 height 33
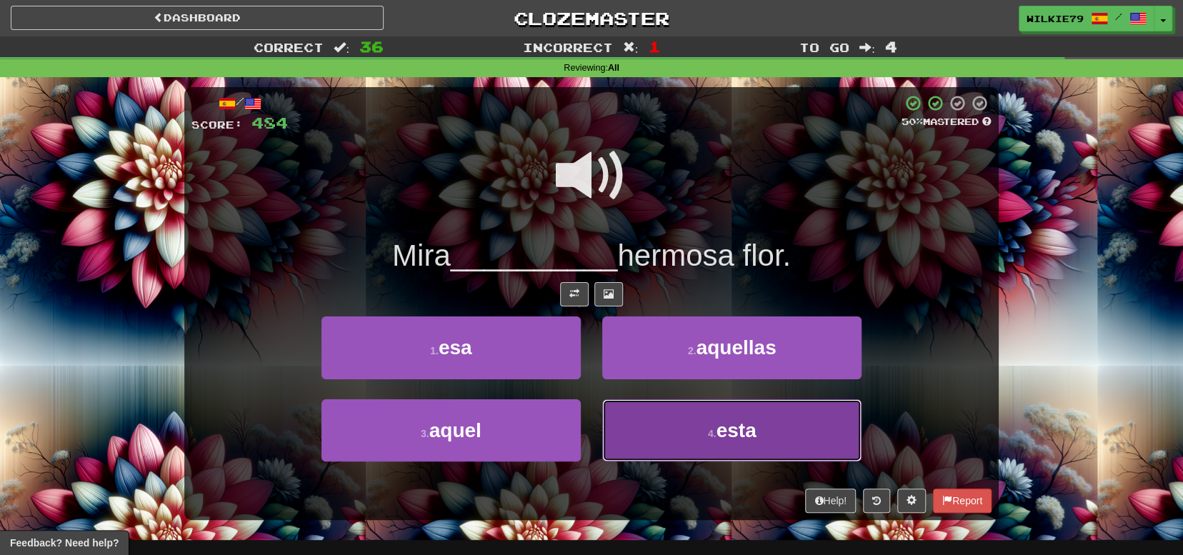
click at [698, 437] on button "4 . esta" at bounding box center [731, 430] width 259 height 62
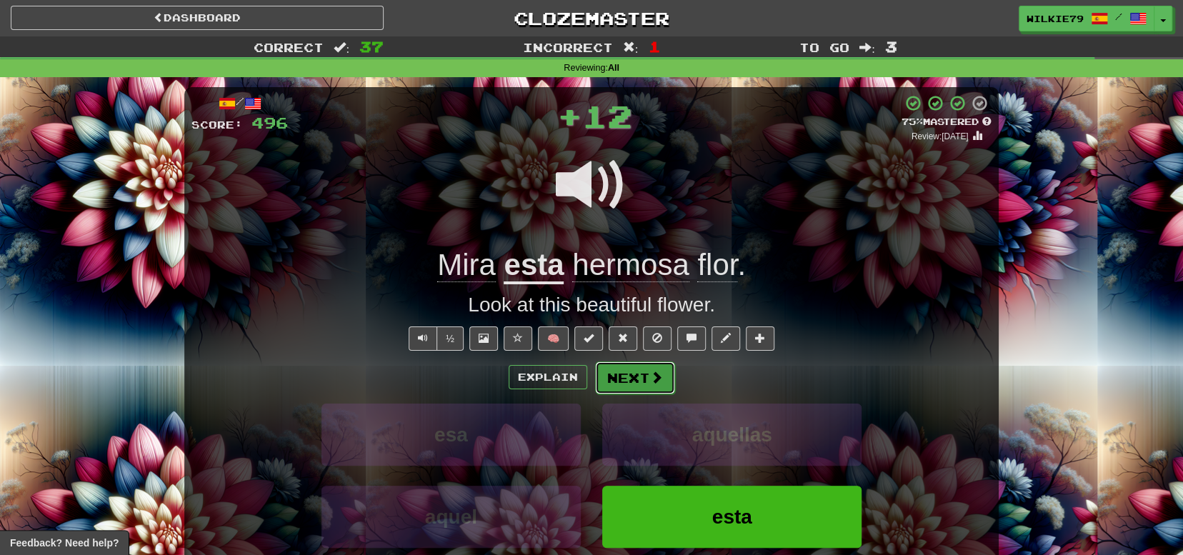
click at [629, 377] on button "Next" at bounding box center [635, 378] width 80 height 33
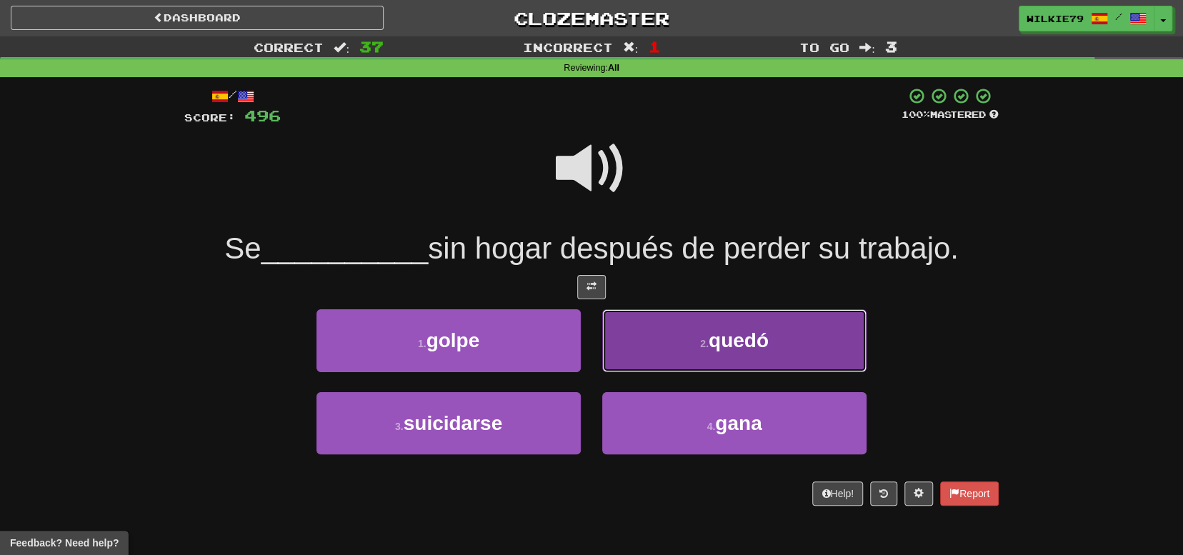
click at [697, 347] on button "2 . quedó" at bounding box center [734, 340] width 264 height 62
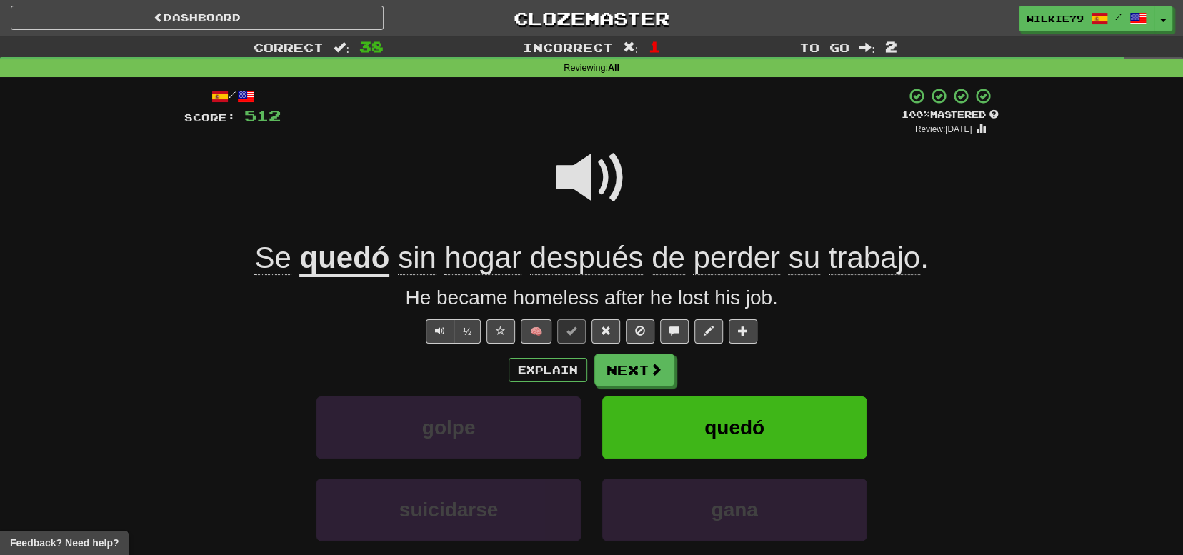
click at [345, 259] on u "quedó" at bounding box center [344, 259] width 90 height 36
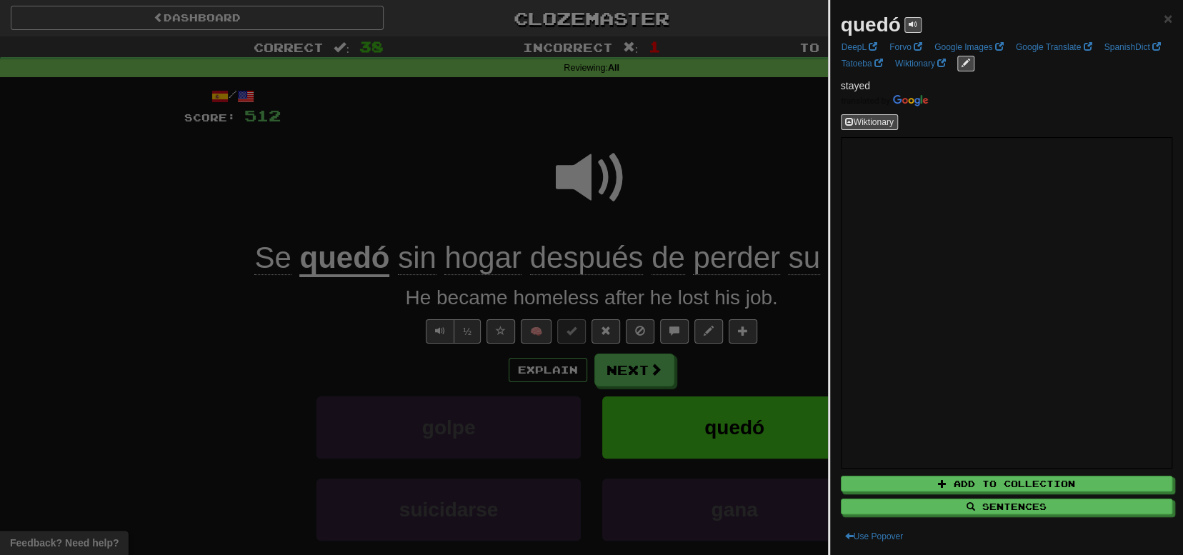
click at [298, 310] on div at bounding box center [591, 277] width 1183 height 555
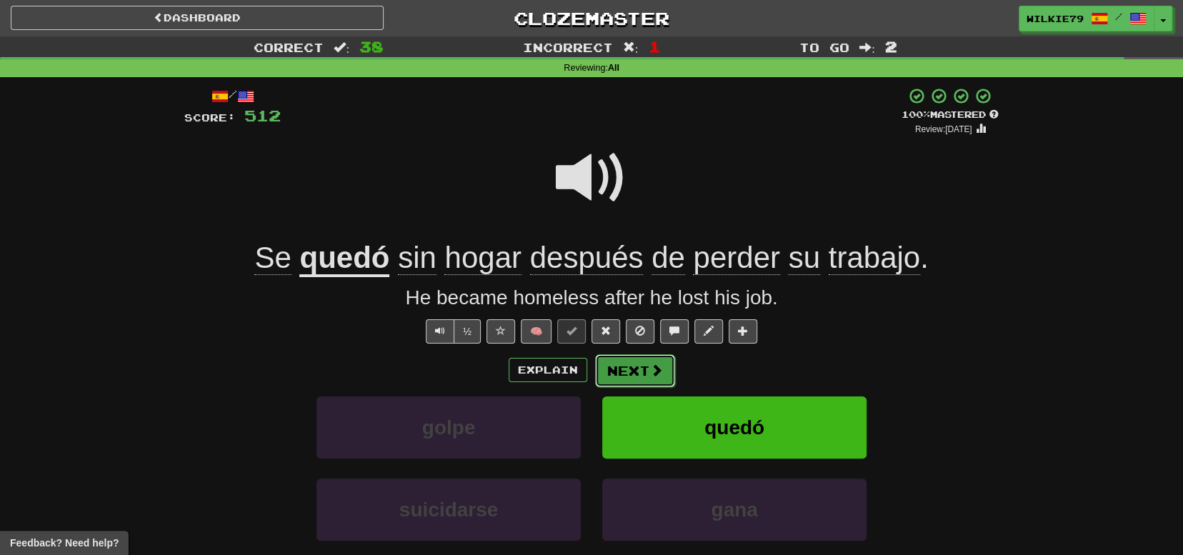
click at [634, 368] on button "Next" at bounding box center [635, 370] width 80 height 33
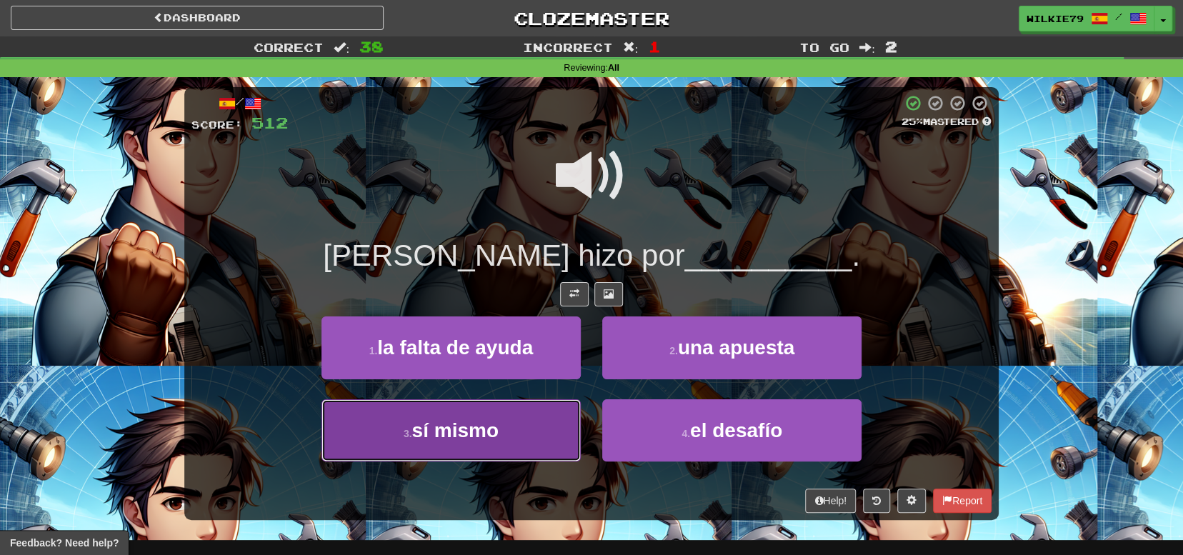
click at [517, 428] on button "3 . sí mismo" at bounding box center [450, 430] width 259 height 62
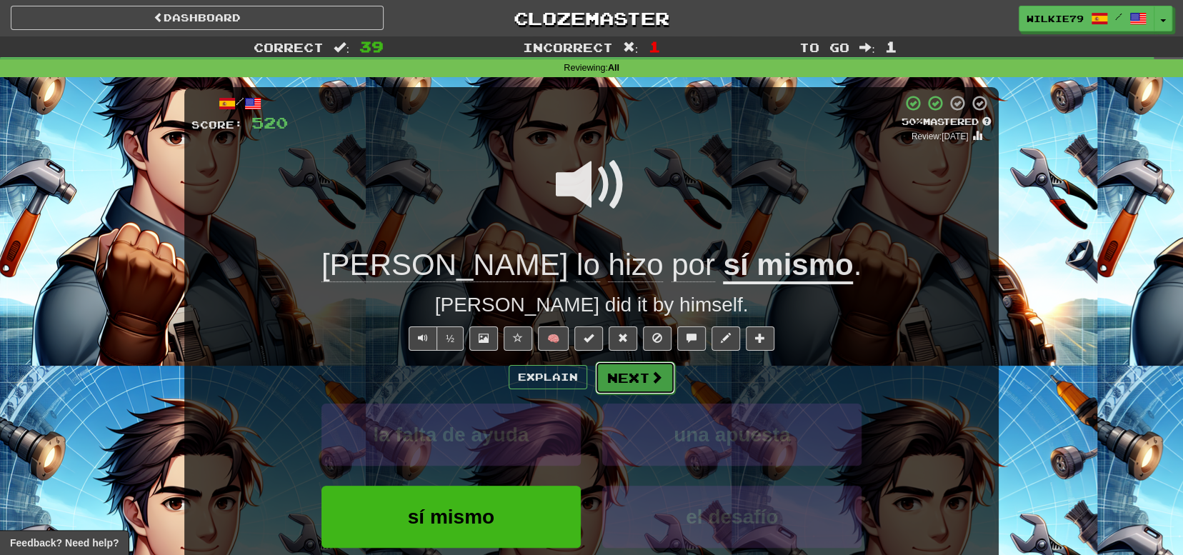
click at [633, 383] on button "Next" at bounding box center [635, 378] width 80 height 33
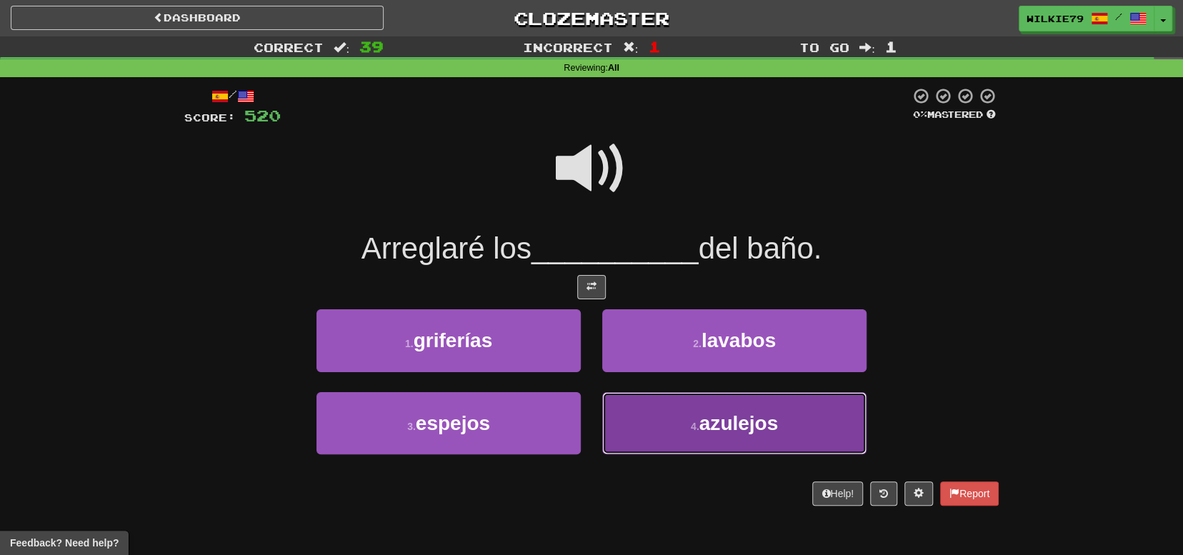
click at [700, 428] on span "azulejos" at bounding box center [738, 423] width 79 height 22
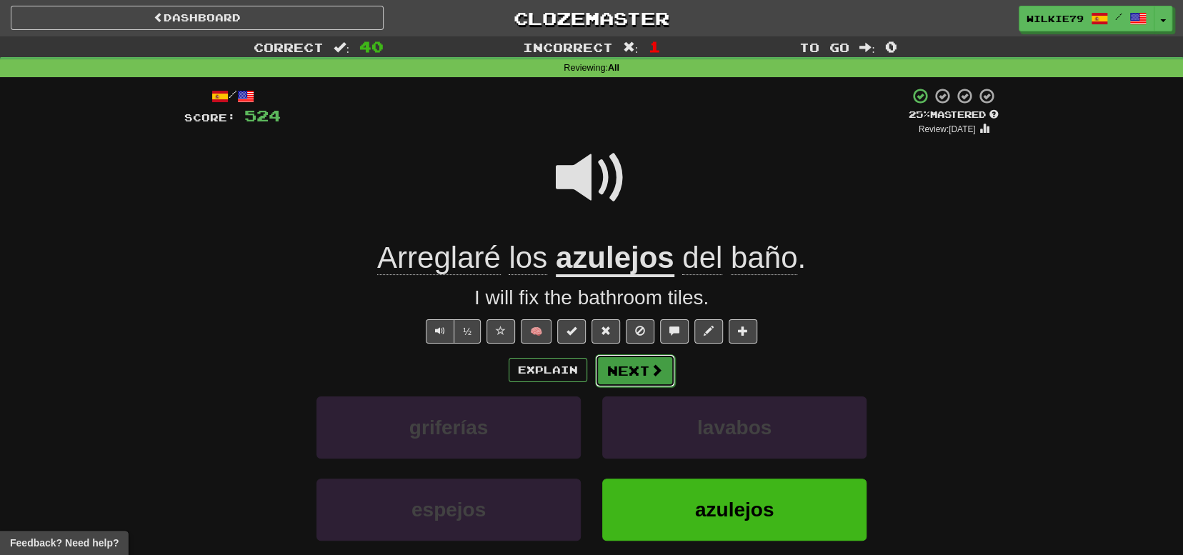
click at [650, 369] on span at bounding box center [656, 370] width 13 height 13
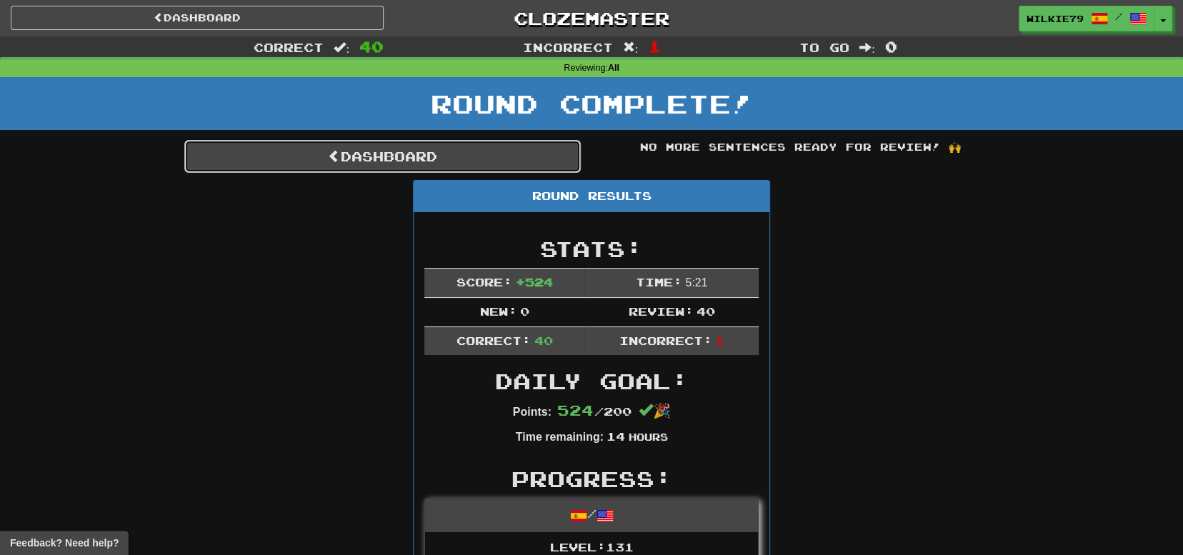
click at [495, 156] on link "Dashboard" at bounding box center [382, 156] width 397 height 33
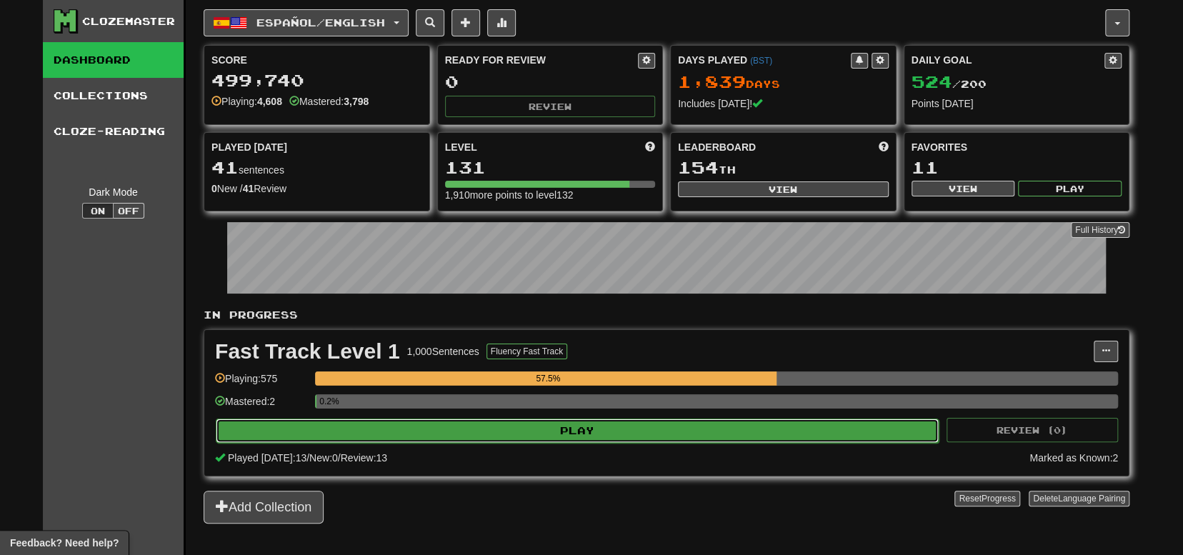
click at [563, 432] on button "Play" at bounding box center [577, 431] width 723 height 24
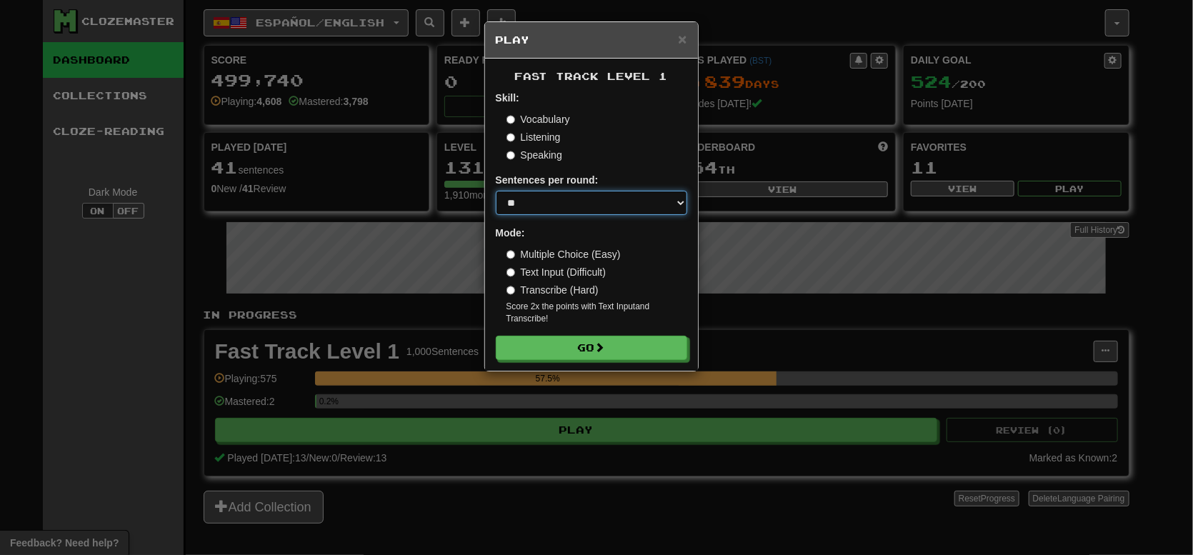
click at [522, 206] on select "* ** ** ** ** ** *** ********" at bounding box center [591, 203] width 191 height 24
select select "*"
click at [496, 191] on select "* ** ** ** ** ** *** ********" at bounding box center [591, 203] width 191 height 24
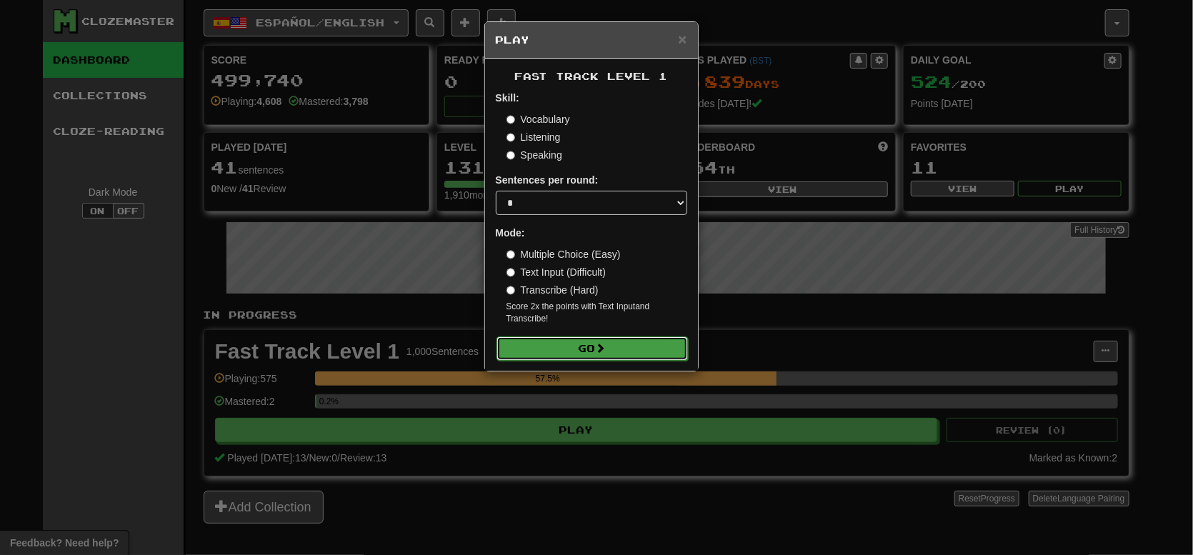
click at [574, 352] on button "Go" at bounding box center [592, 349] width 191 height 24
